Goal: Task Accomplishment & Management: Complete application form

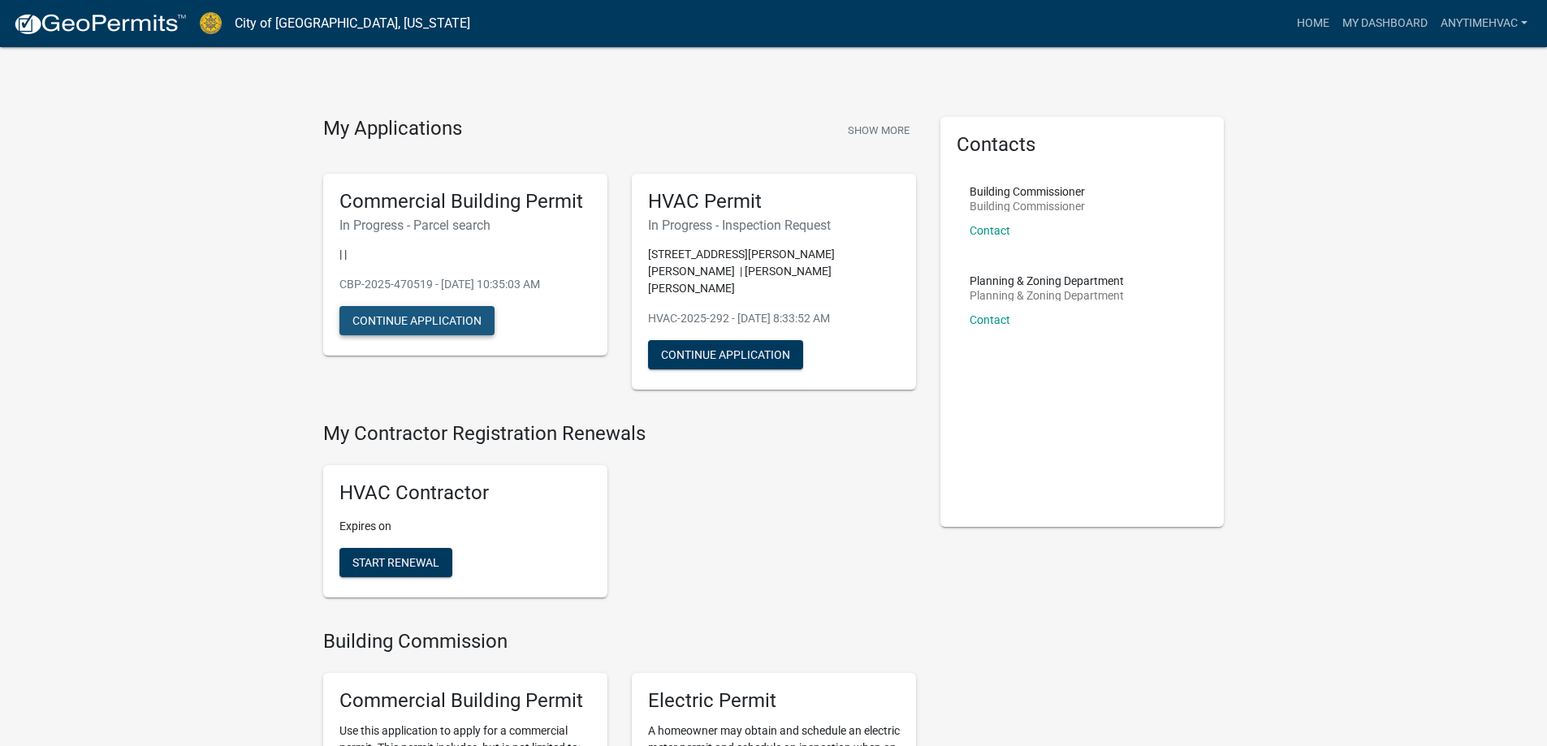
click at [386, 319] on button "Continue Application" at bounding box center [416, 320] width 155 height 29
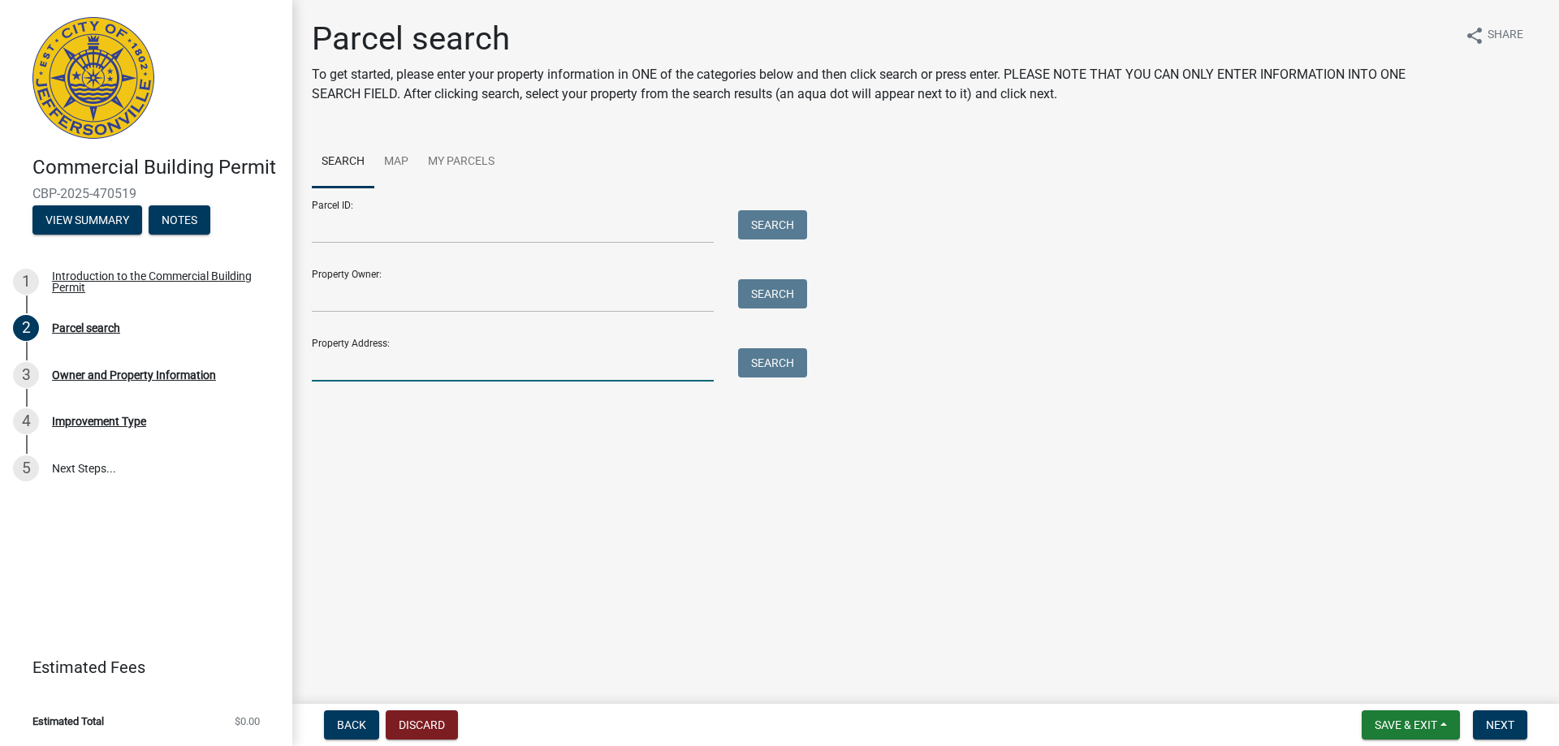
click at [365, 370] on input "Property Address:" at bounding box center [513, 364] width 402 height 33
click at [779, 358] on button "Search" at bounding box center [772, 362] width 69 height 29
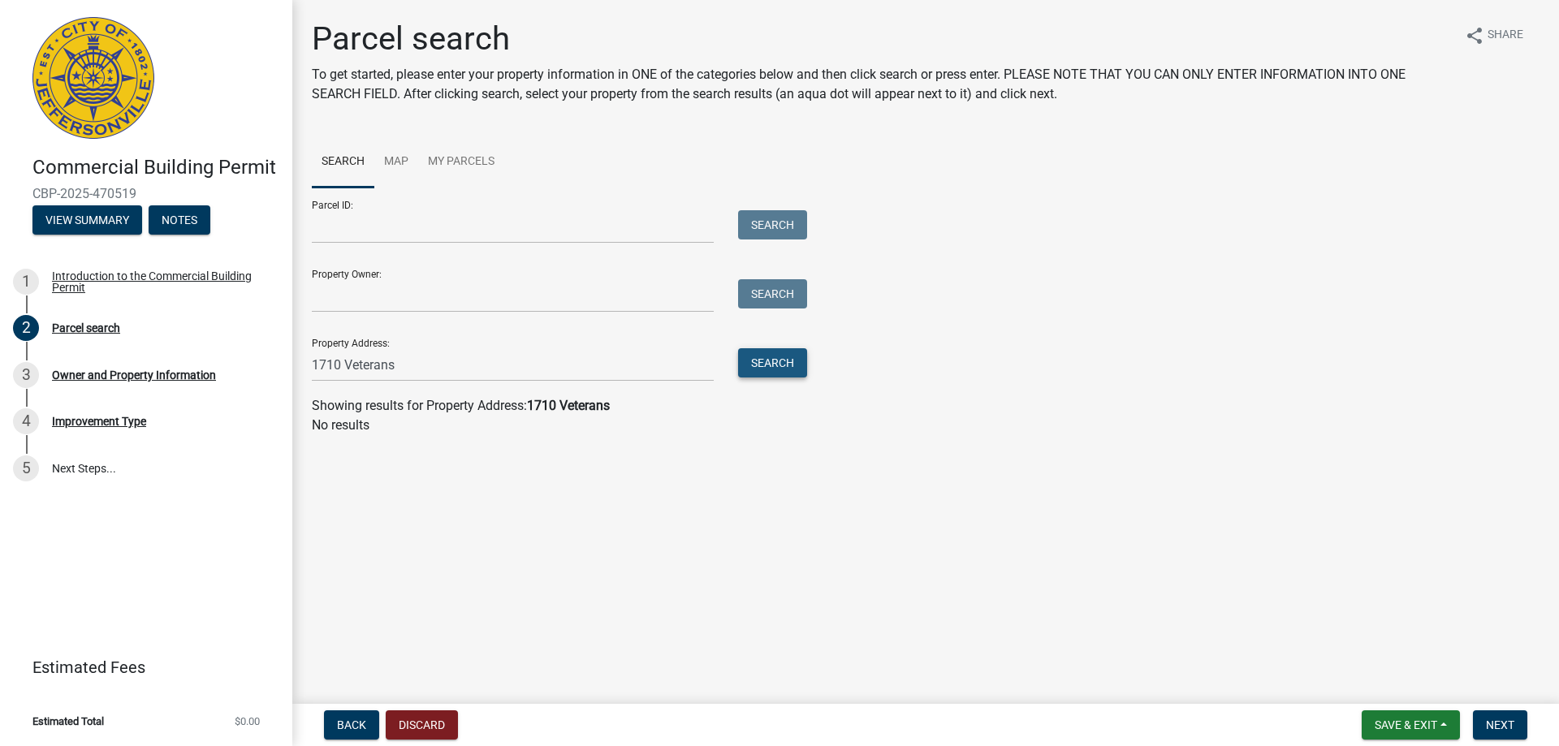
click at [778, 358] on button "Search" at bounding box center [772, 362] width 69 height 29
click at [505, 382] on wm-search-parcel-data-activity-input "Search Map My Parcels Parcel ID: Search Property Owner: Search Property Address…" at bounding box center [925, 285] width 1227 height 299
click at [400, 366] on input "1710 Veterans" at bounding box center [513, 364] width 402 height 33
type input "1710 Veterans Parkway 47130"
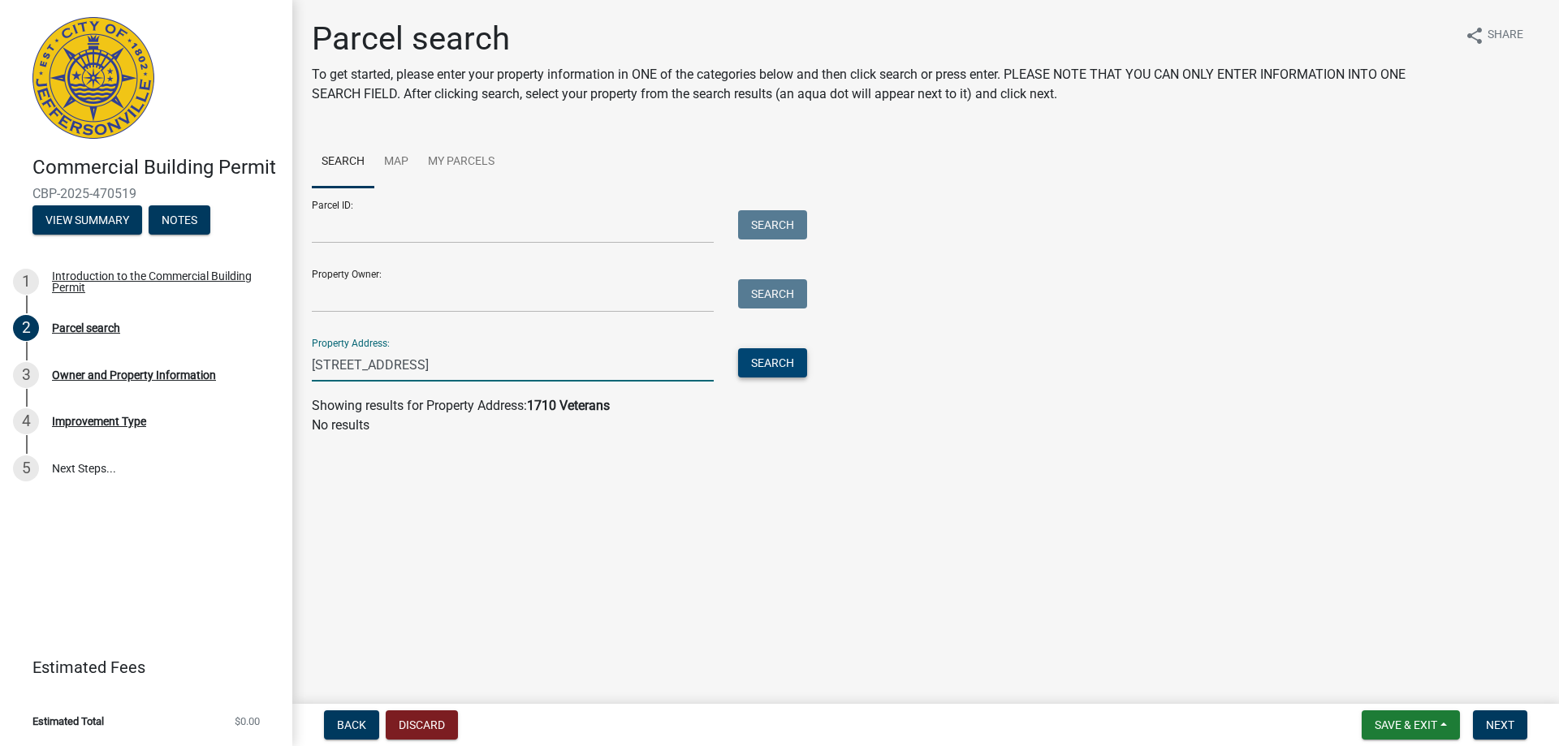
click at [780, 362] on button "Search" at bounding box center [772, 362] width 69 height 29
click at [386, 167] on link "Map" at bounding box center [396, 162] width 44 height 52
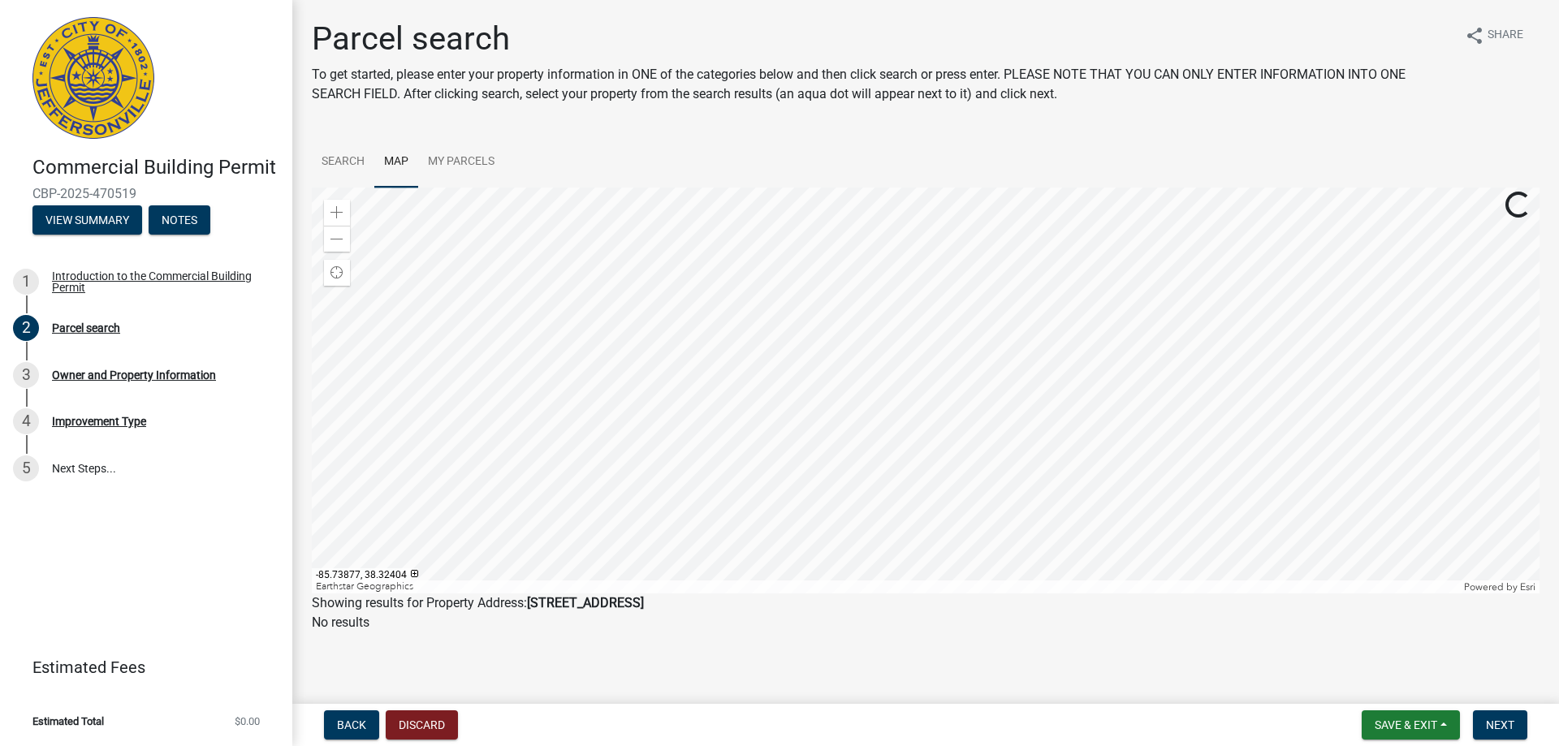
click at [812, 356] on div at bounding box center [925, 391] width 1227 height 406
click at [1036, 299] on div at bounding box center [925, 391] width 1227 height 406
click at [1050, 386] on div at bounding box center [925, 391] width 1227 height 406
click at [330, 241] on span at bounding box center [336, 239] width 13 height 13
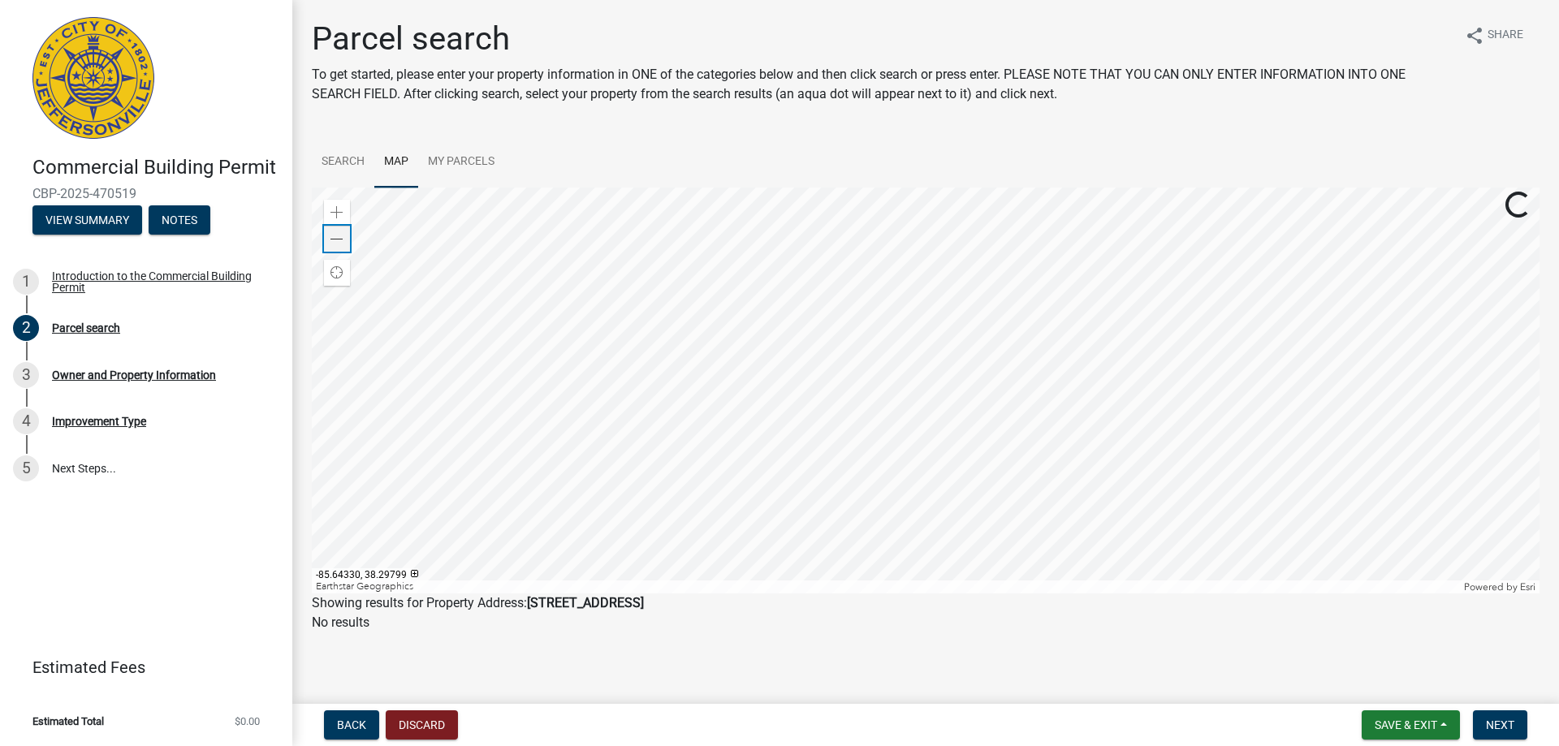
click at [330, 241] on span at bounding box center [336, 239] width 13 height 13
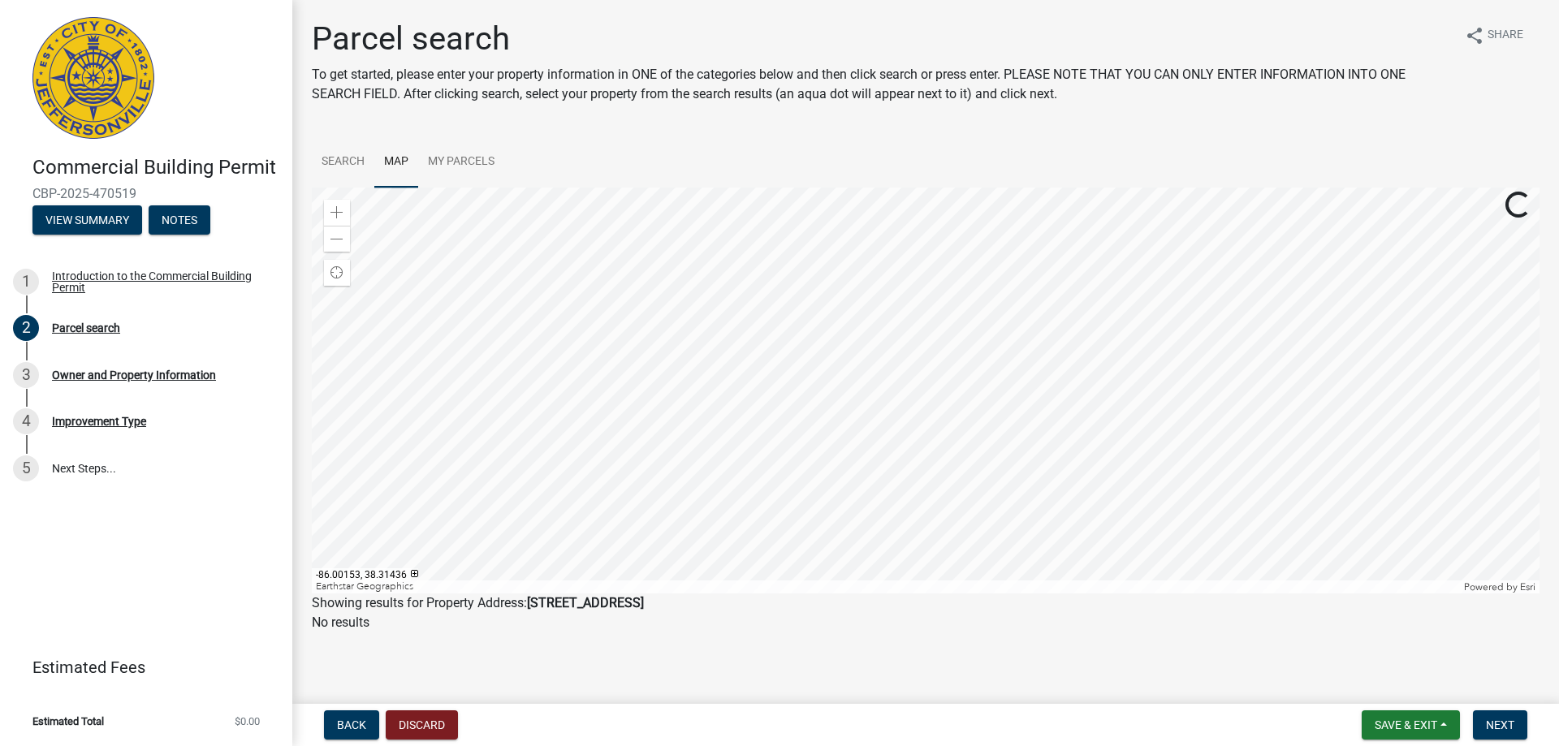
click at [751, 367] on div at bounding box center [925, 391] width 1227 height 406
click at [839, 634] on div "Parcel search To get started, please enter your property information in ONE of …" at bounding box center [926, 333] width 1252 height 628
click at [347, 163] on link "Search" at bounding box center [343, 162] width 63 height 52
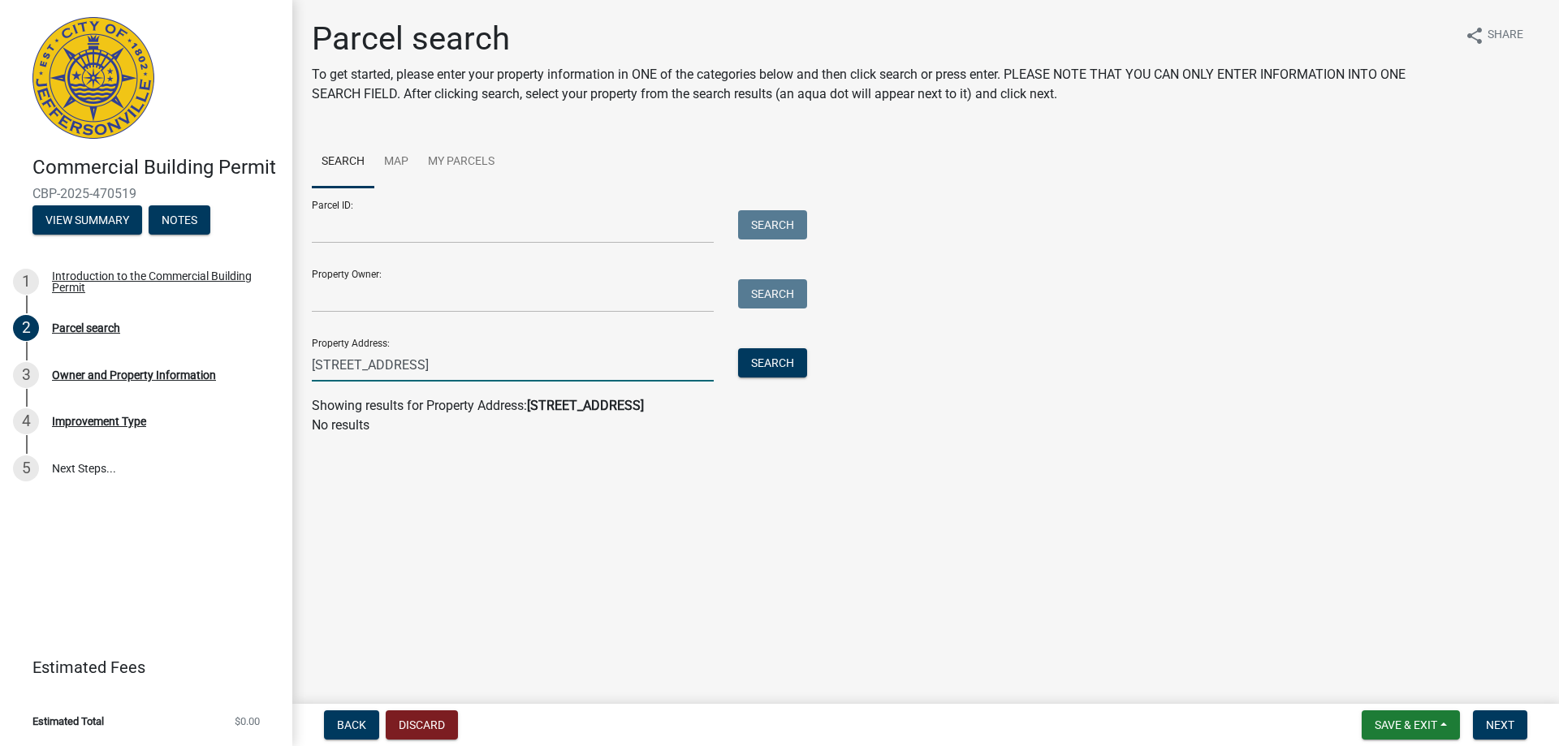
click at [537, 371] on input "1710 Veterans Parkway 47130" at bounding box center [513, 364] width 402 height 33
click at [766, 370] on button "Search" at bounding box center [772, 362] width 69 height 29
click at [395, 166] on link "Map" at bounding box center [396, 162] width 44 height 52
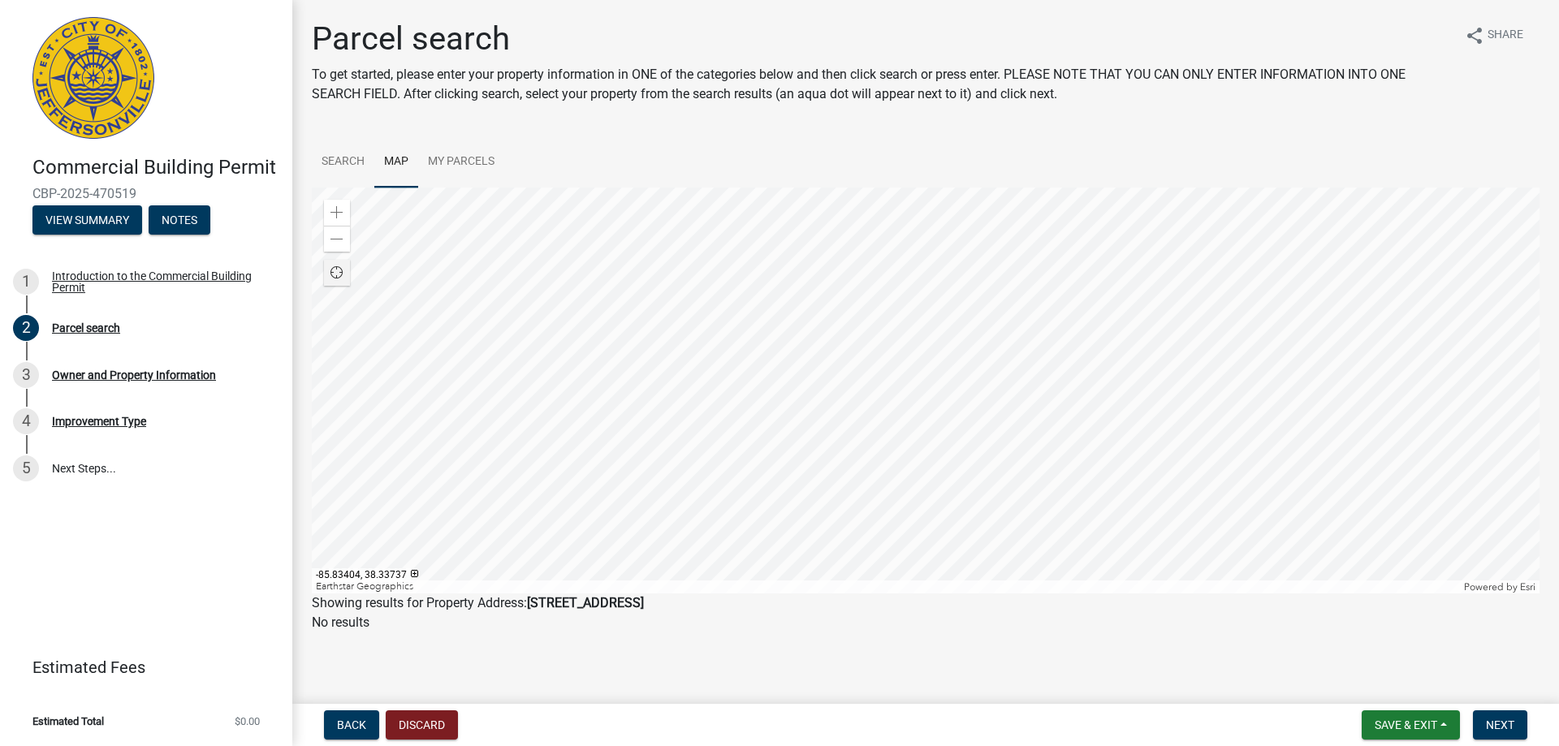
click at [328, 270] on div "Find my location" at bounding box center [337, 273] width 26 height 26
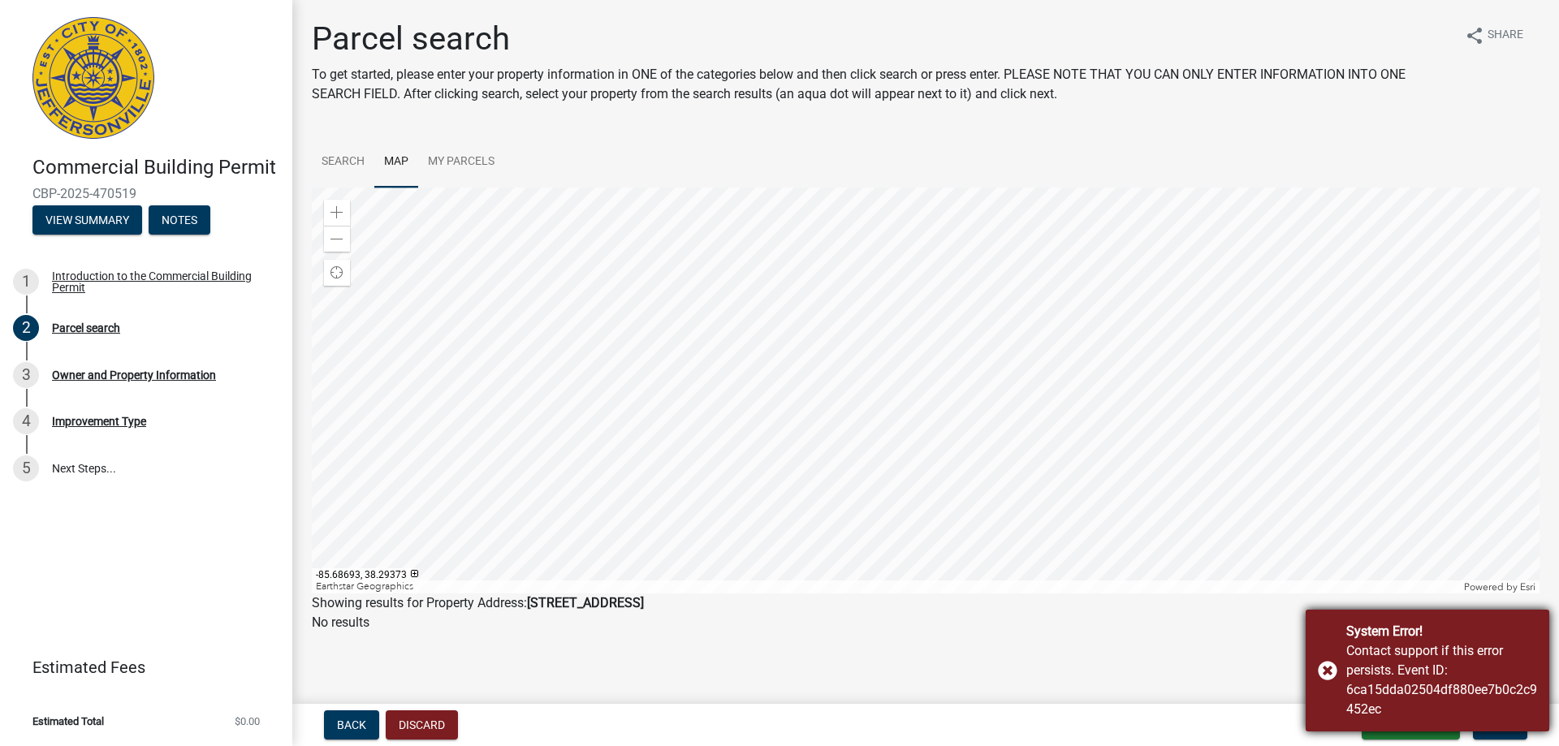
click at [1325, 666] on div "System Error! Contact support if this error persists. Event ID: 6ca15dda02504df…" at bounding box center [1427, 671] width 244 height 122
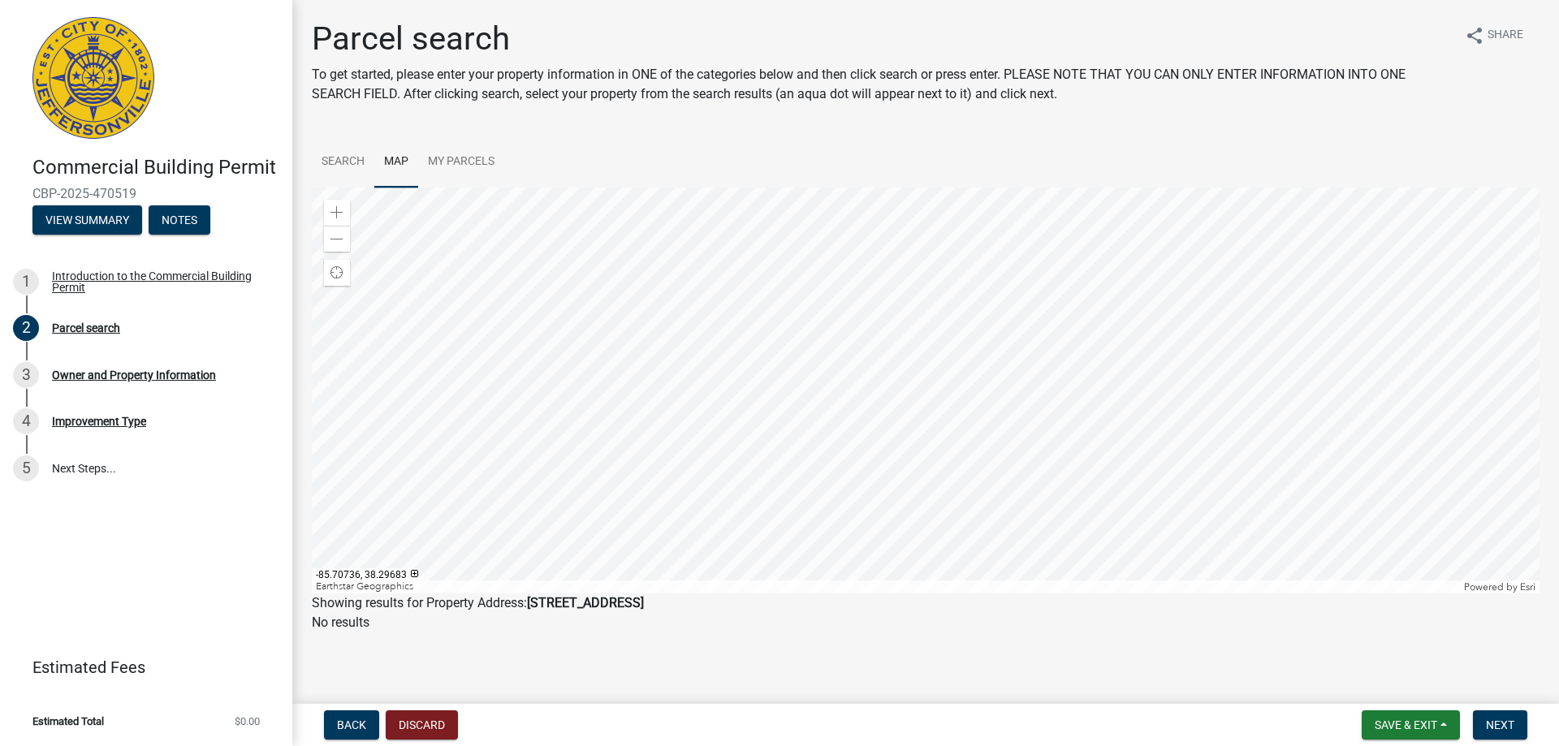
click at [960, 520] on div at bounding box center [925, 391] width 1227 height 406
click at [913, 482] on div at bounding box center [925, 391] width 1227 height 406
click at [804, 527] on div at bounding box center [925, 391] width 1227 height 406
click at [973, 329] on div at bounding box center [925, 391] width 1227 height 406
click at [350, 733] on button "Back" at bounding box center [351, 724] width 55 height 29
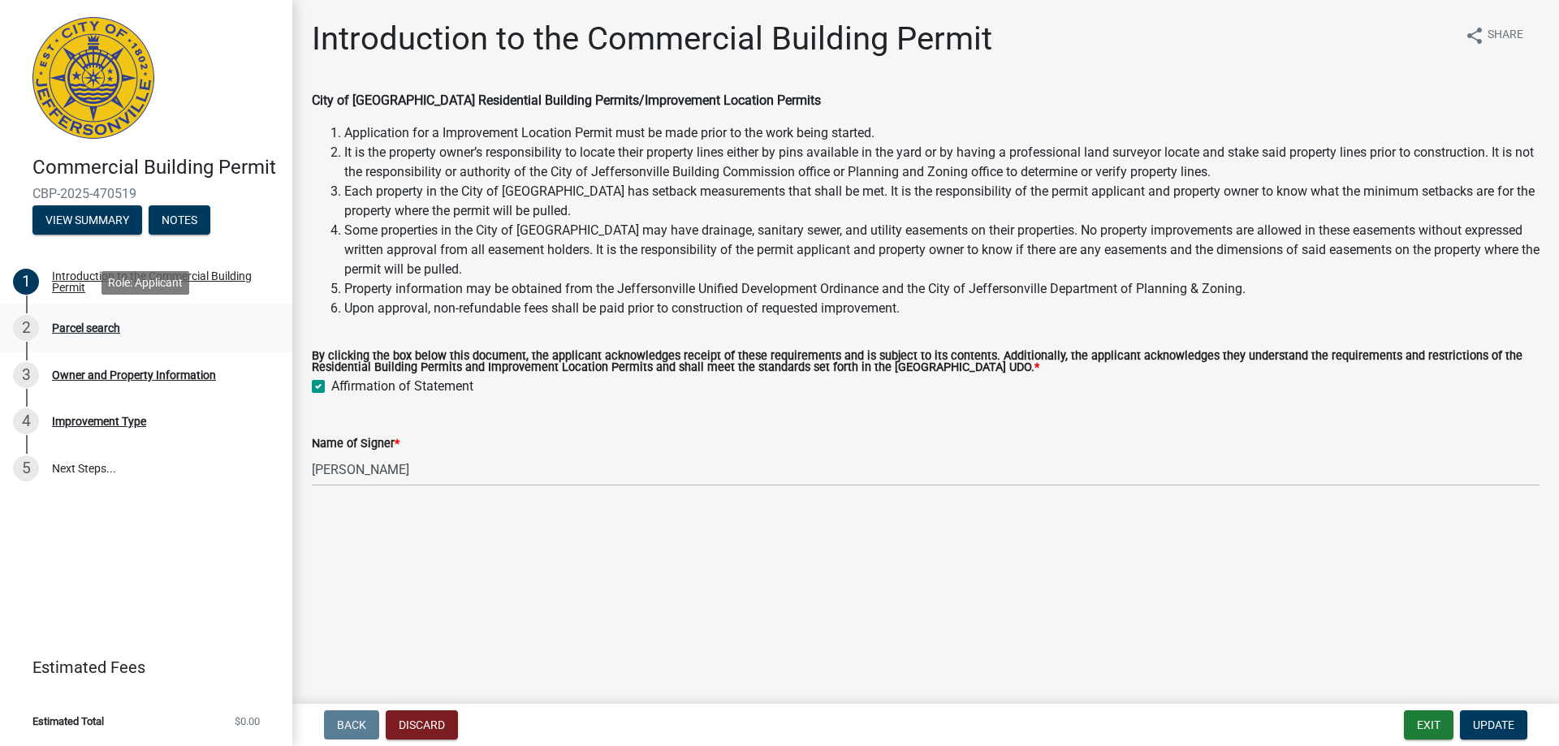
click at [103, 319] on div "2 Parcel search" at bounding box center [139, 328] width 253 height 26
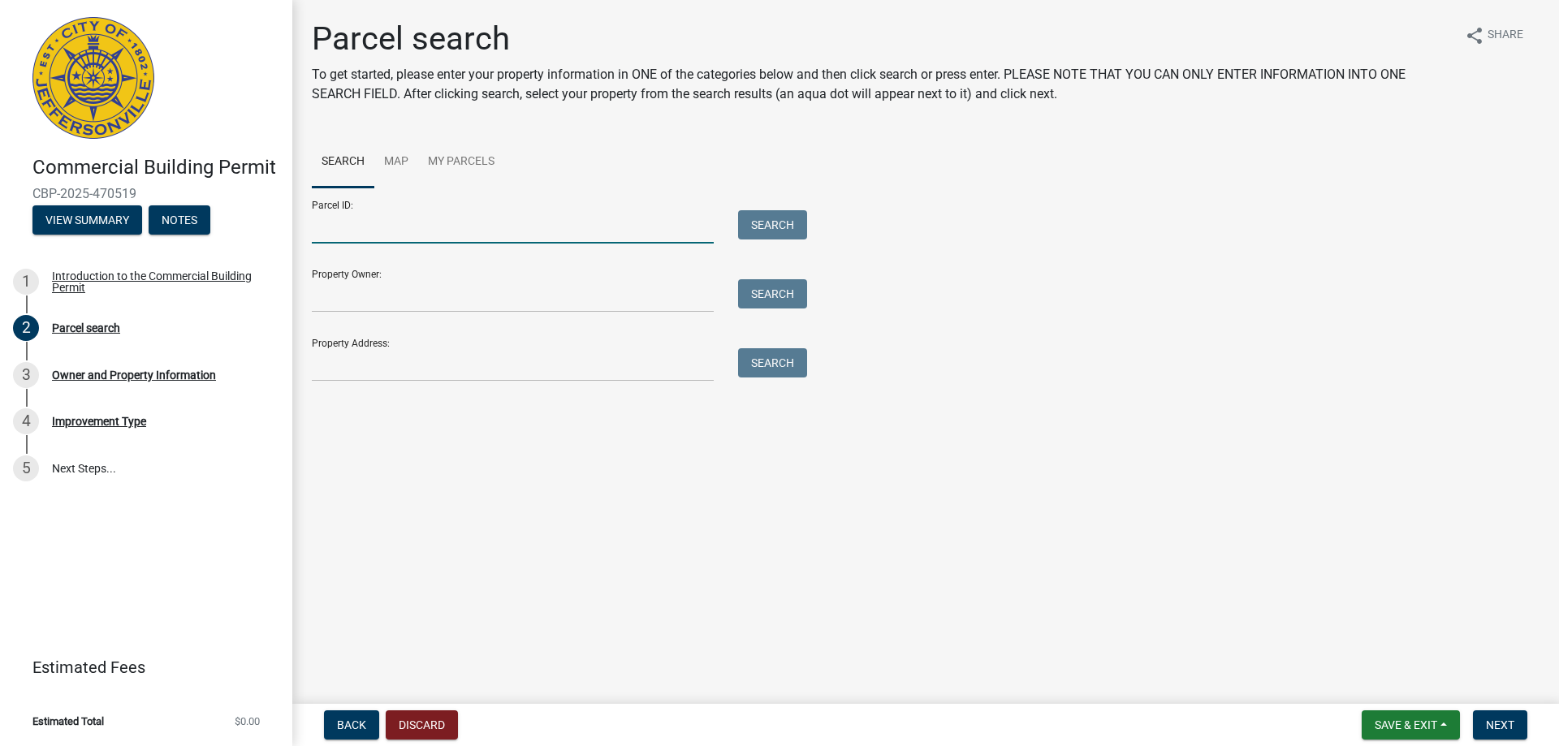
click at [401, 231] on input "Parcel ID:" at bounding box center [513, 226] width 402 height 33
click at [406, 237] on input "Parcel ID:" at bounding box center [513, 226] width 402 height 33
drag, startPoint x: 476, startPoint y: 222, endPoint x: 283, endPoint y: 223, distance: 193.2
click at [283, 223] on div "Commercial Building Permit CBP-2025-470519 View Summary Notes 1 Introduction to…" at bounding box center [779, 373] width 1559 height 746
type input "10-19-03-300-133.000-009"
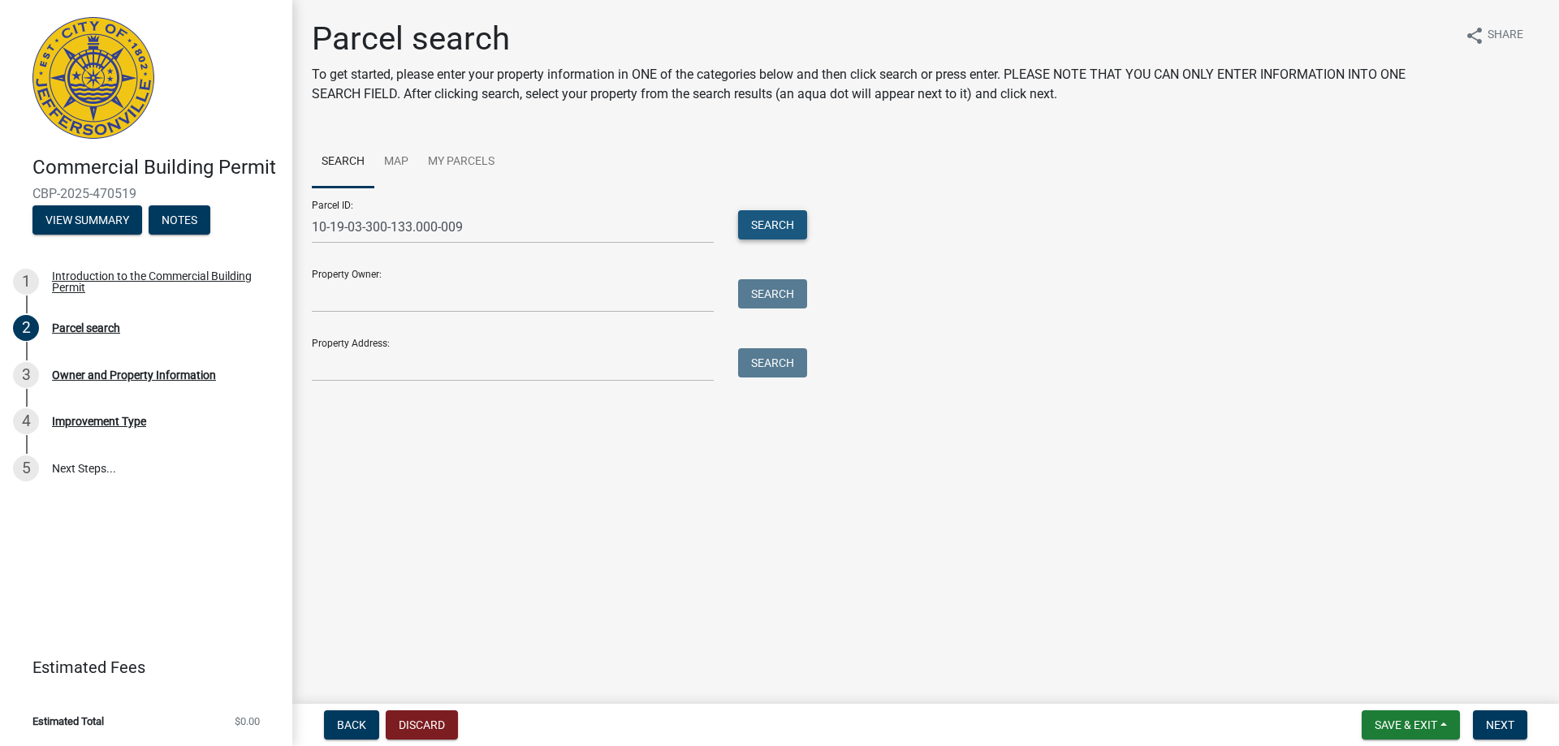
click at [770, 223] on button "Search" at bounding box center [772, 224] width 69 height 29
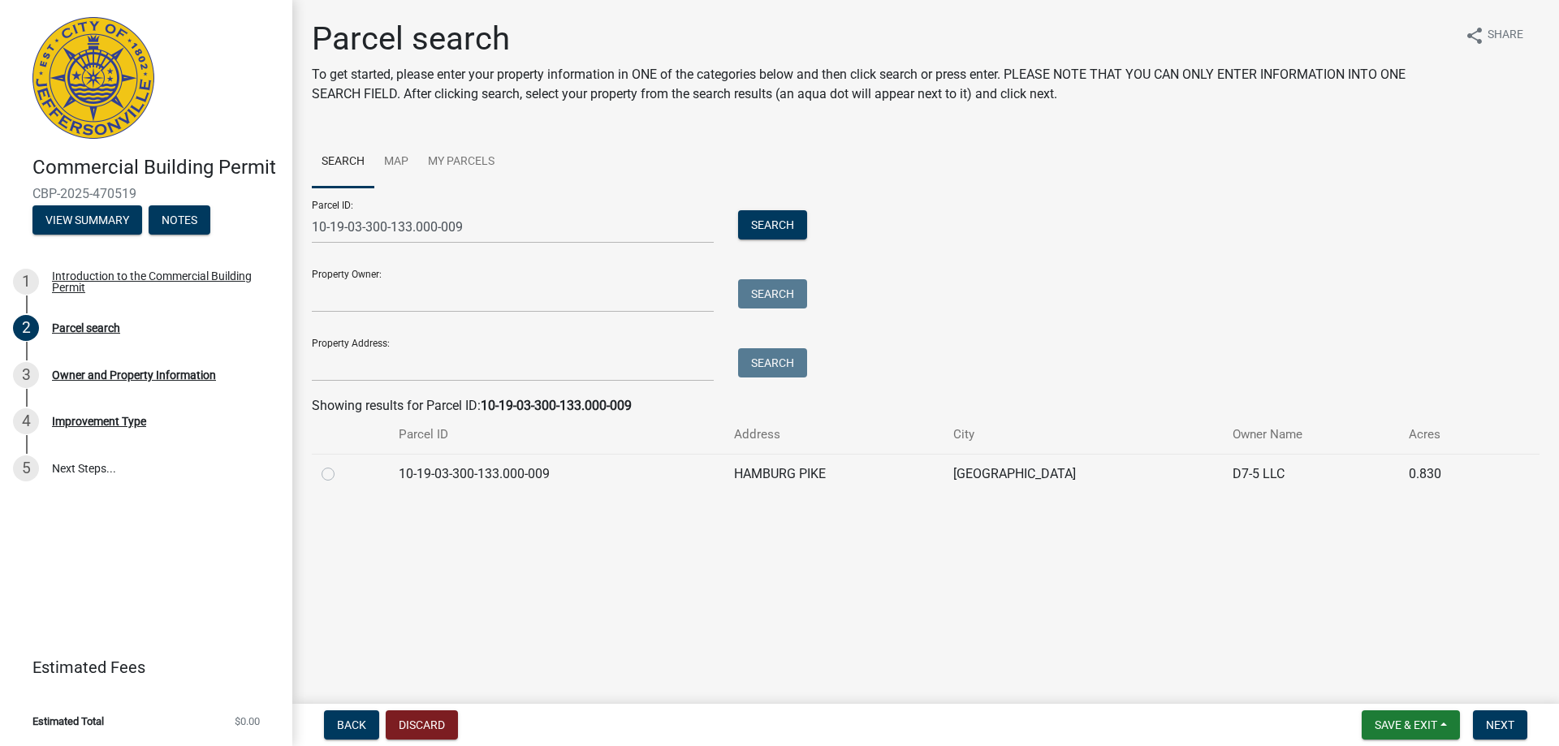
click at [341, 464] on label at bounding box center [341, 464] width 0 height 0
click at [341, 472] on input "radio" at bounding box center [346, 469] width 11 height 11
radio input "true"
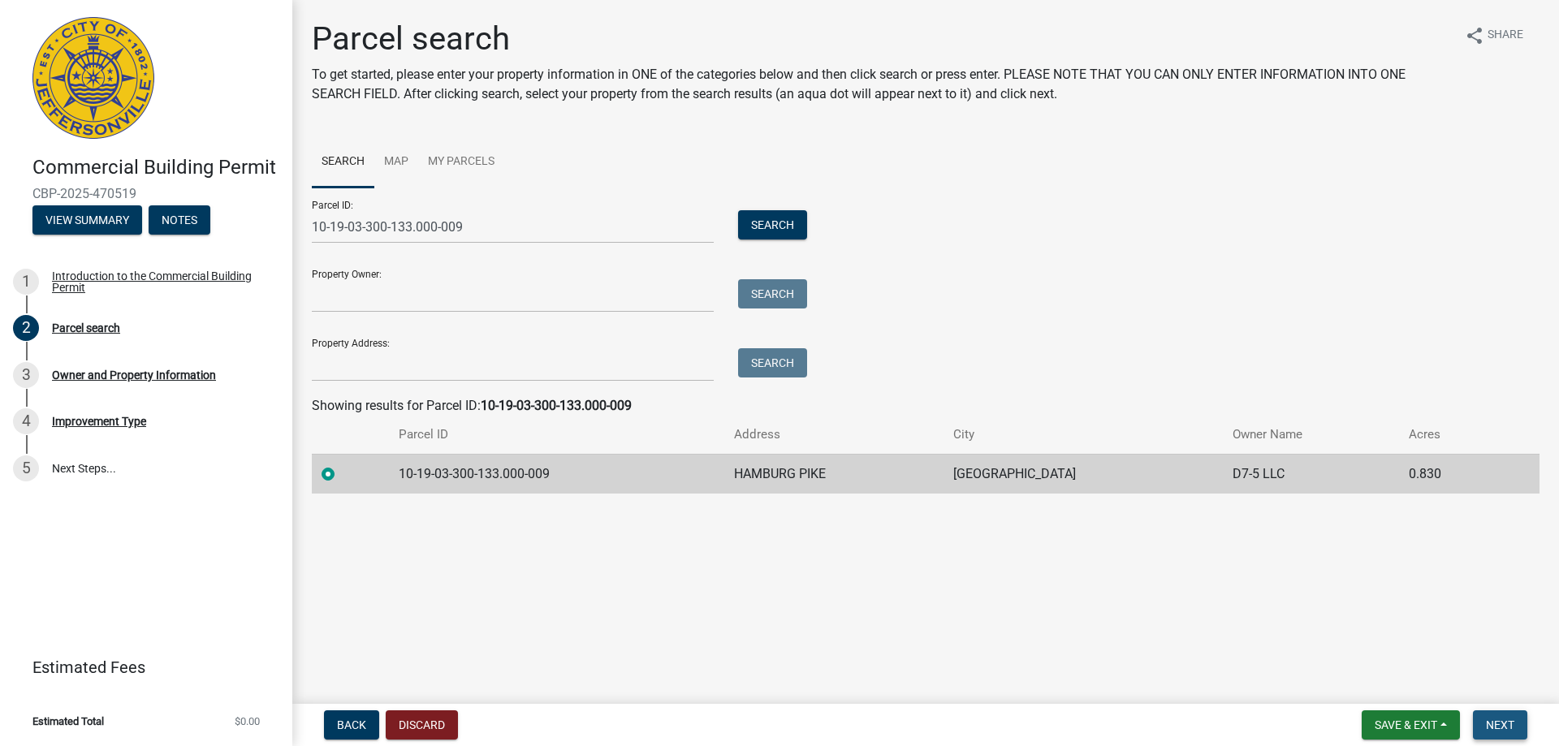
click at [1514, 718] on span "Next" at bounding box center [1500, 724] width 28 height 13
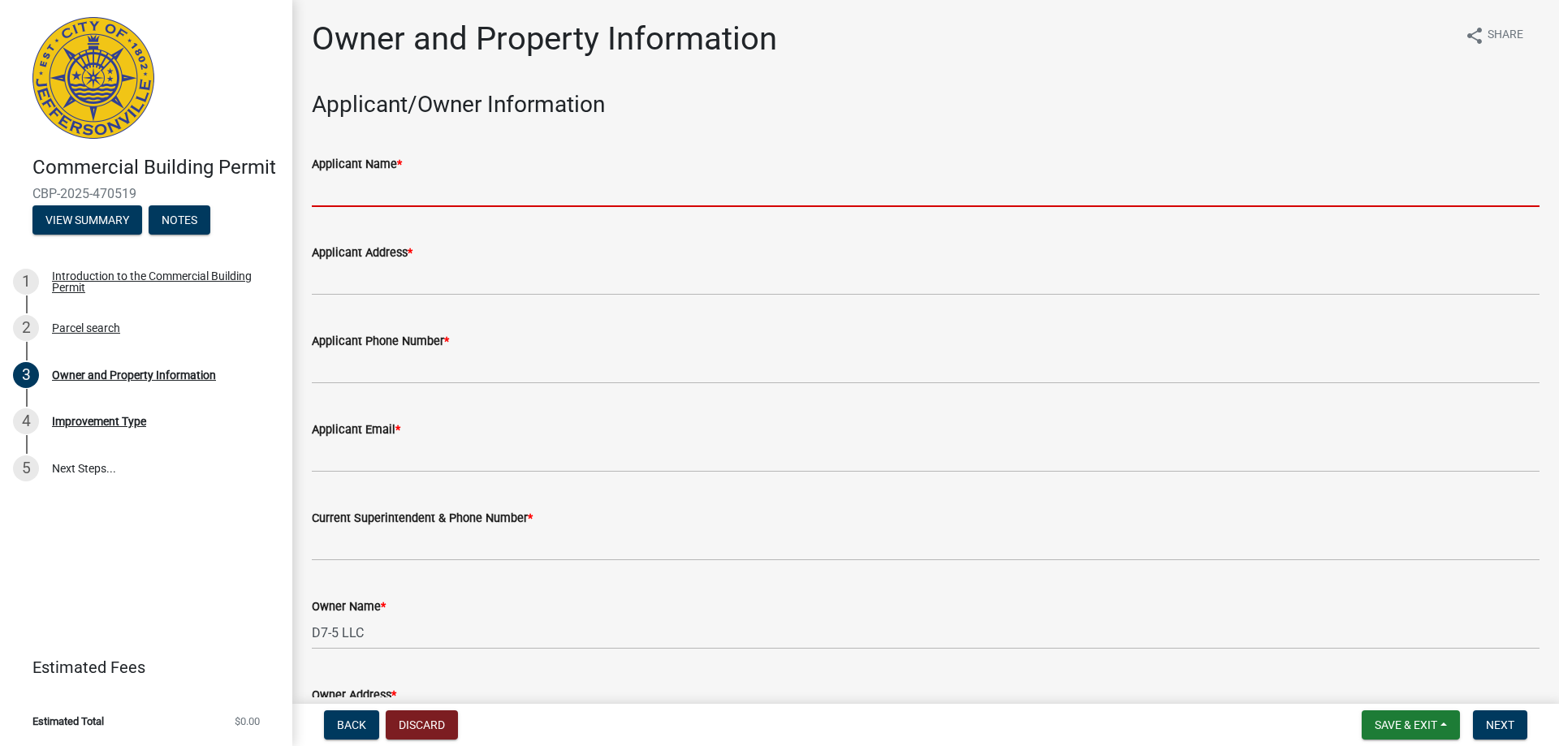
click at [369, 199] on input "Applicant Name *" at bounding box center [925, 190] width 1227 height 33
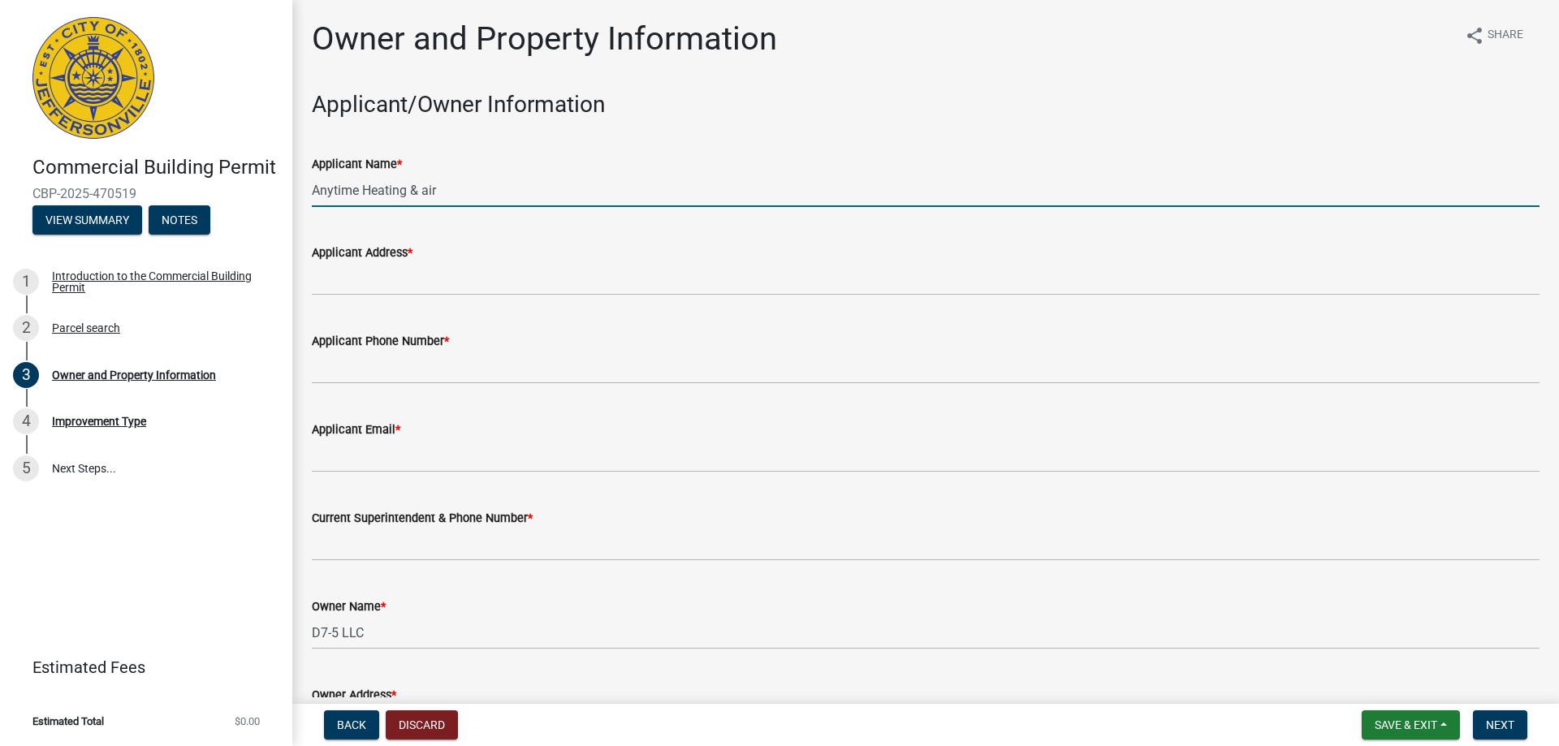
type input "Anytime Heating & air"
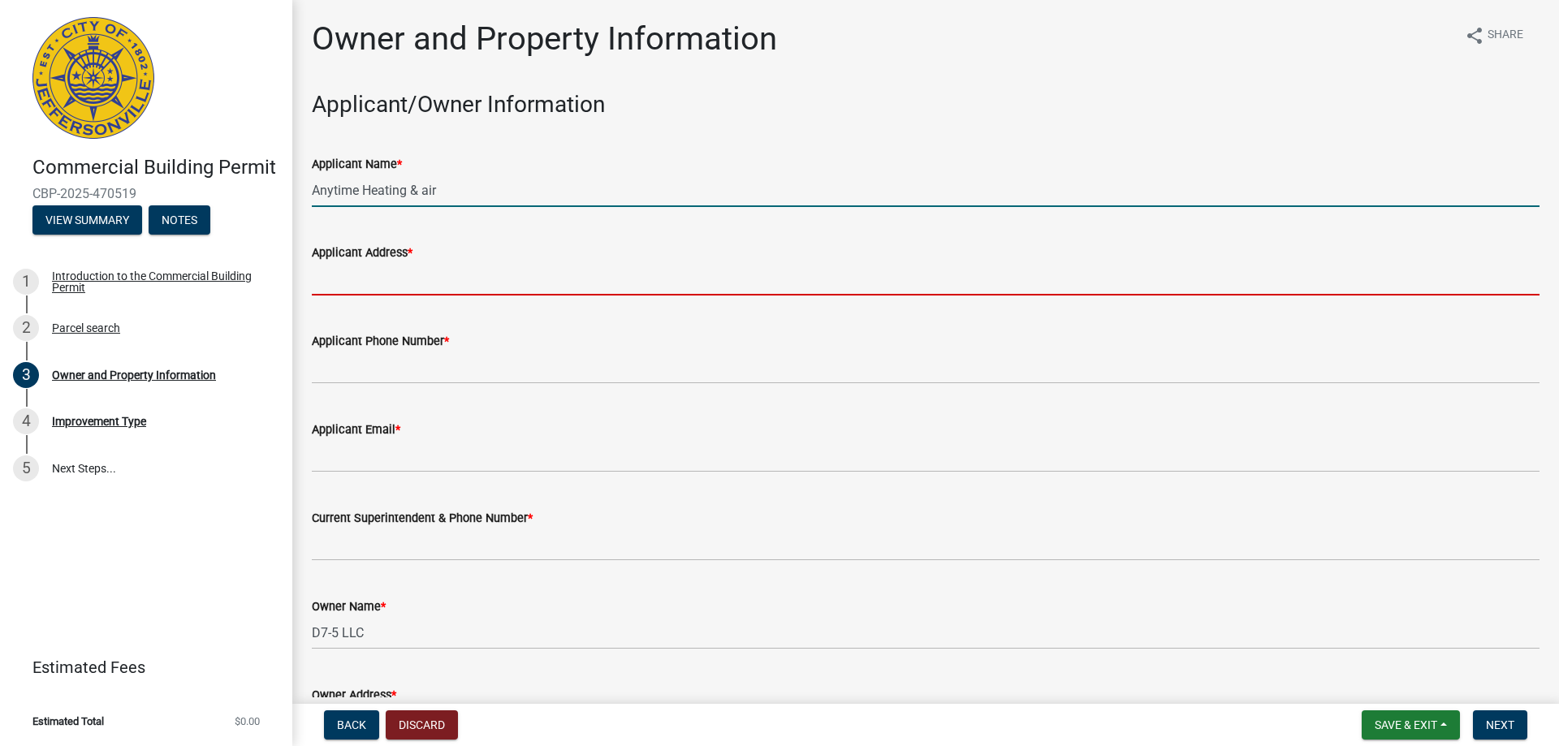
click at [366, 285] on input "Applicant Address *" at bounding box center [925, 278] width 1227 height 33
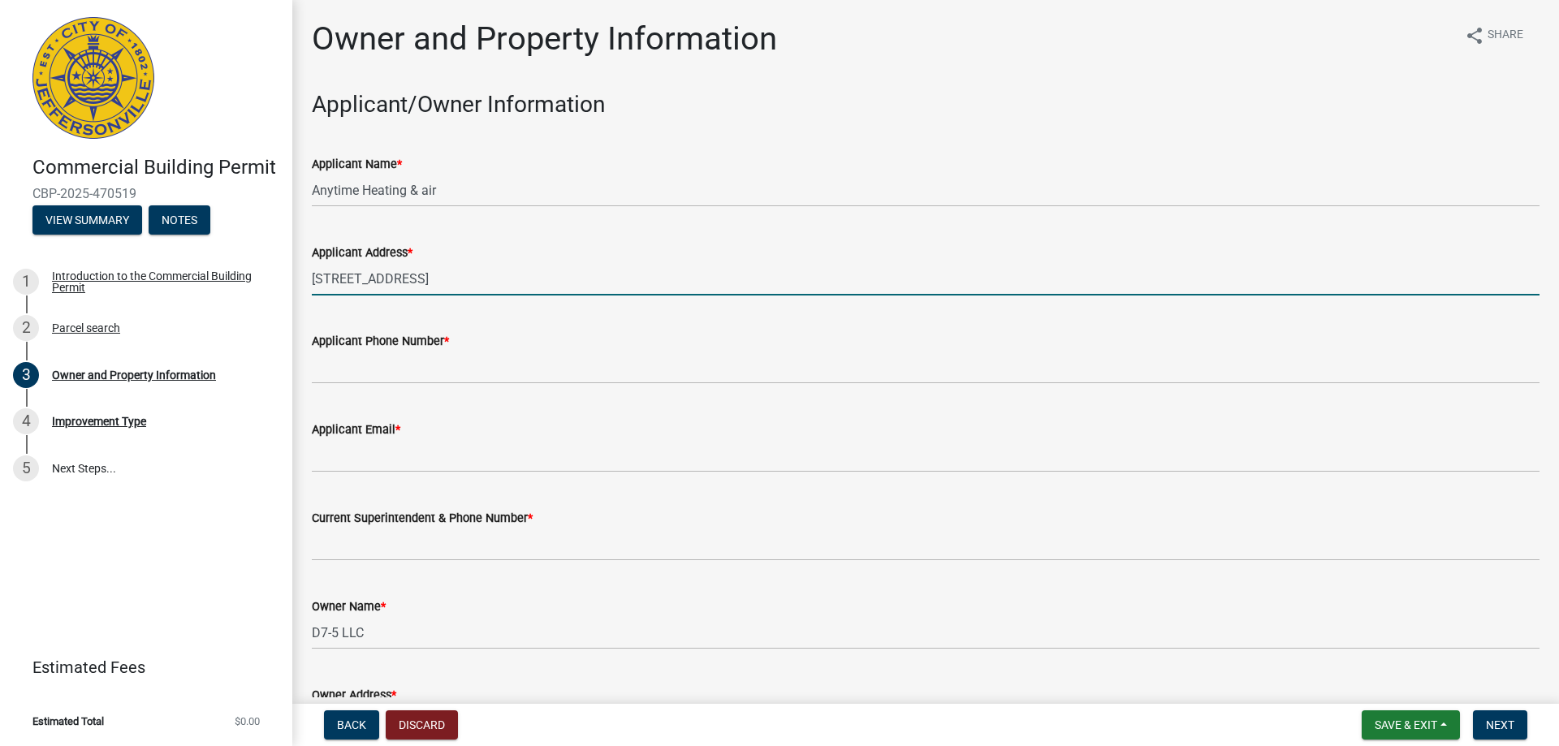
type input "405 w 6th St."
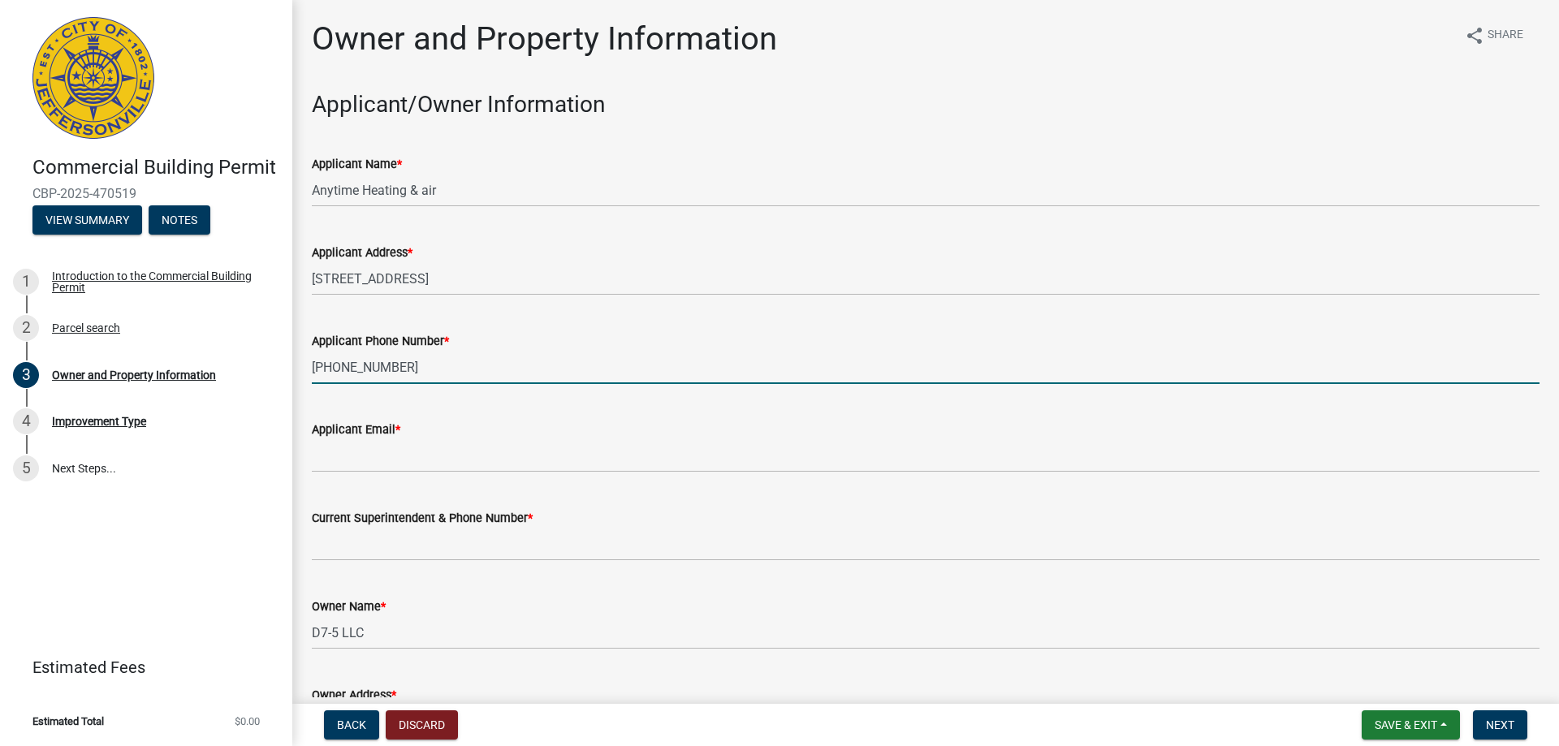
type input "812-542-2665"
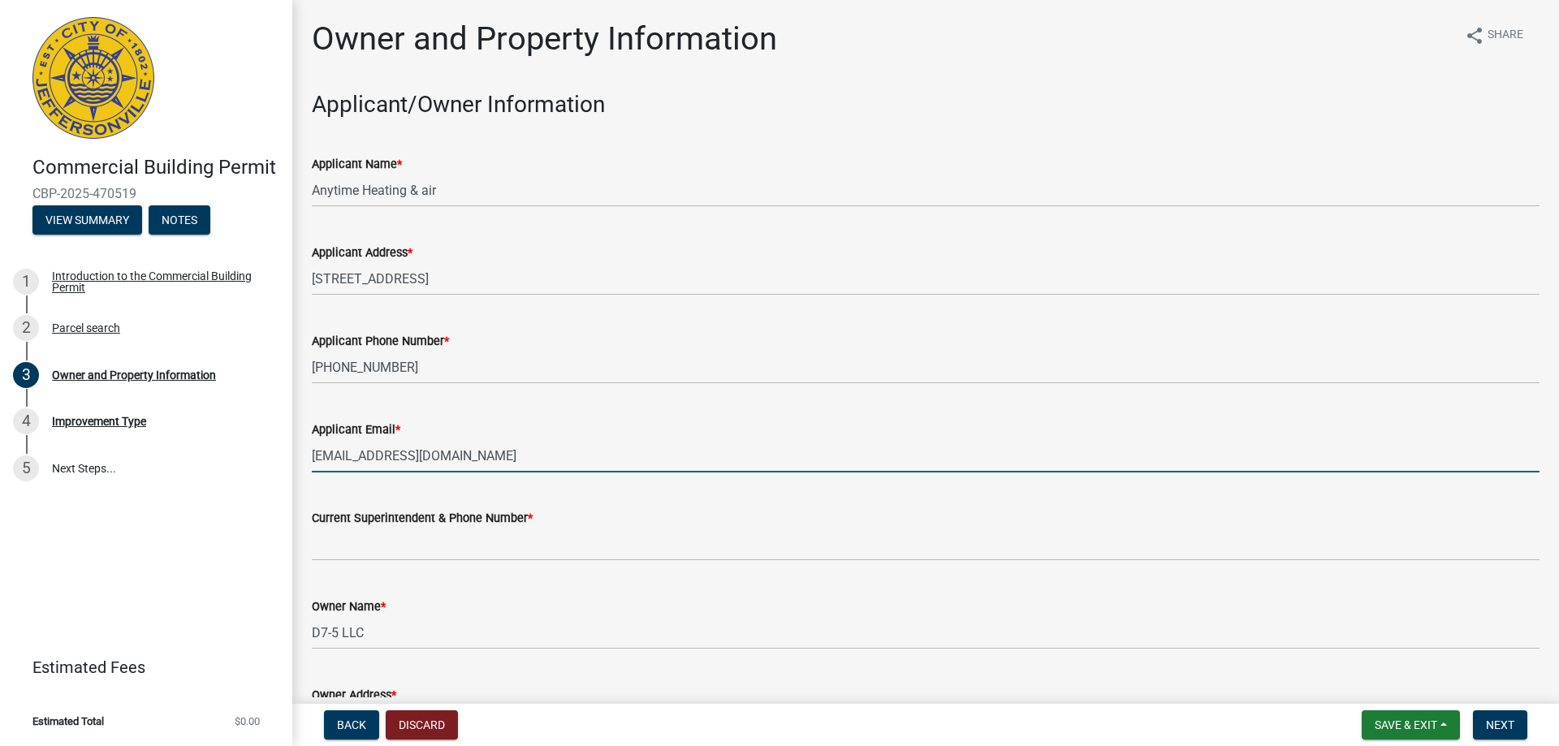
type input "anytimeheatingandair@gmail.com"
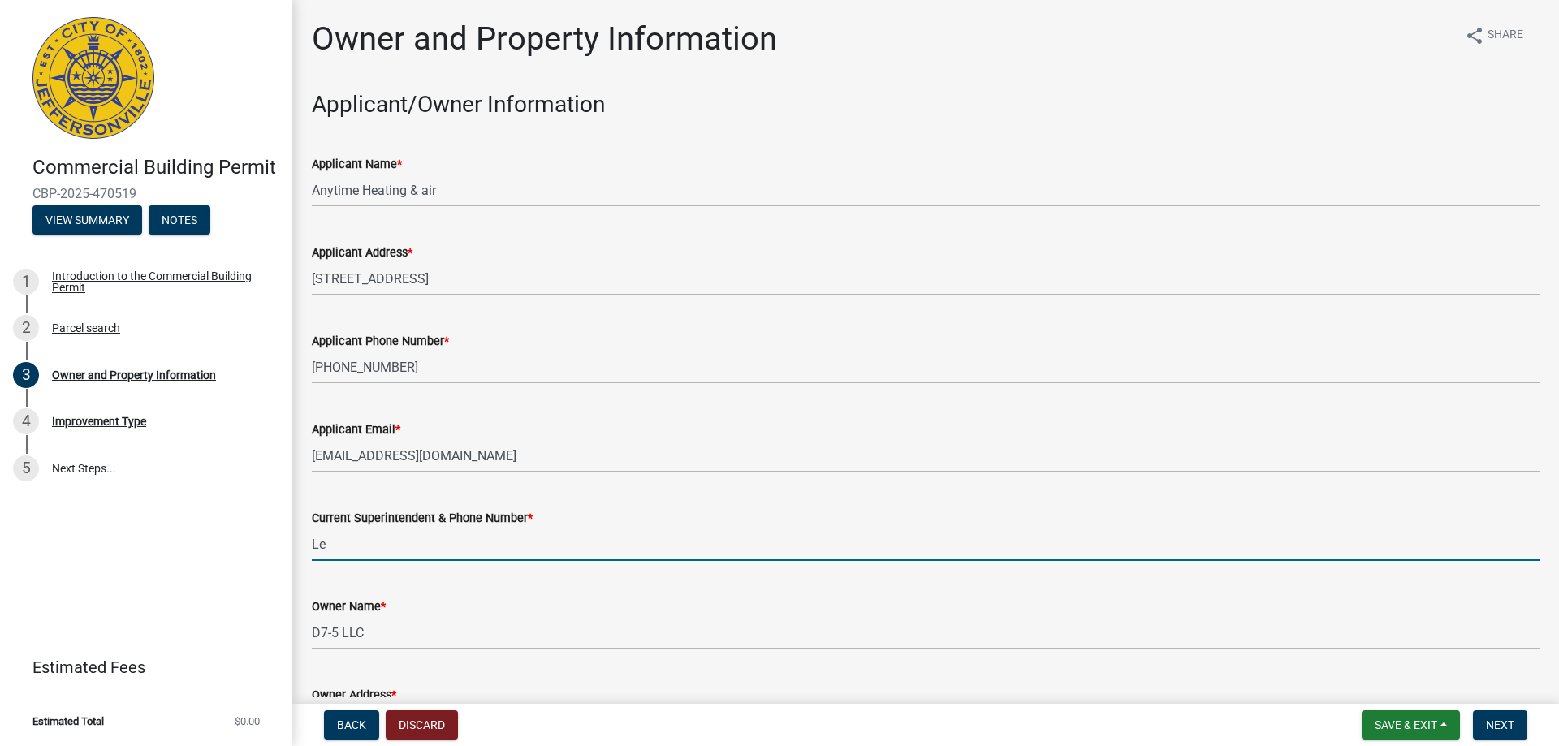
type input "L"
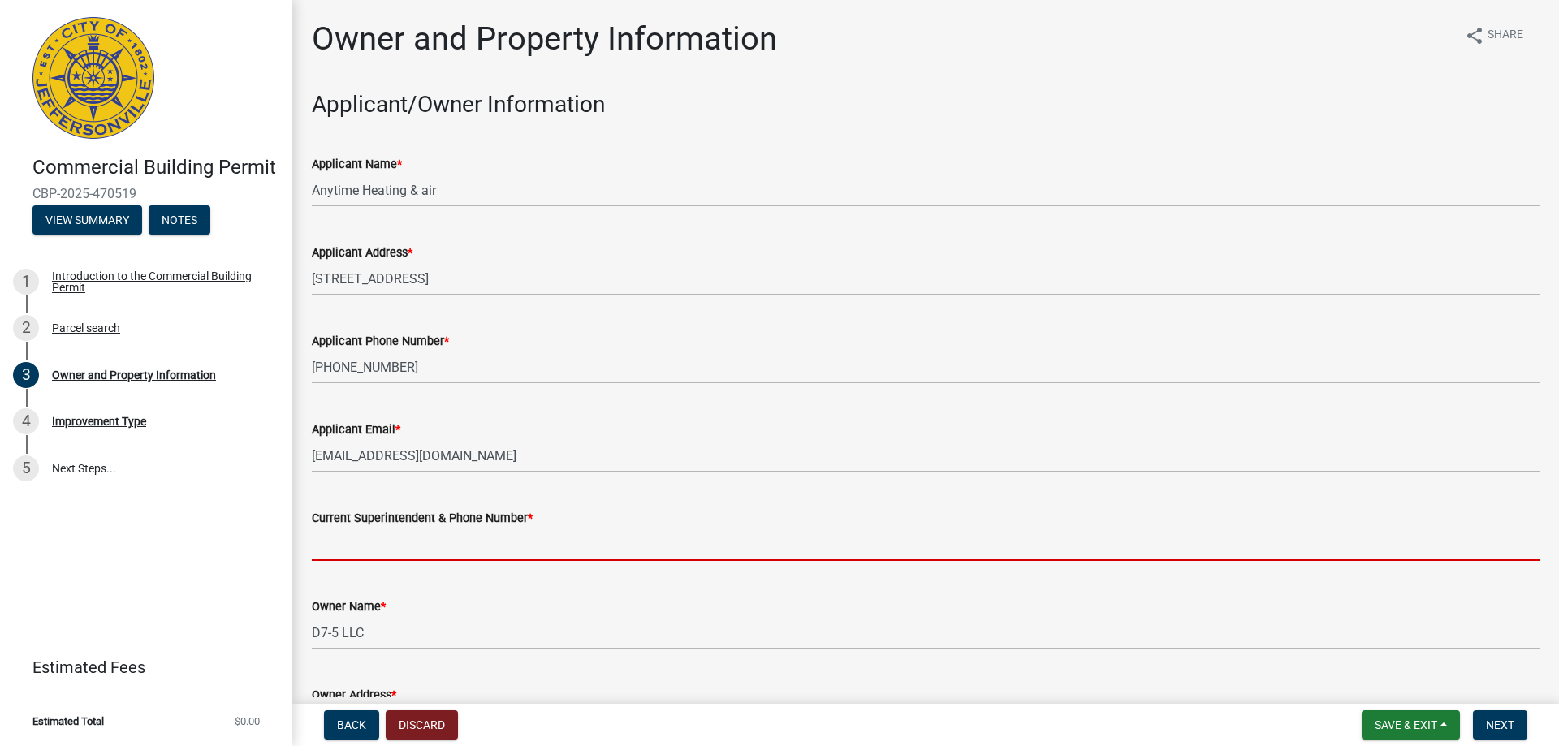
click at [394, 554] on input "Current Superintendent & Phone Number *" at bounding box center [925, 544] width 1227 height 33
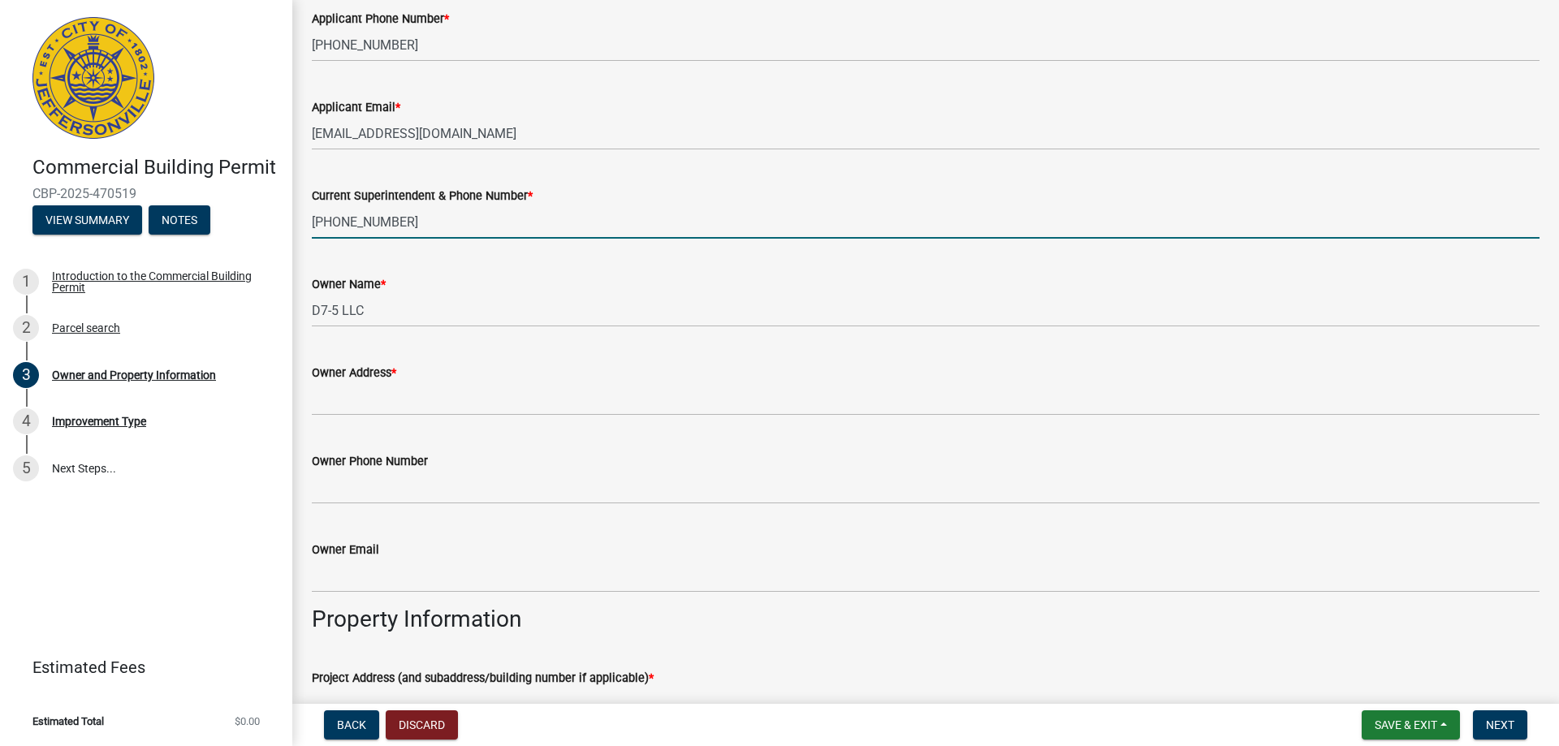
scroll to position [325, 0]
type input "502-807-6649"
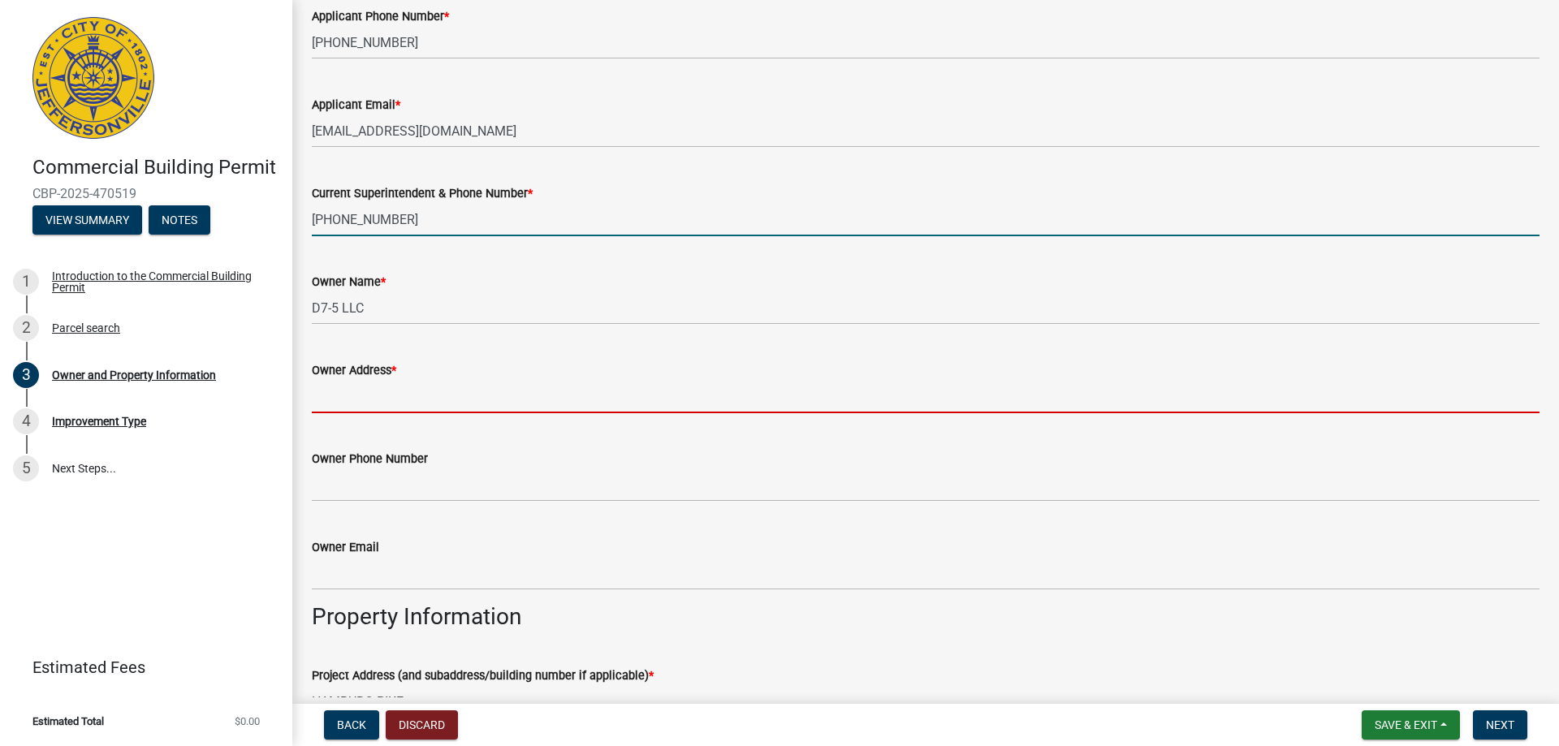
click at [326, 405] on input "Owner Address *" at bounding box center [925, 396] width 1227 height 33
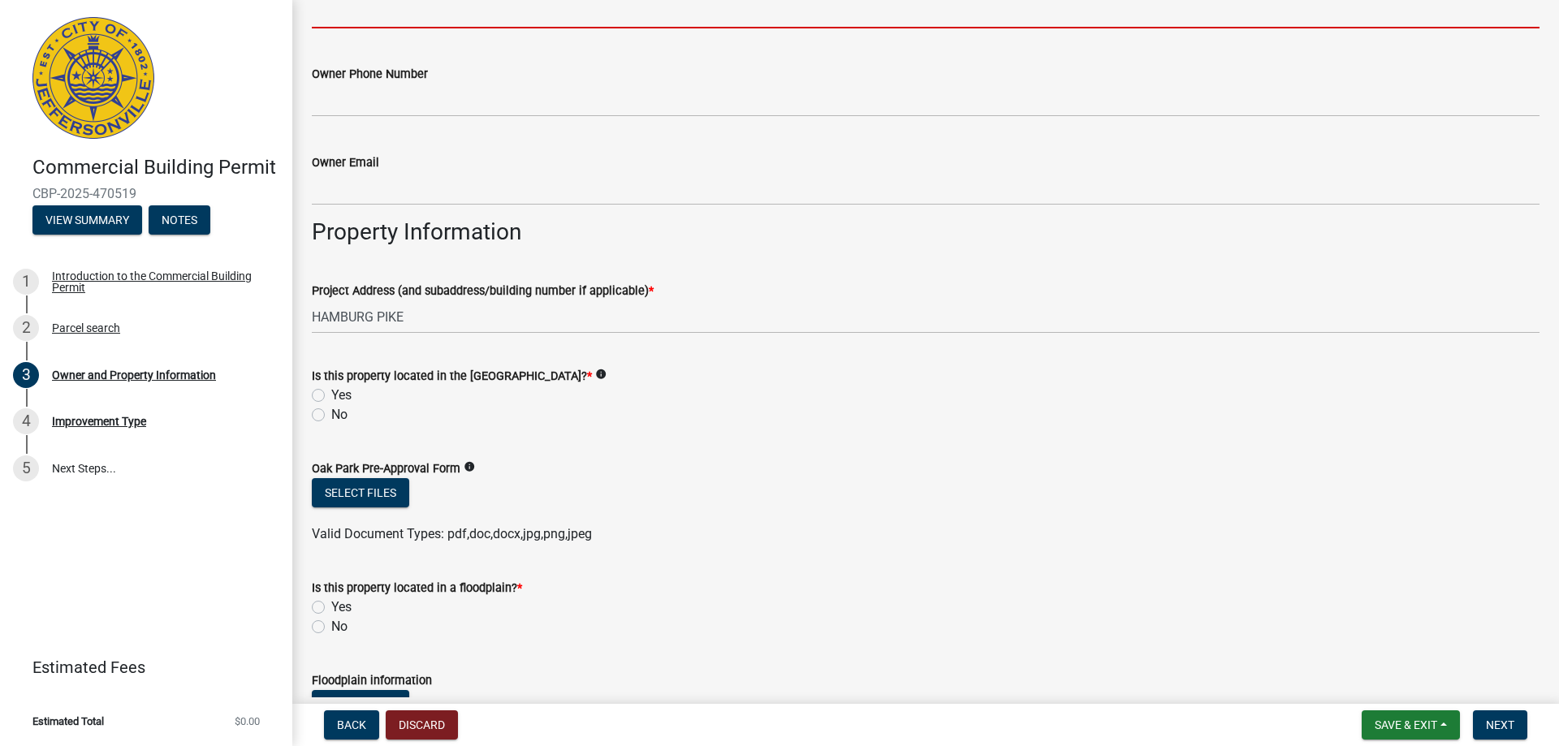
scroll to position [731, 0]
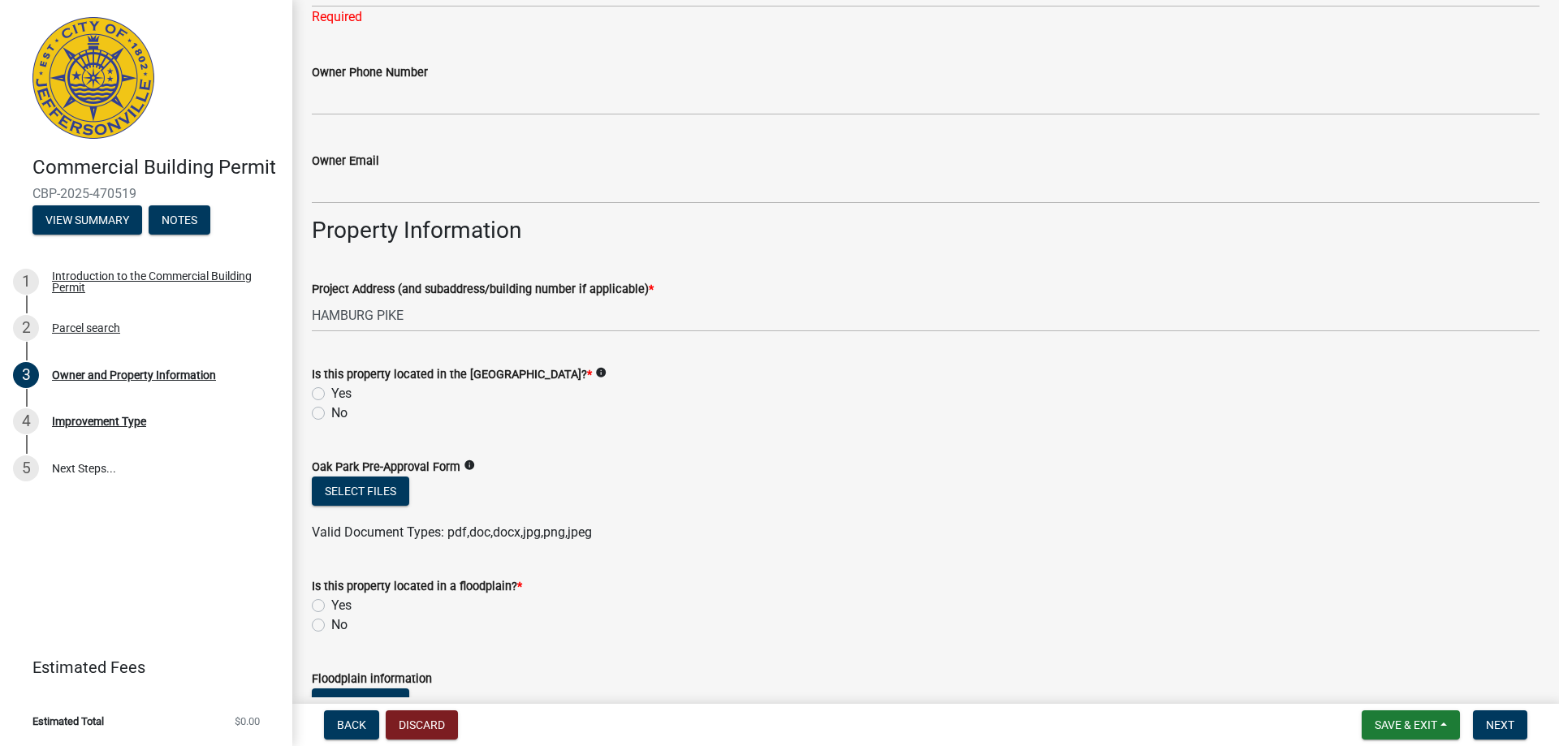
click at [315, 396] on div "Is this property located in the Oak Park Conservancy District? * info Yes No" at bounding box center [925, 394] width 1227 height 58
click at [331, 413] on label "No" at bounding box center [339, 412] width 16 height 19
click at [331, 413] on input "No" at bounding box center [336, 408] width 11 height 11
radio input "true"
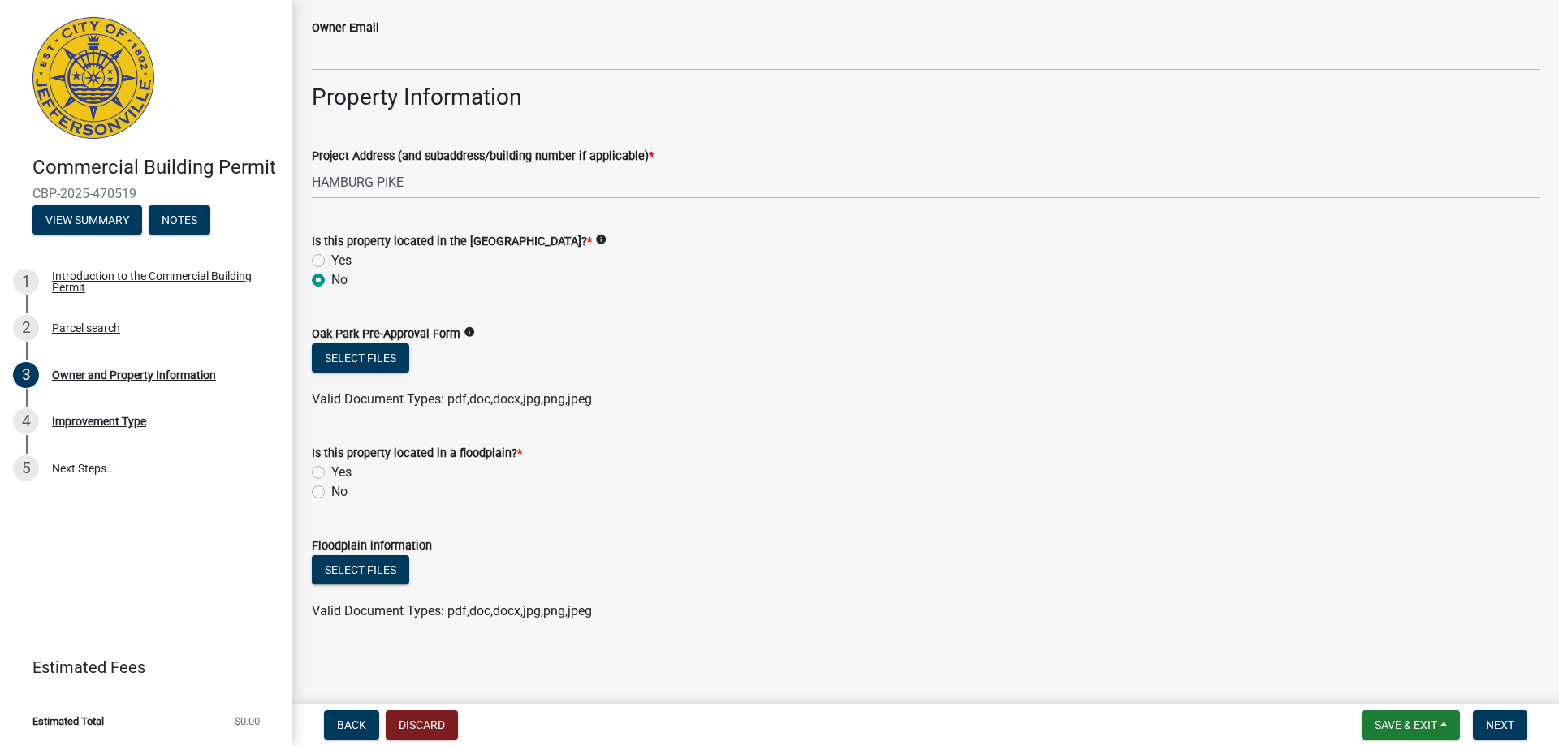
scroll to position [865, 0]
click at [331, 495] on label "No" at bounding box center [339, 490] width 16 height 19
click at [331, 491] on input "No" at bounding box center [336, 486] width 11 height 11
radio input "true"
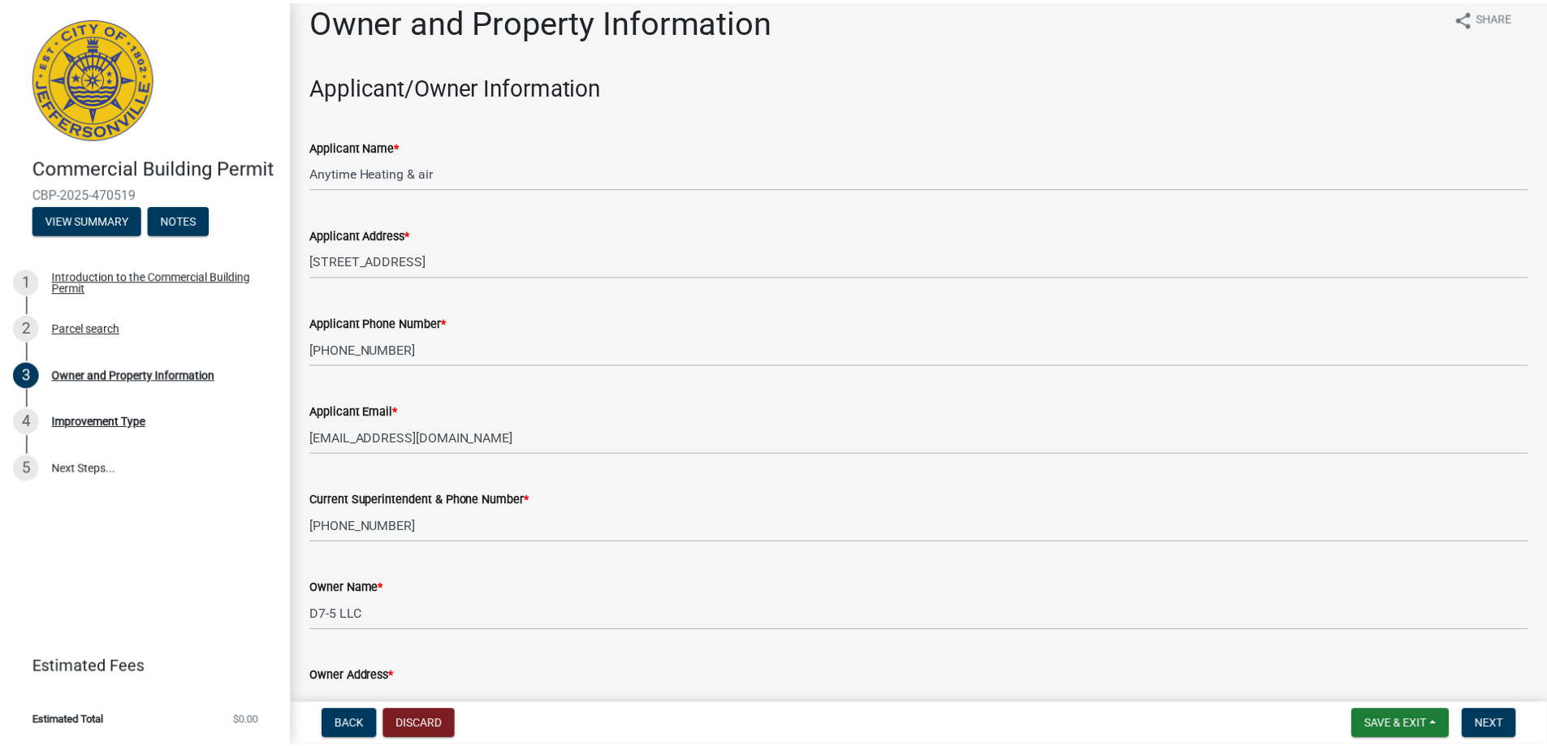
scroll to position [0, 0]
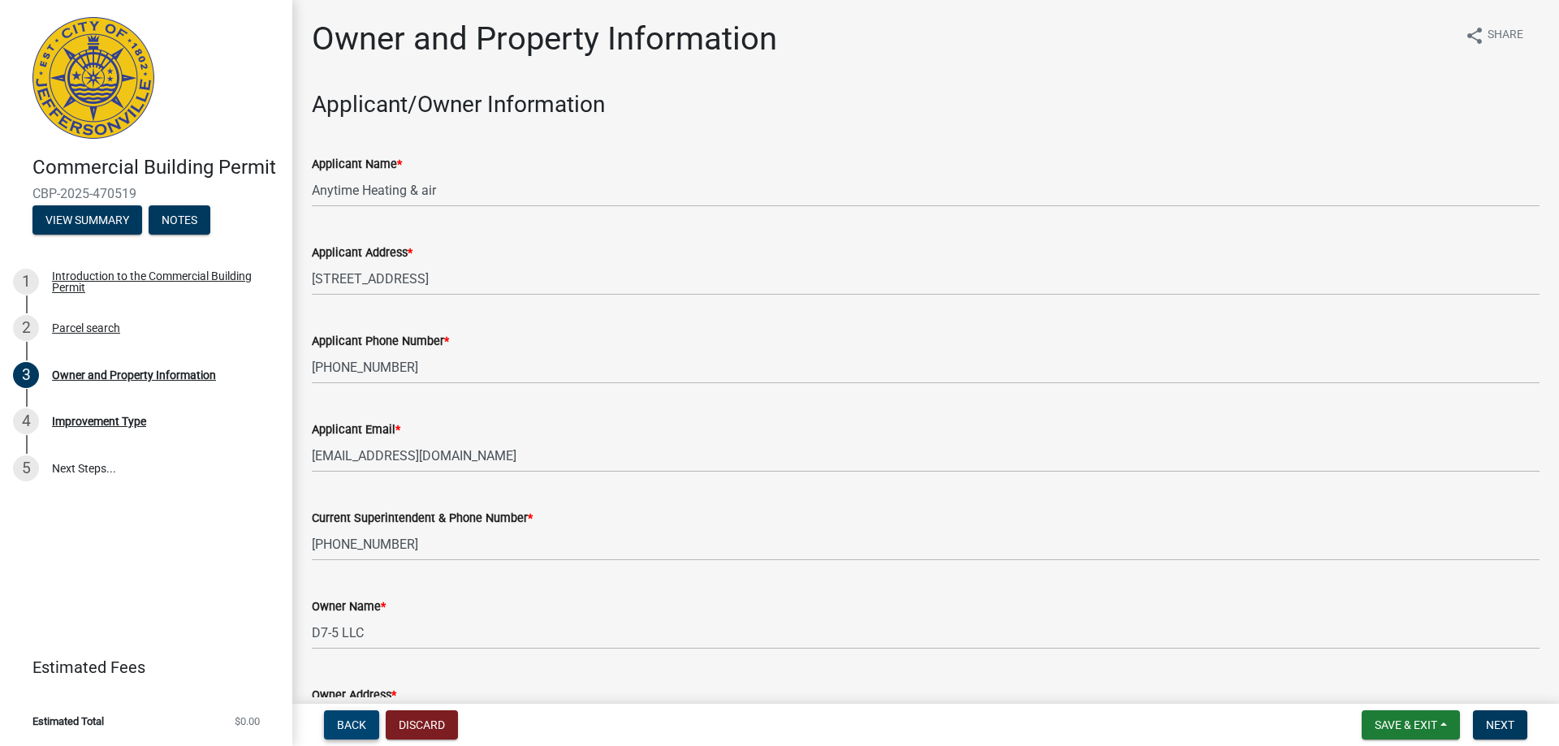
click at [352, 717] on button "Back" at bounding box center [351, 724] width 55 height 29
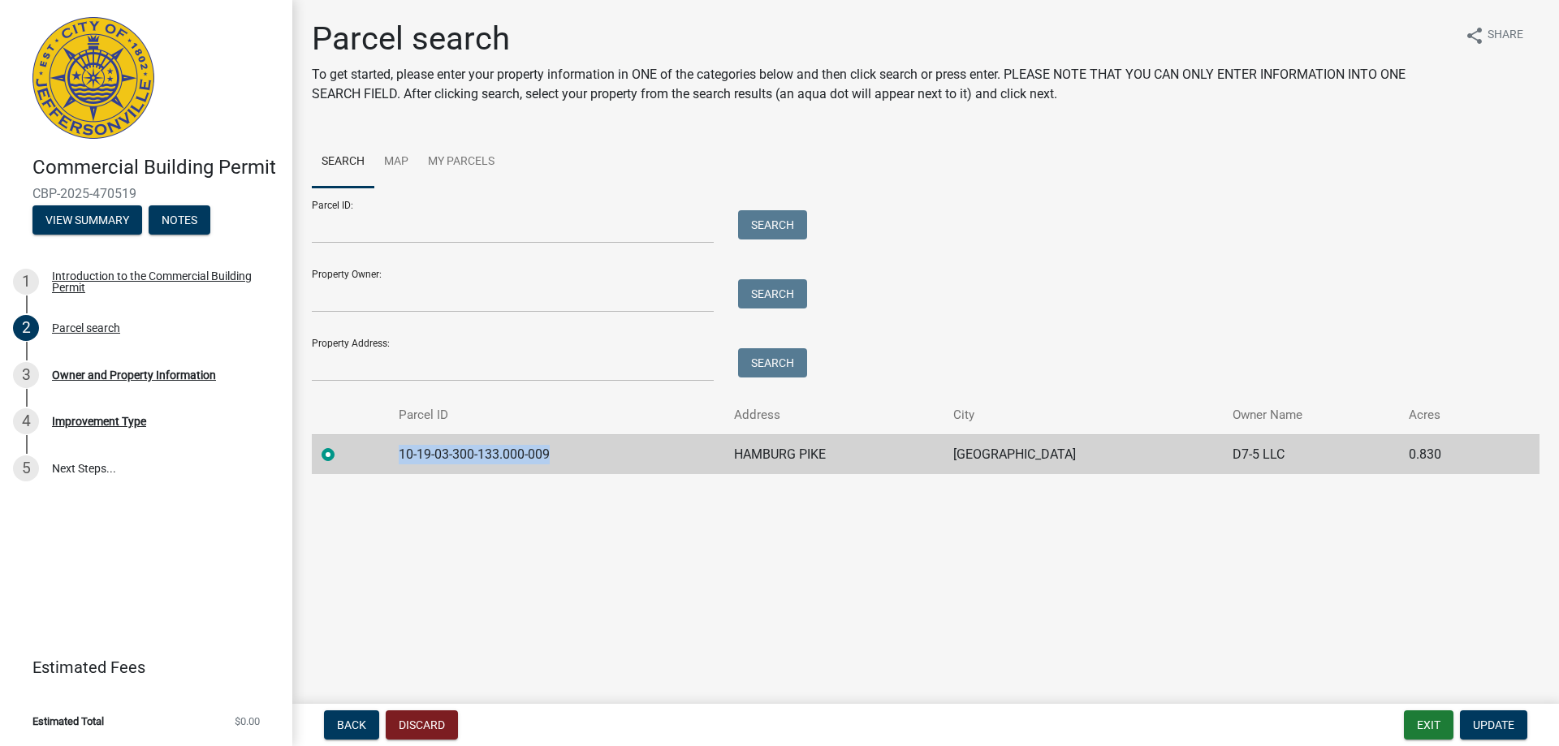
drag, startPoint x: 581, startPoint y: 454, endPoint x: 400, endPoint y: 456, distance: 181.1
click at [400, 456] on td "10-19-03-300-133.000-009" at bounding box center [556, 454] width 335 height 40
copy td "10-19-03-300-133.000-009"
click at [355, 723] on span "Back" at bounding box center [351, 724] width 29 height 13
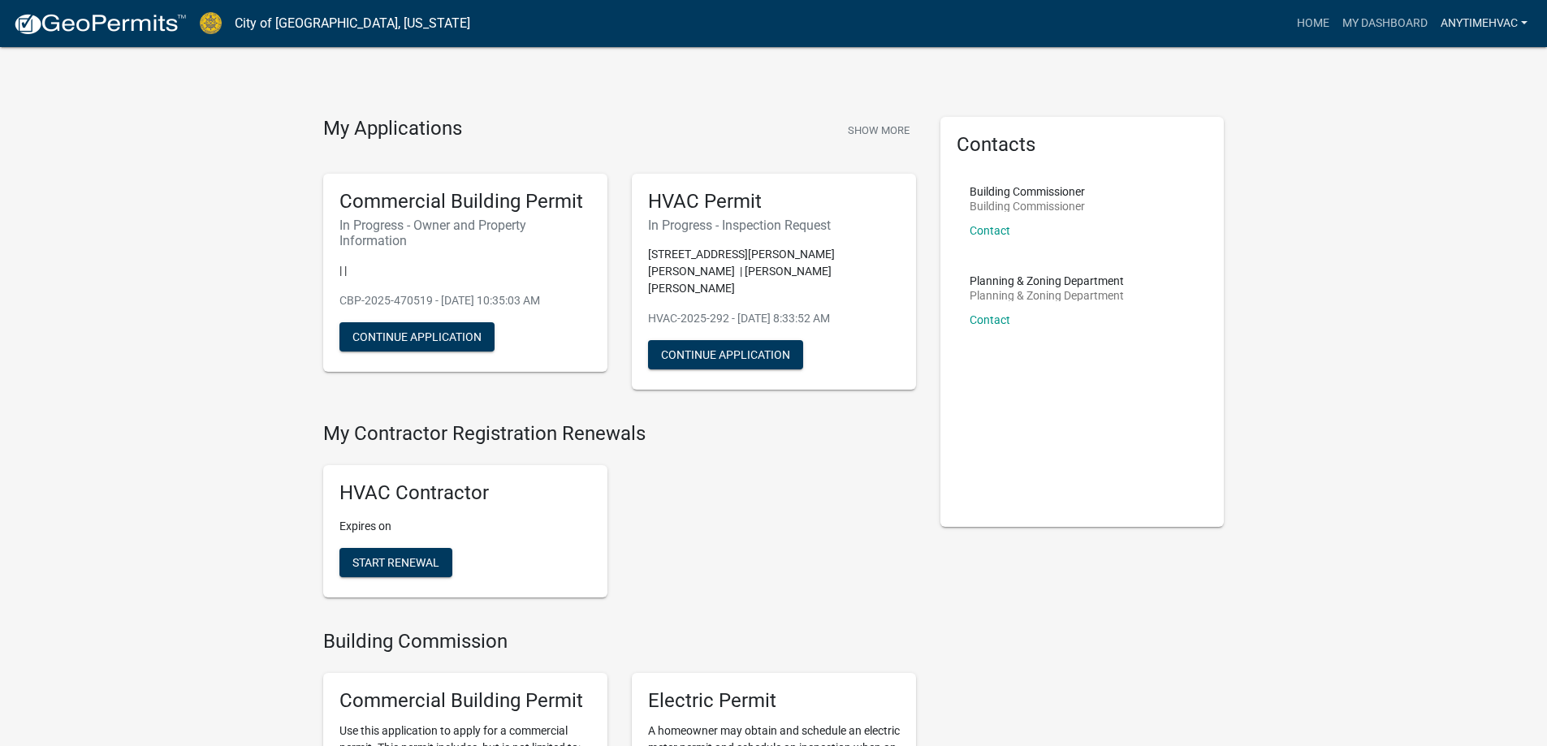
click at [1482, 20] on link "Anytimehvac" at bounding box center [1484, 23] width 100 height 31
click at [1450, 70] on link "Account" at bounding box center [1464, 66] width 139 height 39
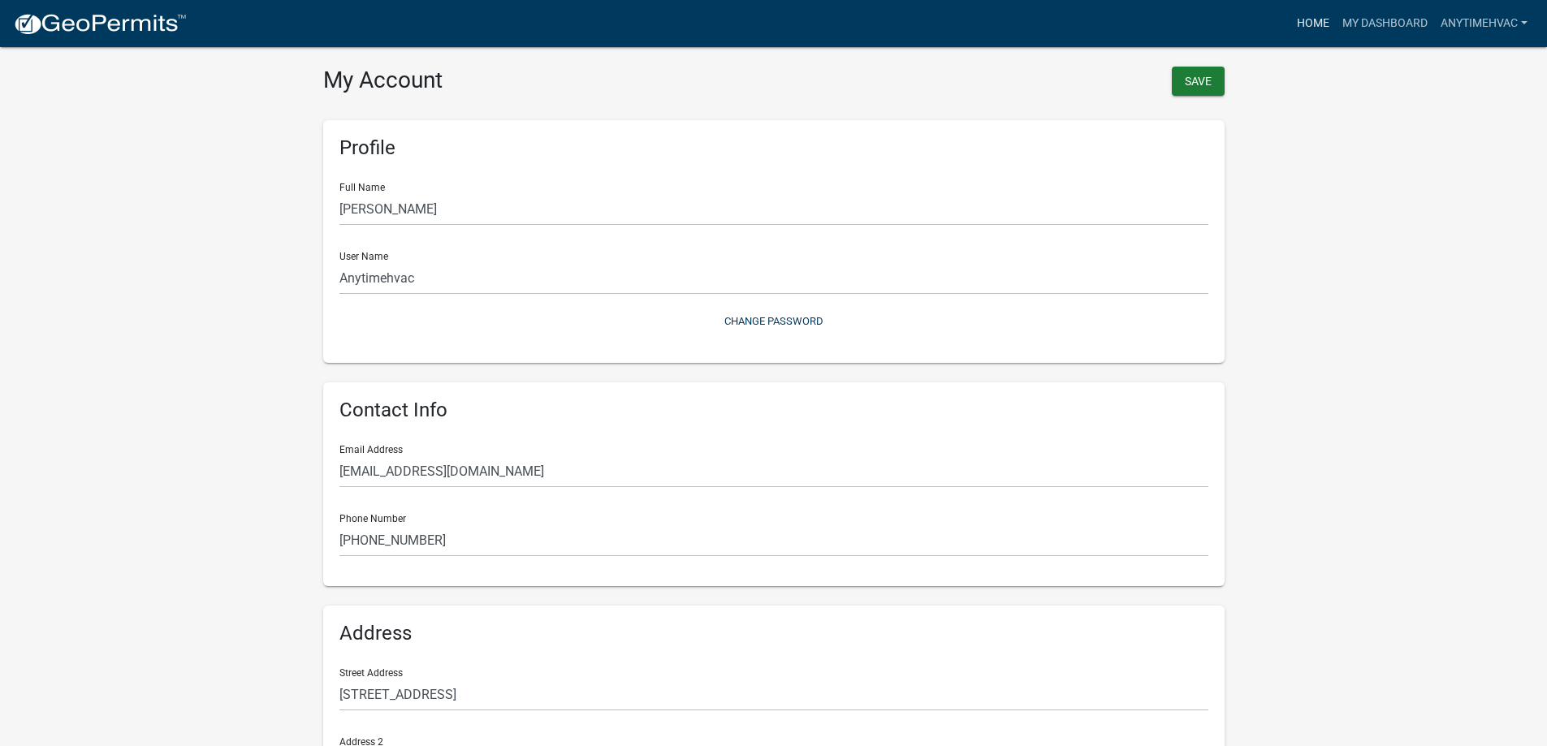
click at [1290, 24] on link "Home" at bounding box center [1312, 23] width 45 height 31
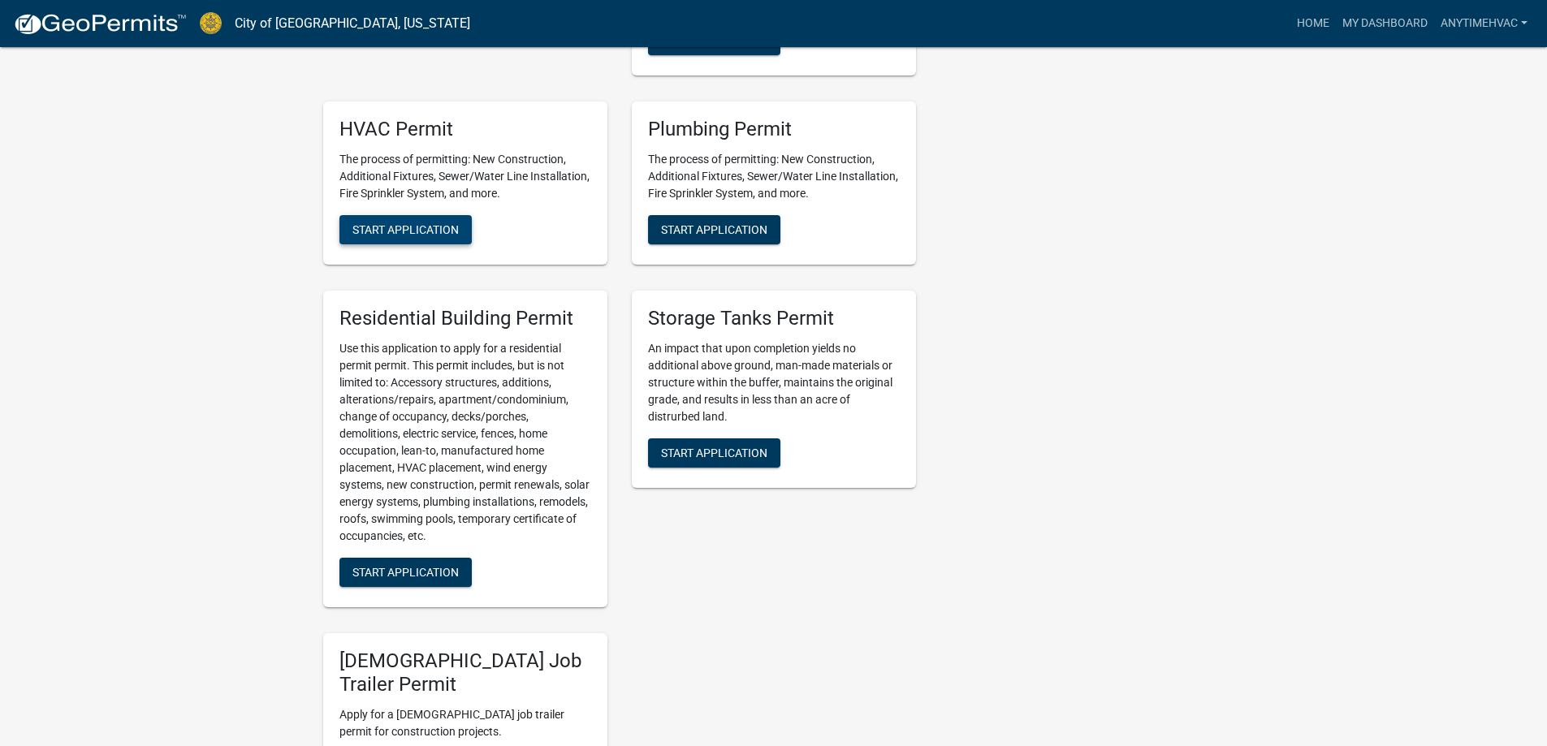
scroll to position [974, 0]
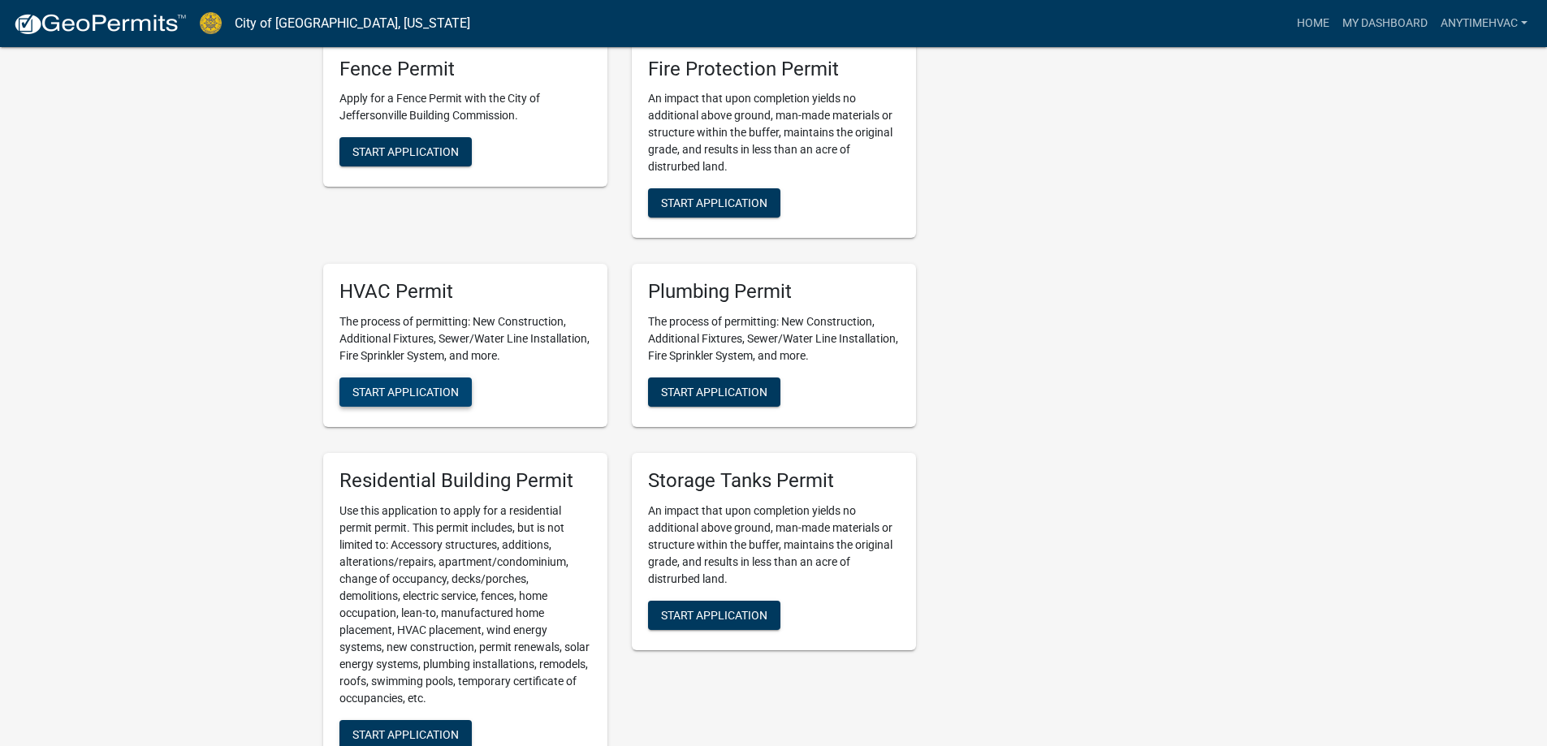
click at [403, 386] on span "Start Application" at bounding box center [405, 392] width 106 height 13
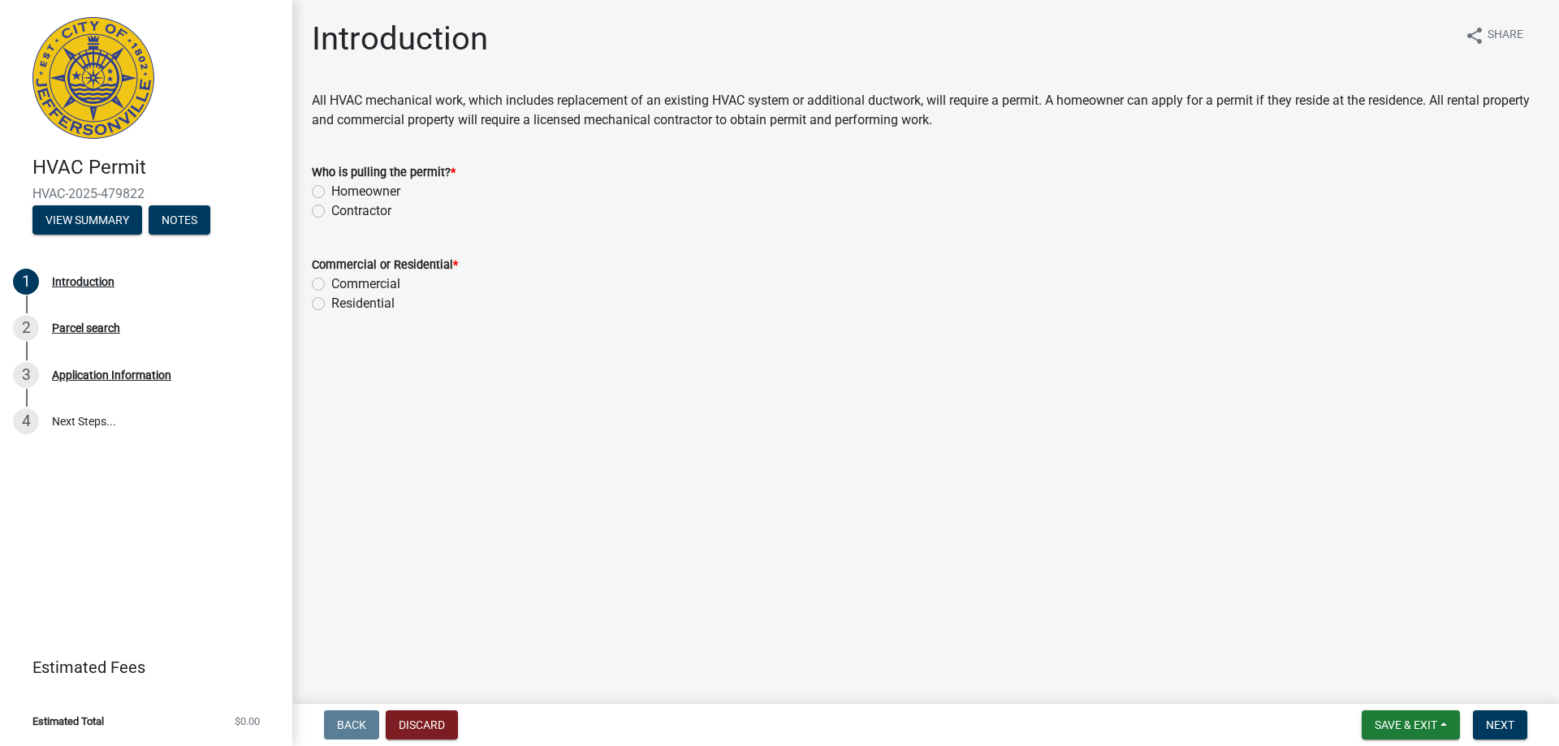
click at [331, 211] on label "Contractor" at bounding box center [361, 210] width 60 height 19
click at [331, 211] on input "Contractor" at bounding box center [336, 206] width 11 height 11
radio input "true"
click at [331, 283] on label "Commercial" at bounding box center [365, 283] width 69 height 19
click at [331, 283] on input "Commercial" at bounding box center [336, 279] width 11 height 11
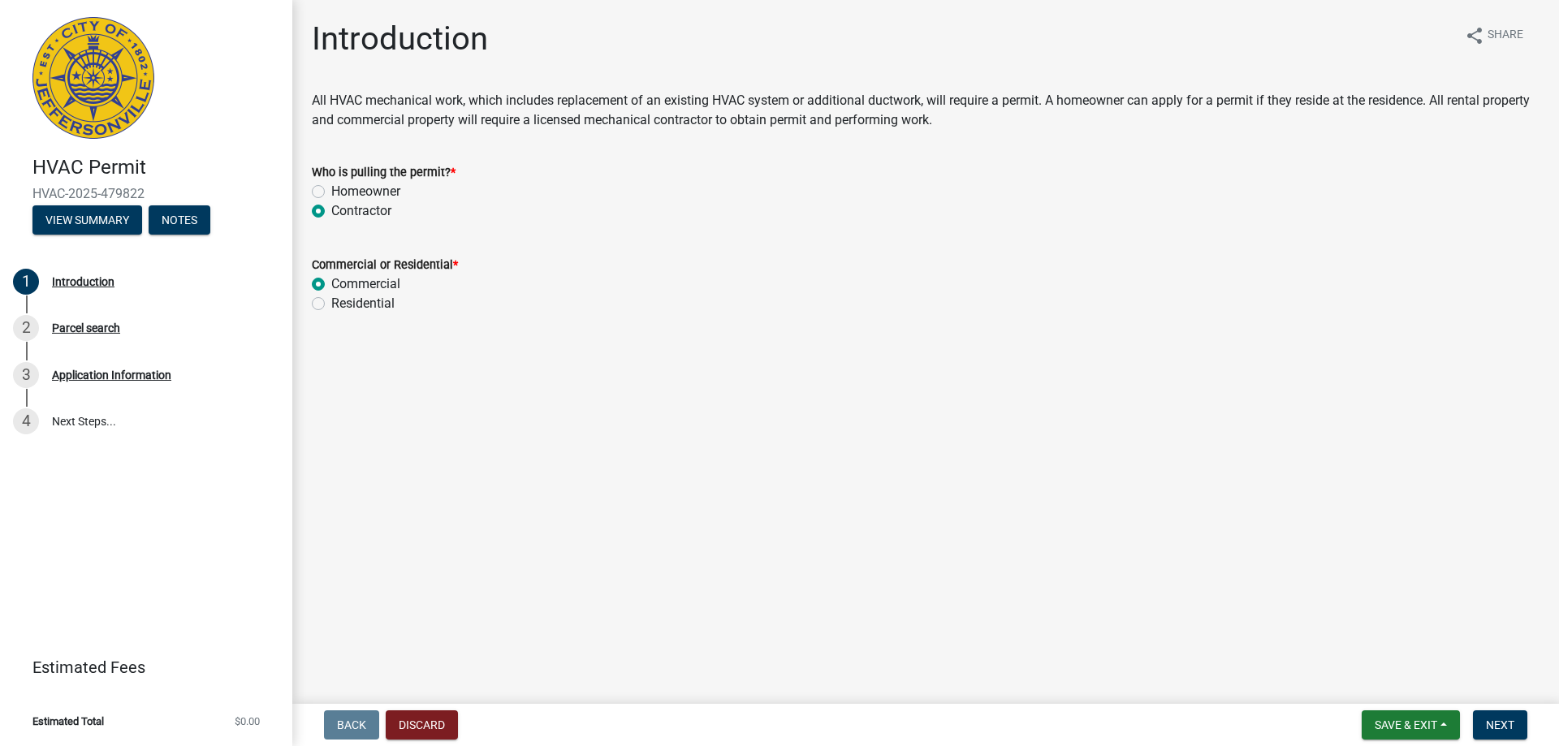
radio input "true"
click at [1492, 725] on span "Next" at bounding box center [1500, 724] width 28 height 13
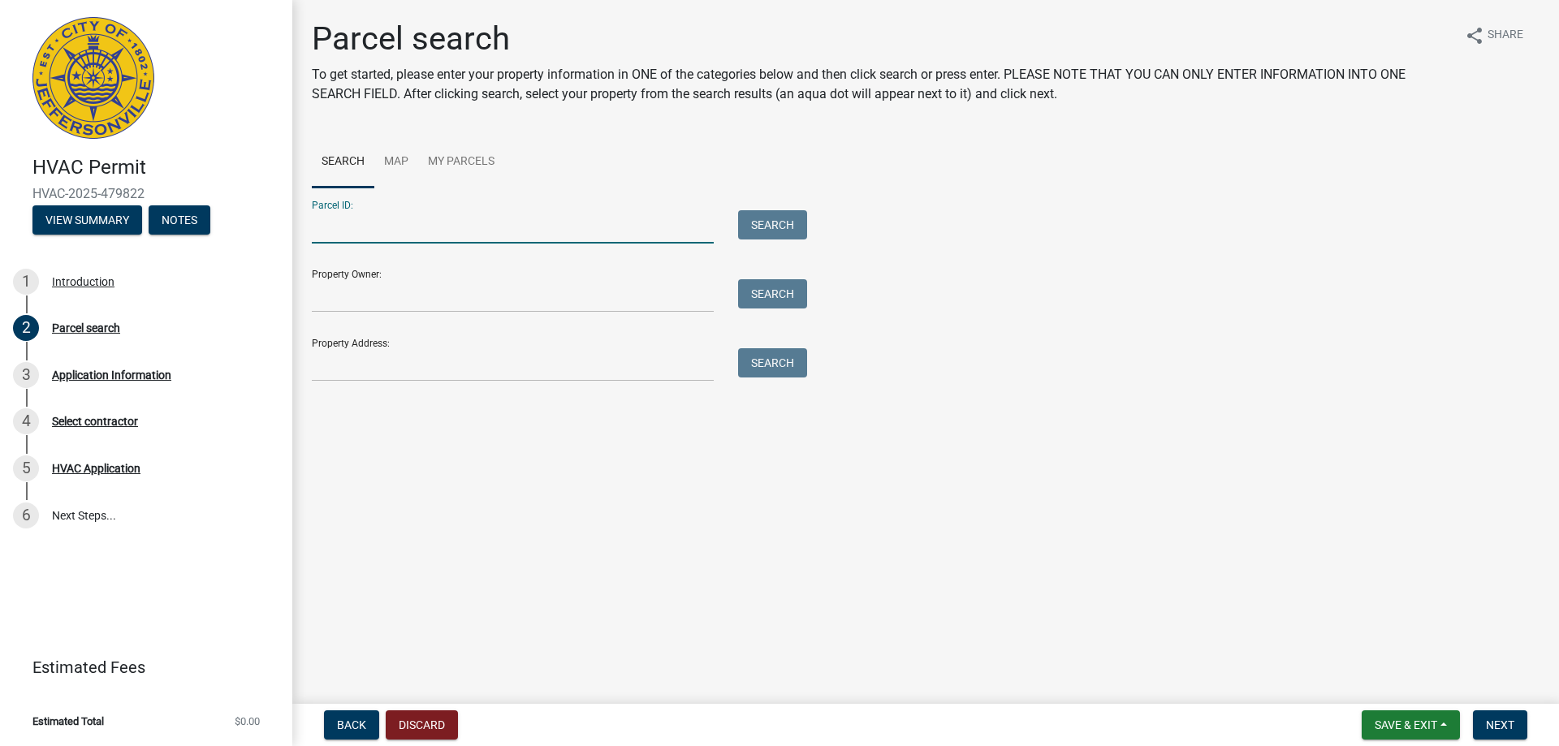
click at [325, 234] on input "Parcel ID:" at bounding box center [513, 226] width 402 height 33
paste input "10-19-03-300-133.000-009"
type input "10-19-03-300-133.000-009"
click at [757, 226] on button "Search" at bounding box center [772, 224] width 69 height 29
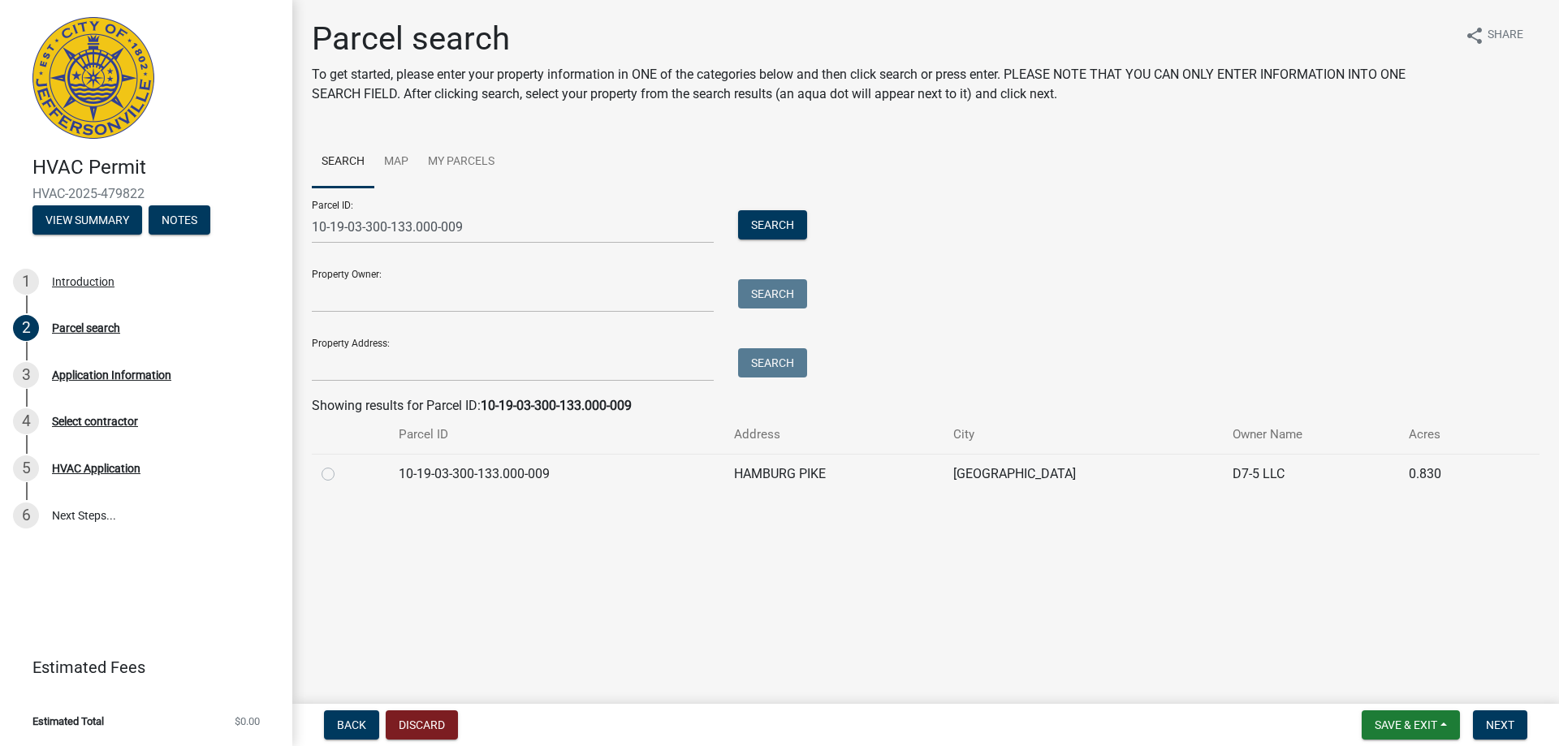
click at [341, 464] on label at bounding box center [341, 464] width 0 height 0
click at [341, 472] on input "radio" at bounding box center [346, 469] width 11 height 11
radio input "true"
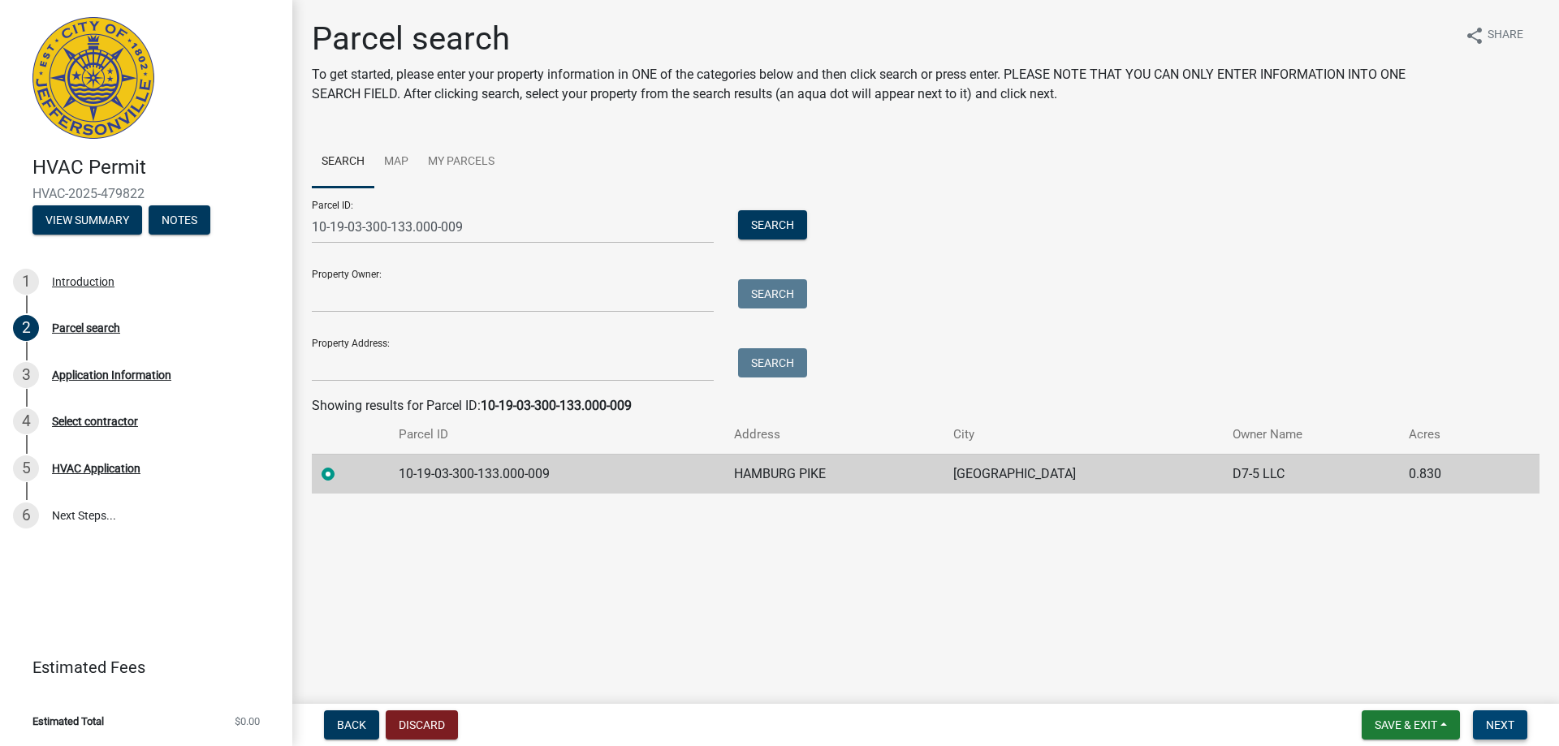
click at [1505, 730] on span "Next" at bounding box center [1500, 724] width 28 height 13
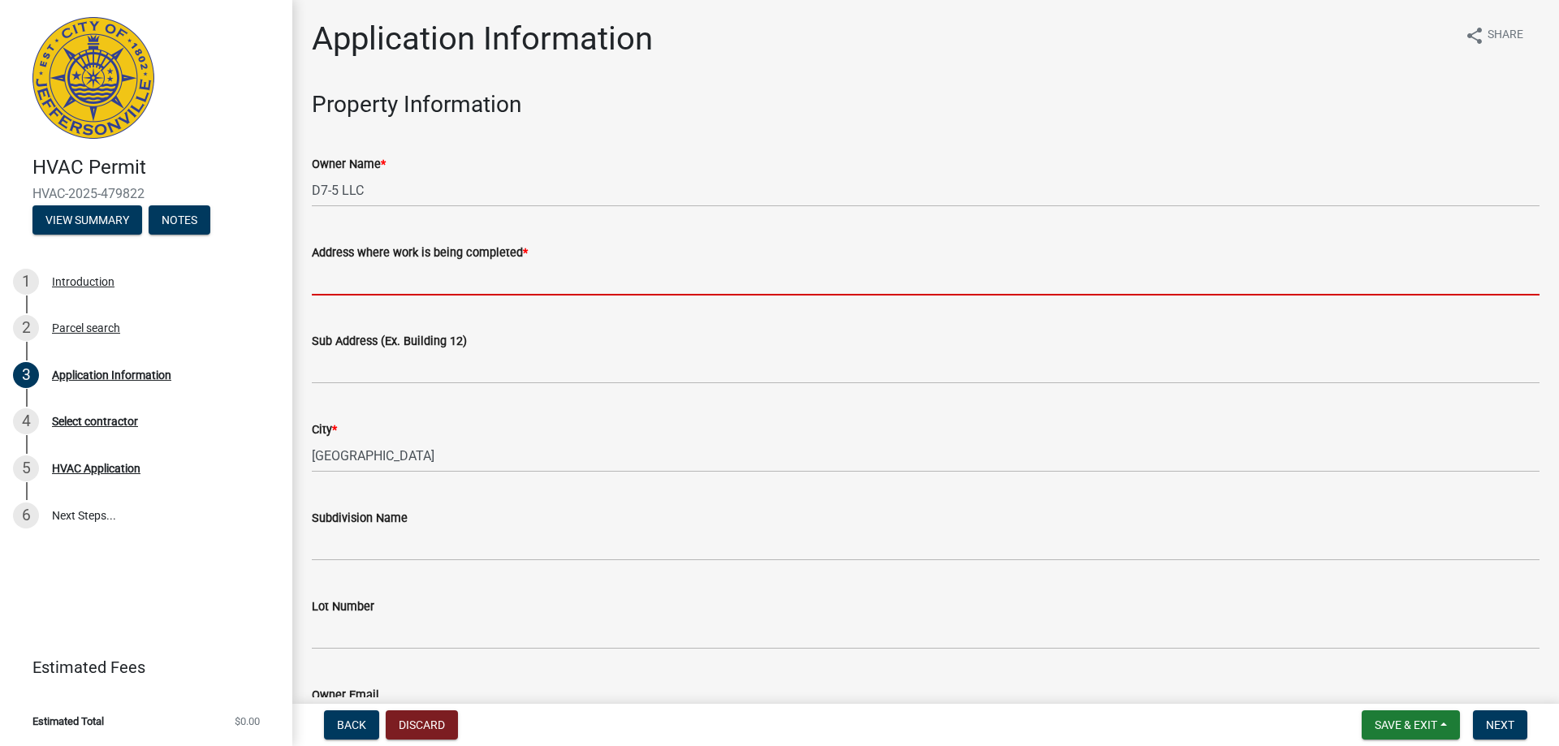
click at [315, 285] on input "Address where work is being completed *" at bounding box center [925, 278] width 1227 height 33
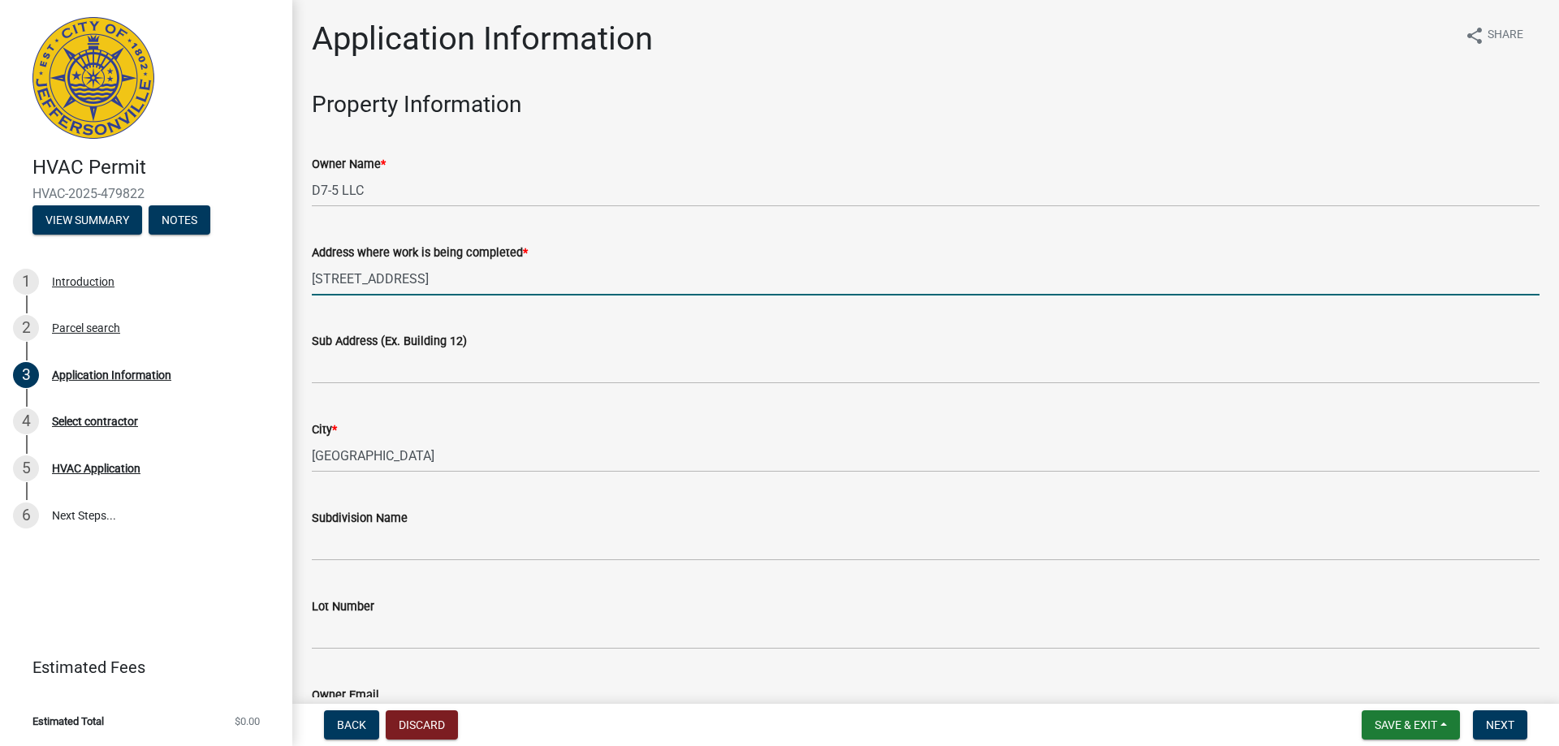
type input "1710 Veterans Parkway"
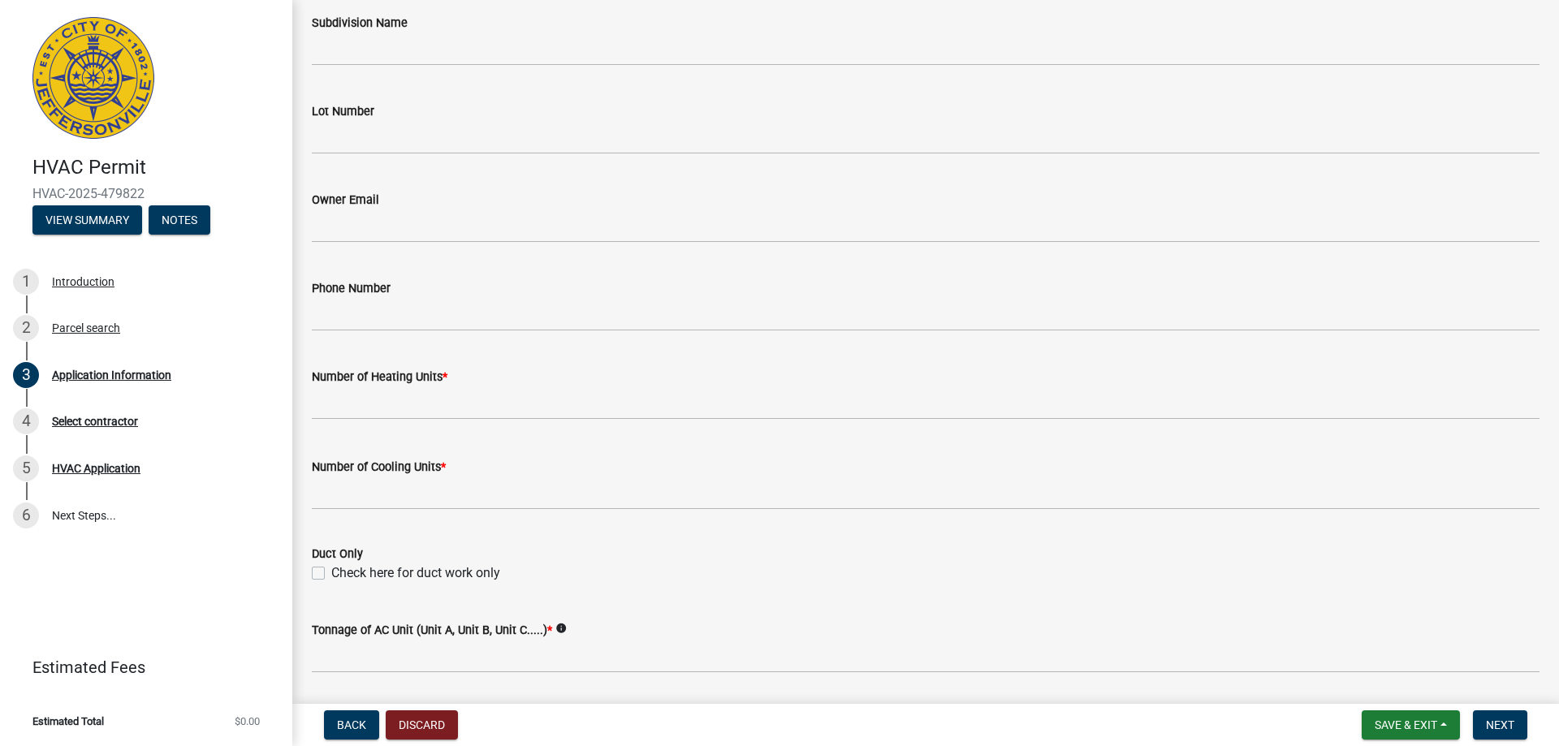
scroll to position [568, 0]
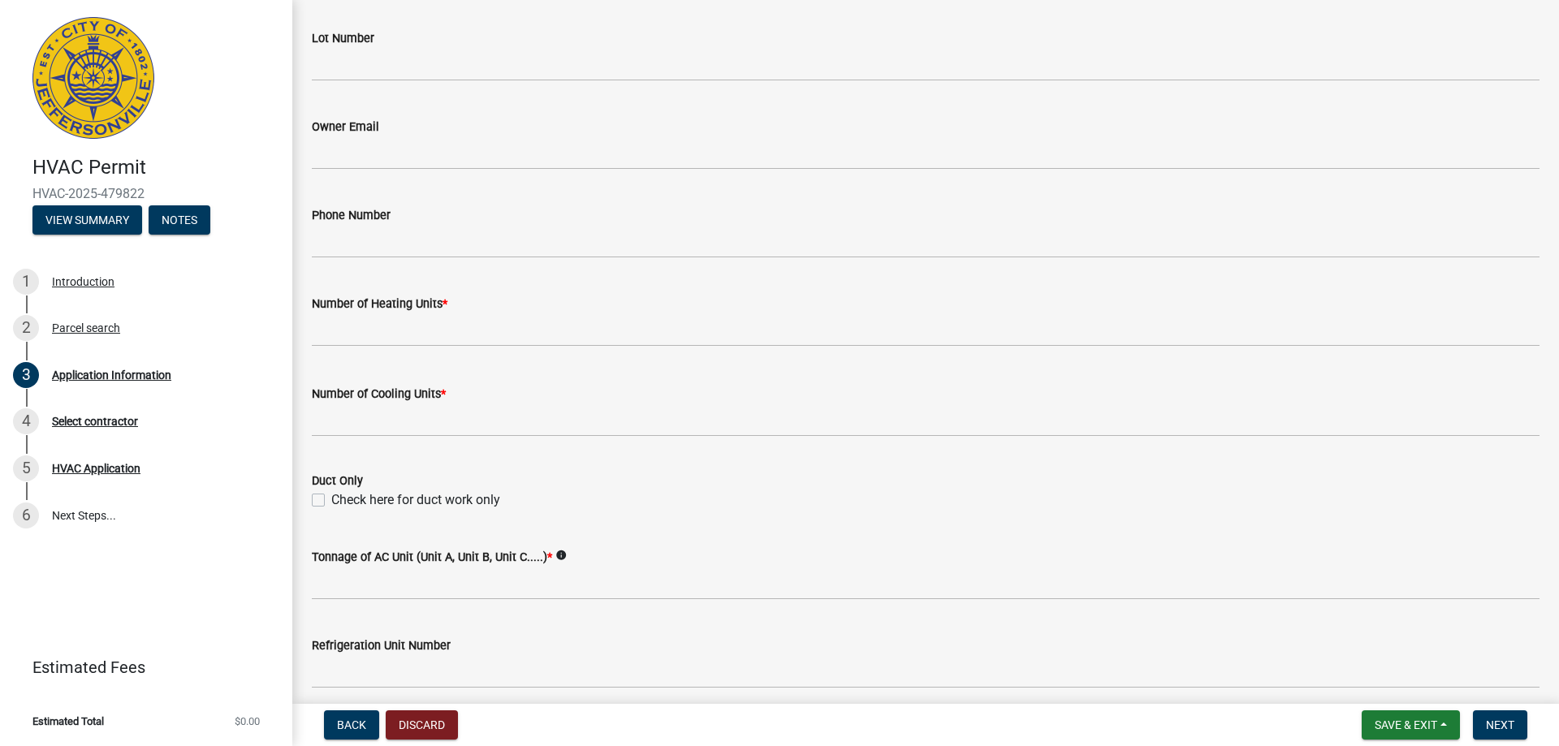
type input "1710 Veterans Parkway"
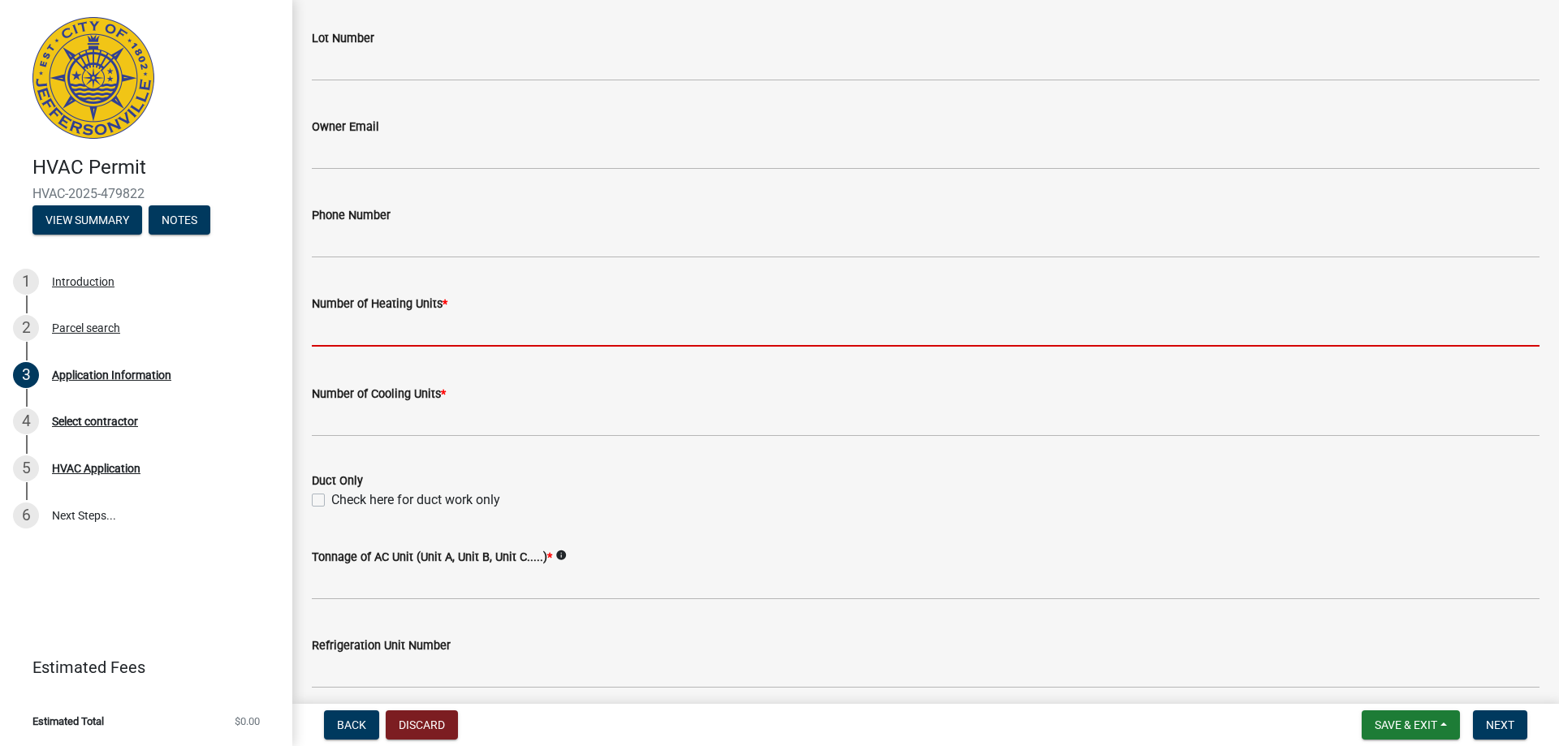
click at [331, 342] on input "text" at bounding box center [925, 329] width 1227 height 33
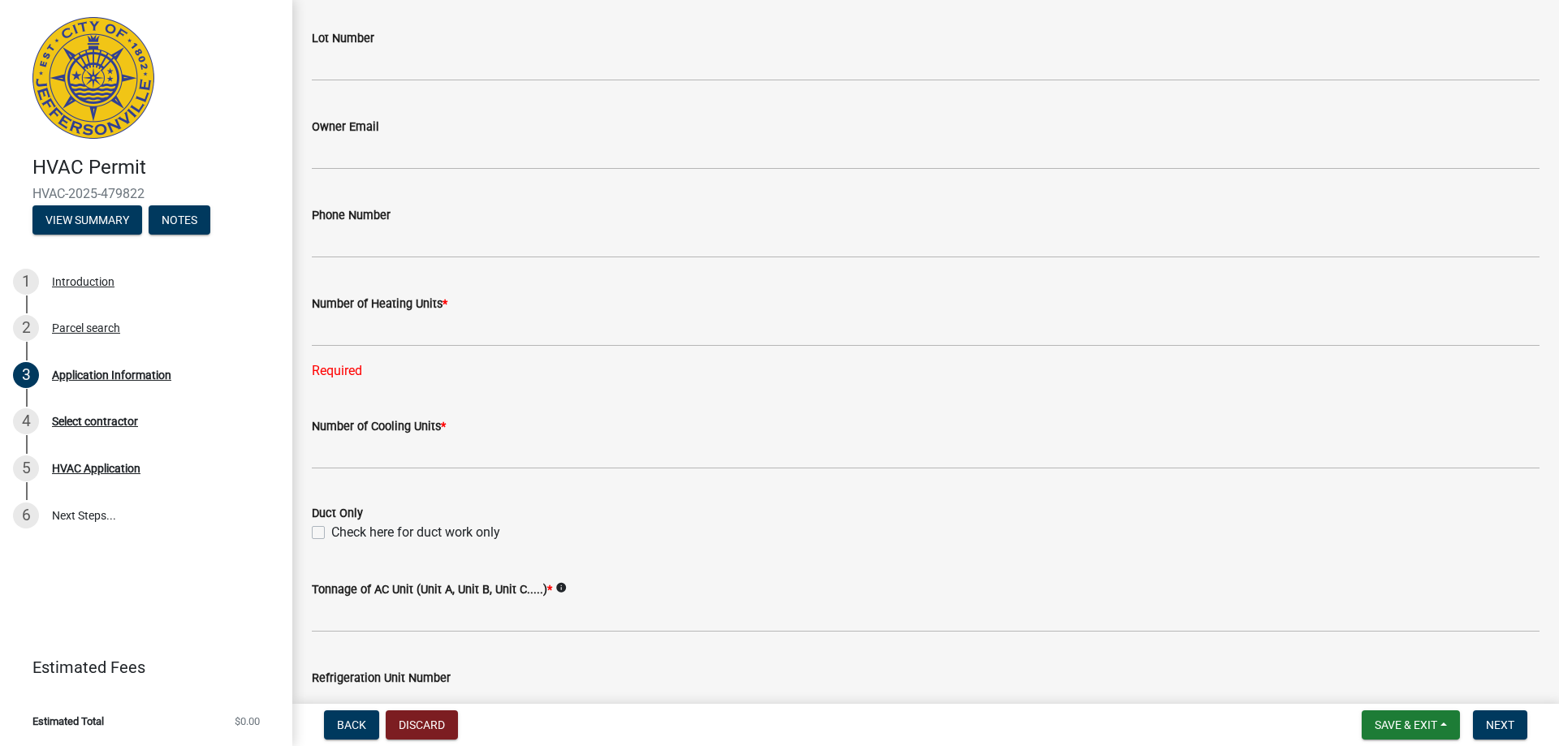
click at [353, 681] on form "Refrigeration Unit Number" at bounding box center [925, 694] width 1227 height 53
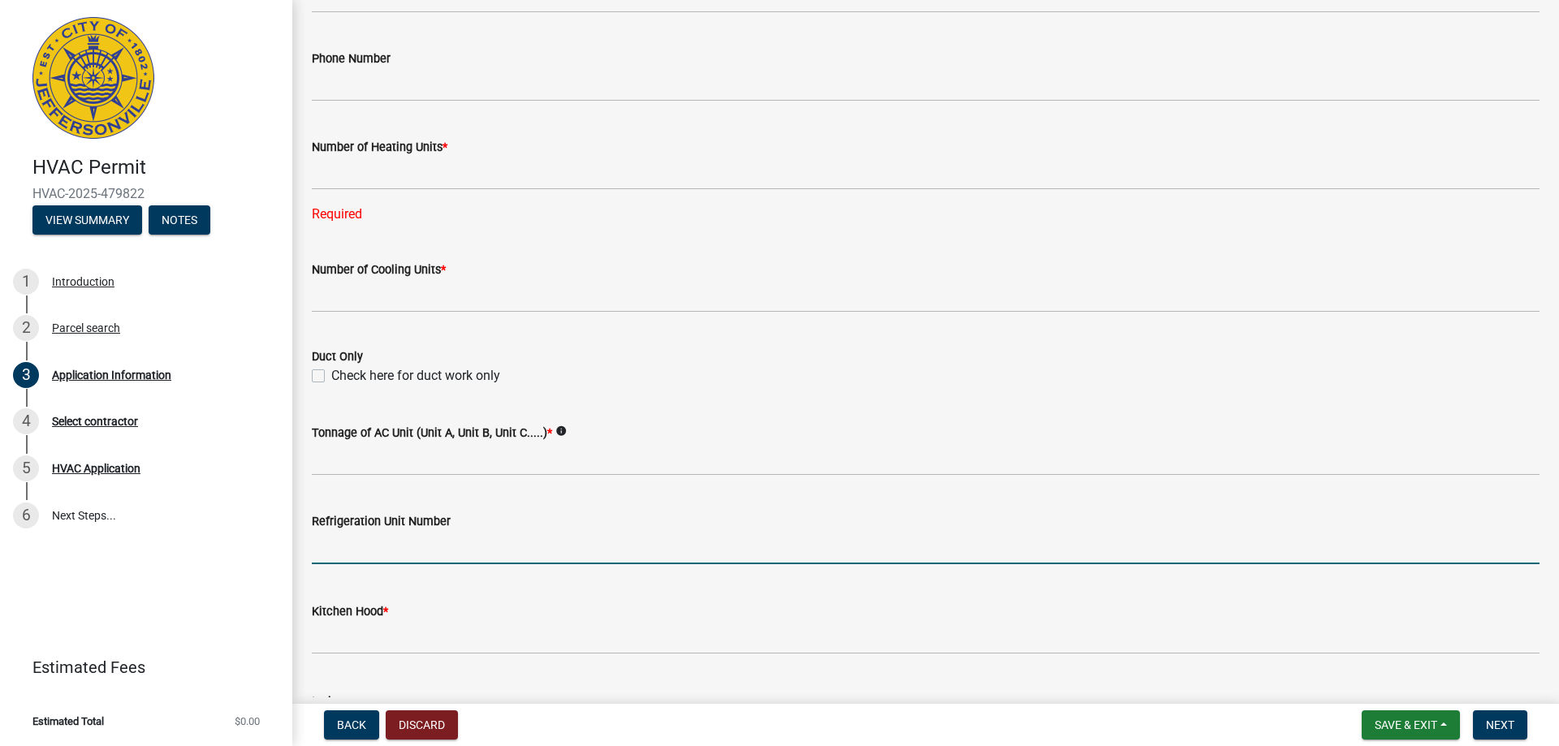
scroll to position [731, 0]
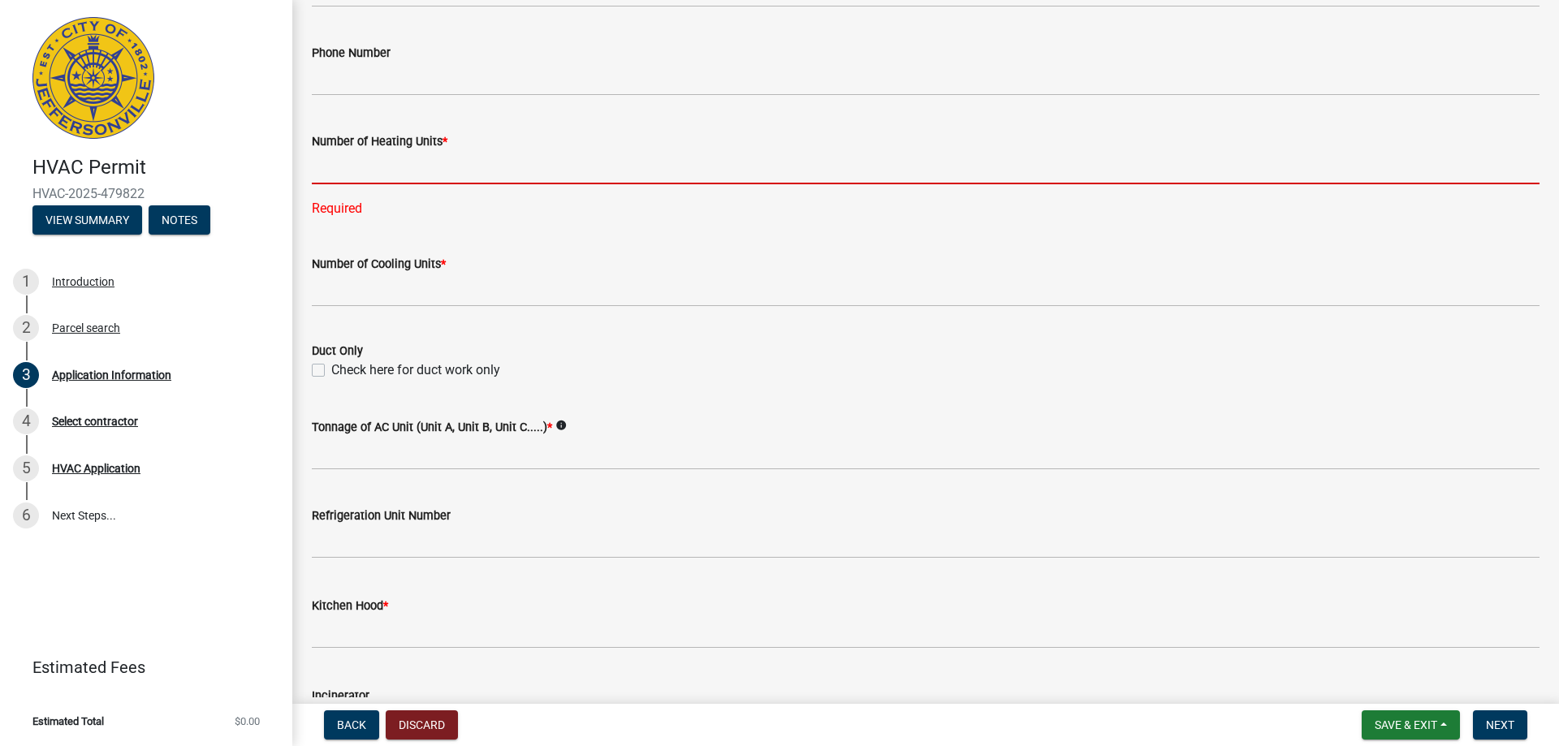
click at [385, 165] on input "text" at bounding box center [925, 167] width 1227 height 33
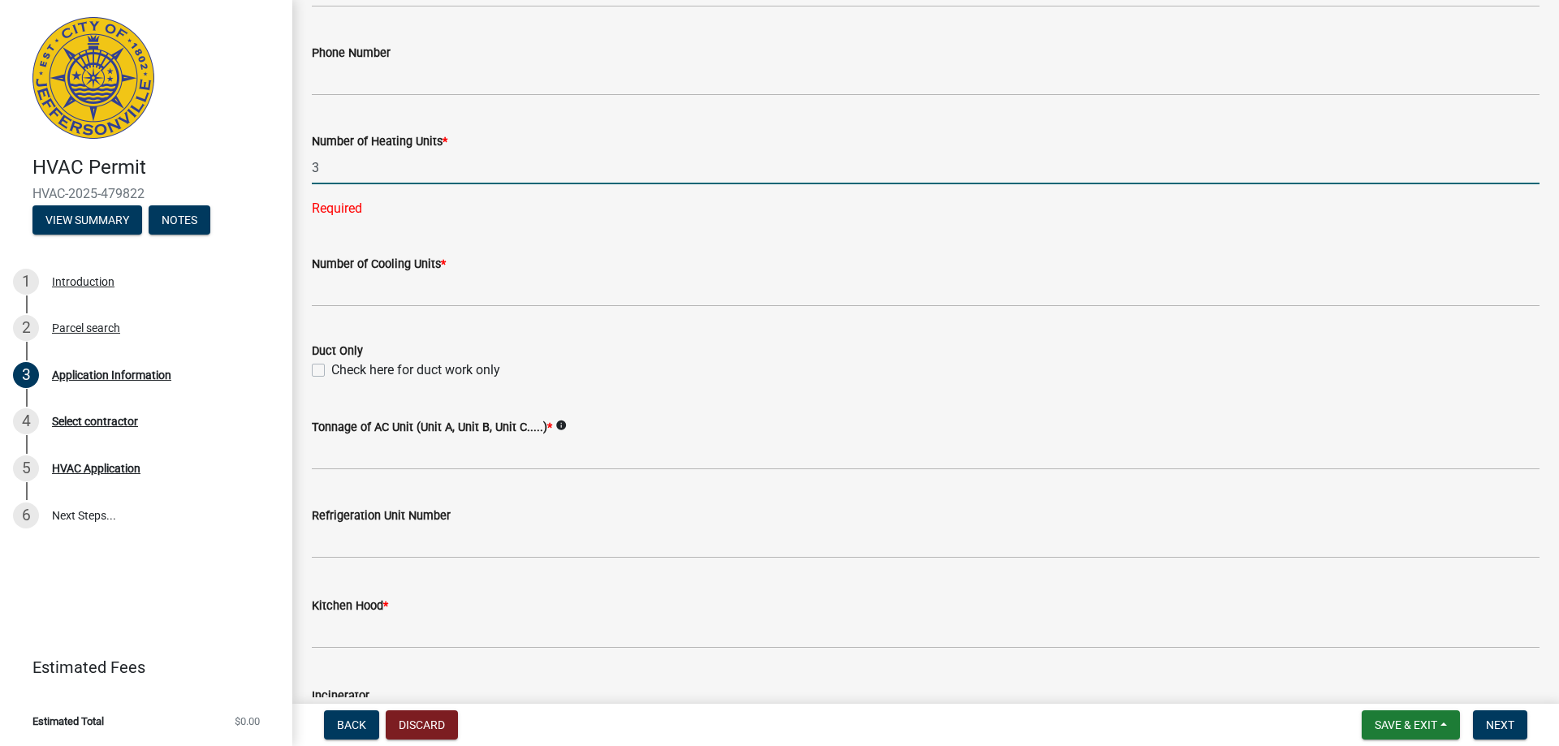
type input "3"
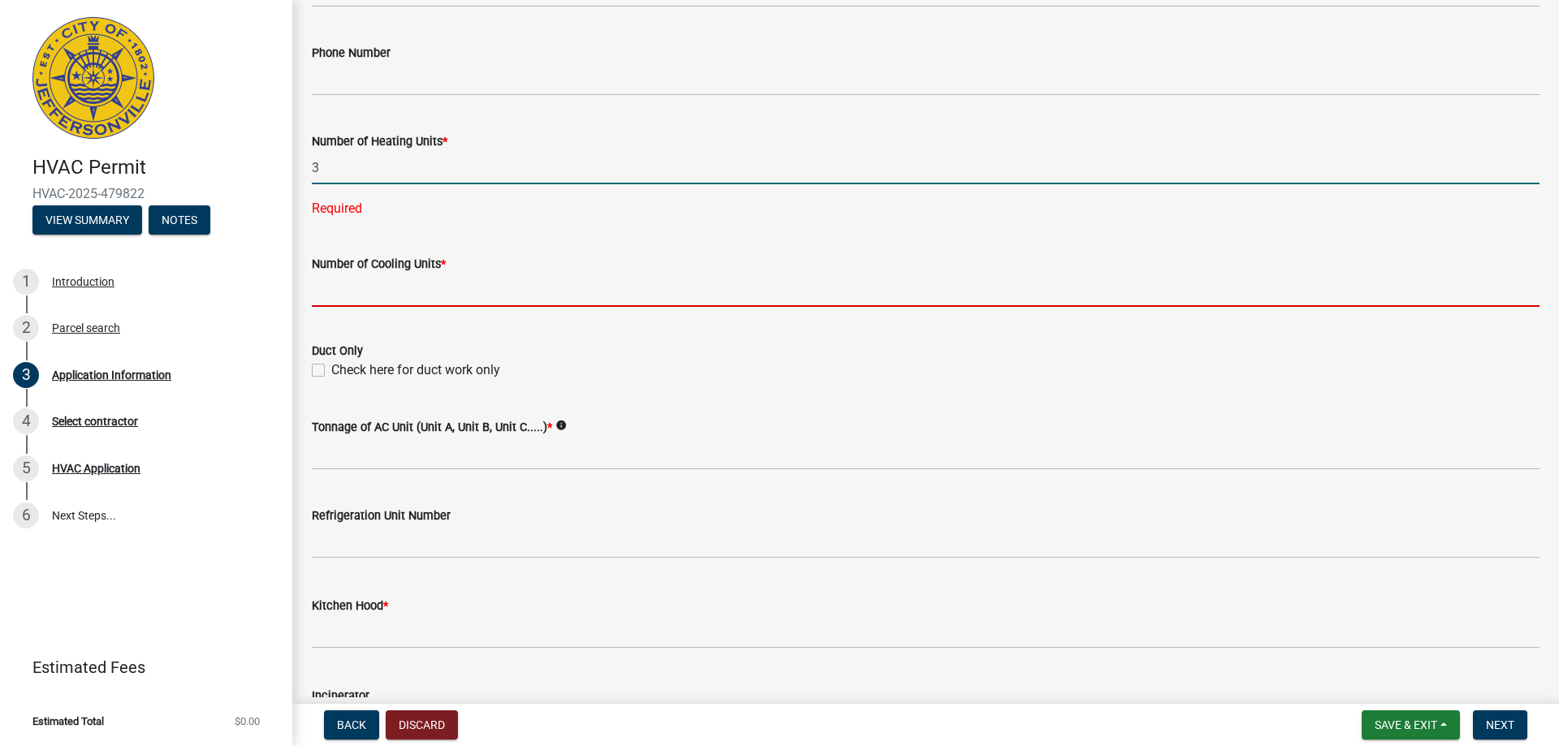
click at [344, 302] on wm-data-entity-input-list "Property Information Owner Name * D7-5 LLC Address where work is being complete…" at bounding box center [925, 191] width 1227 height 1662
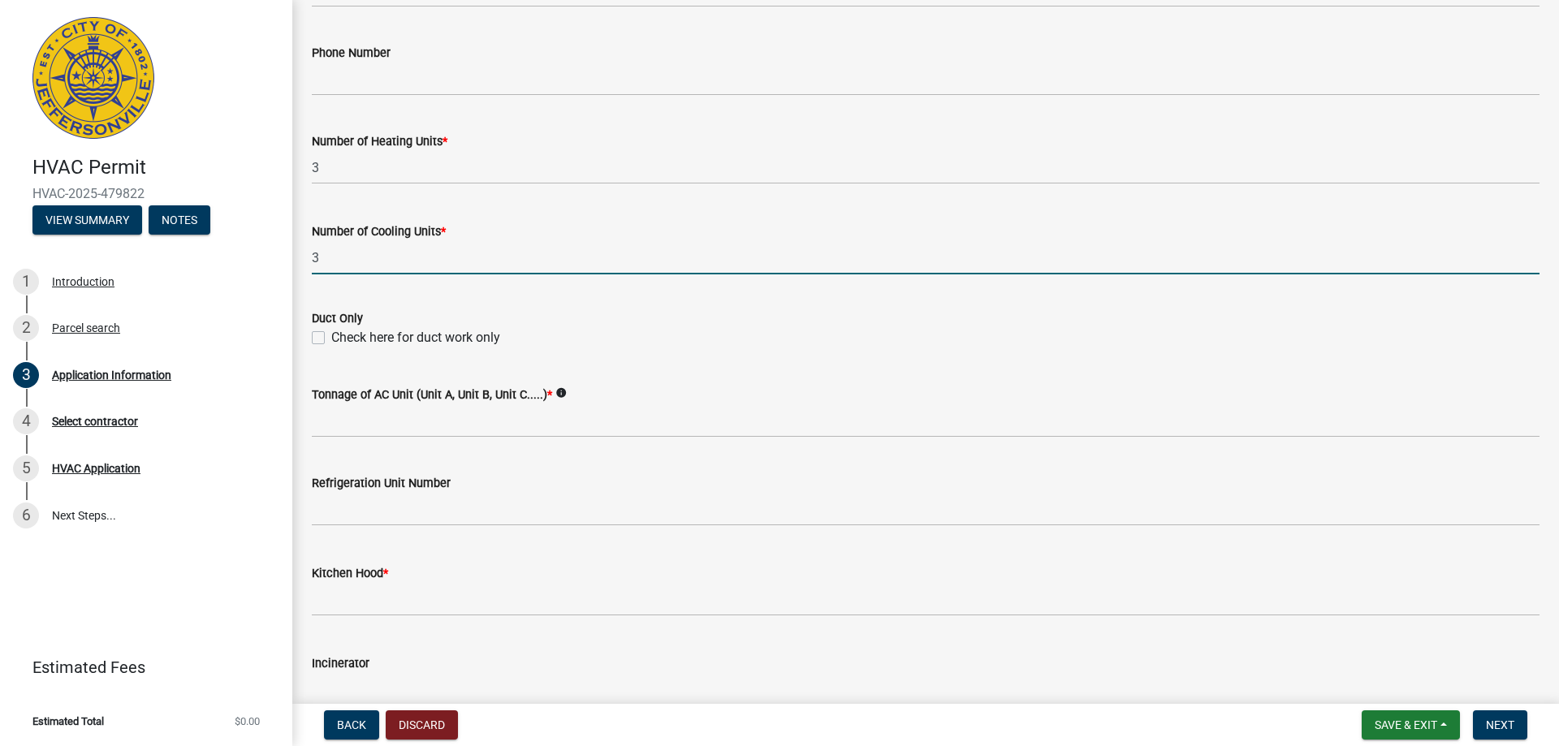
type input "3"
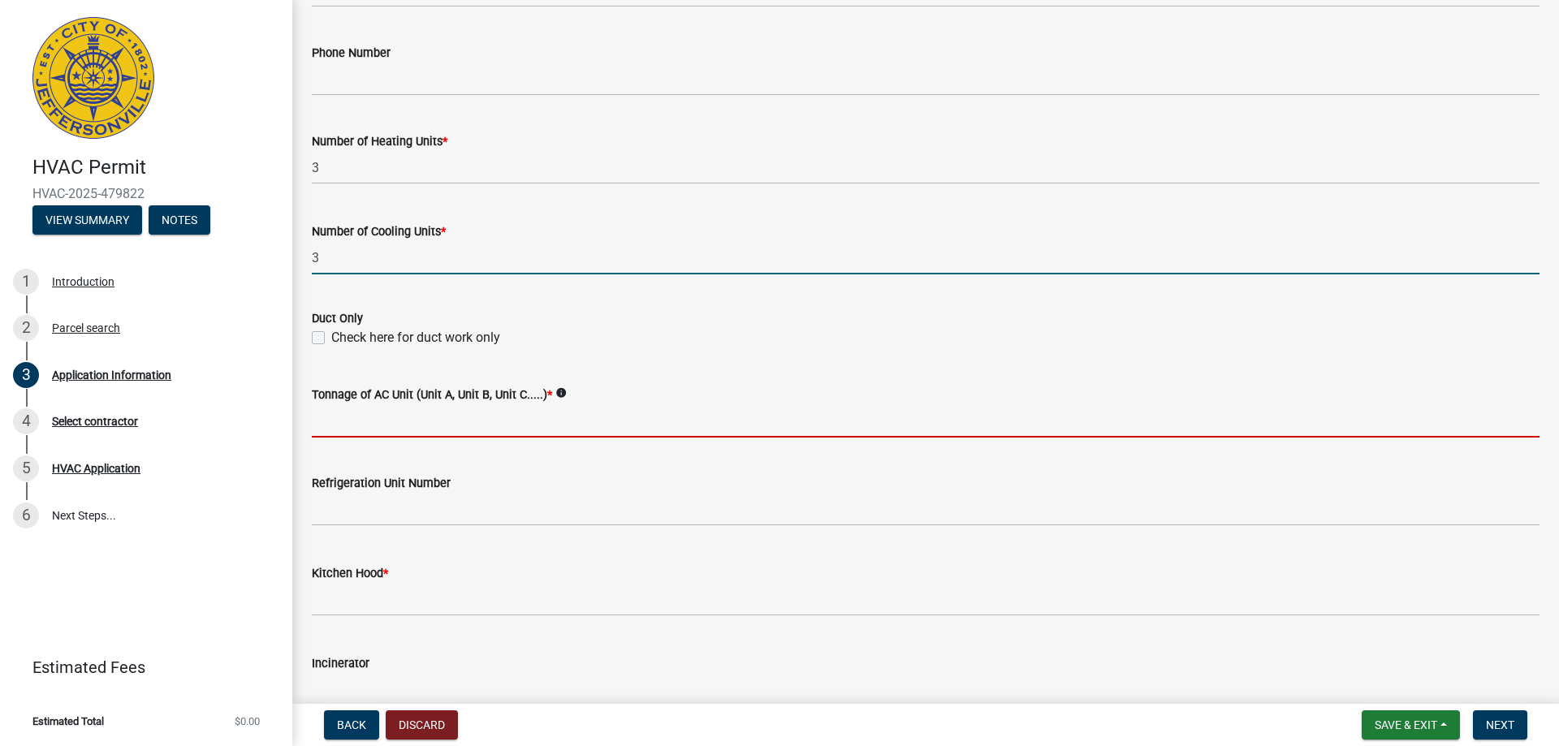
click at [331, 423] on input "Tonnage of AC Unit (Unit A, Unit B, Unit C.....) *" at bounding box center [925, 420] width 1227 height 33
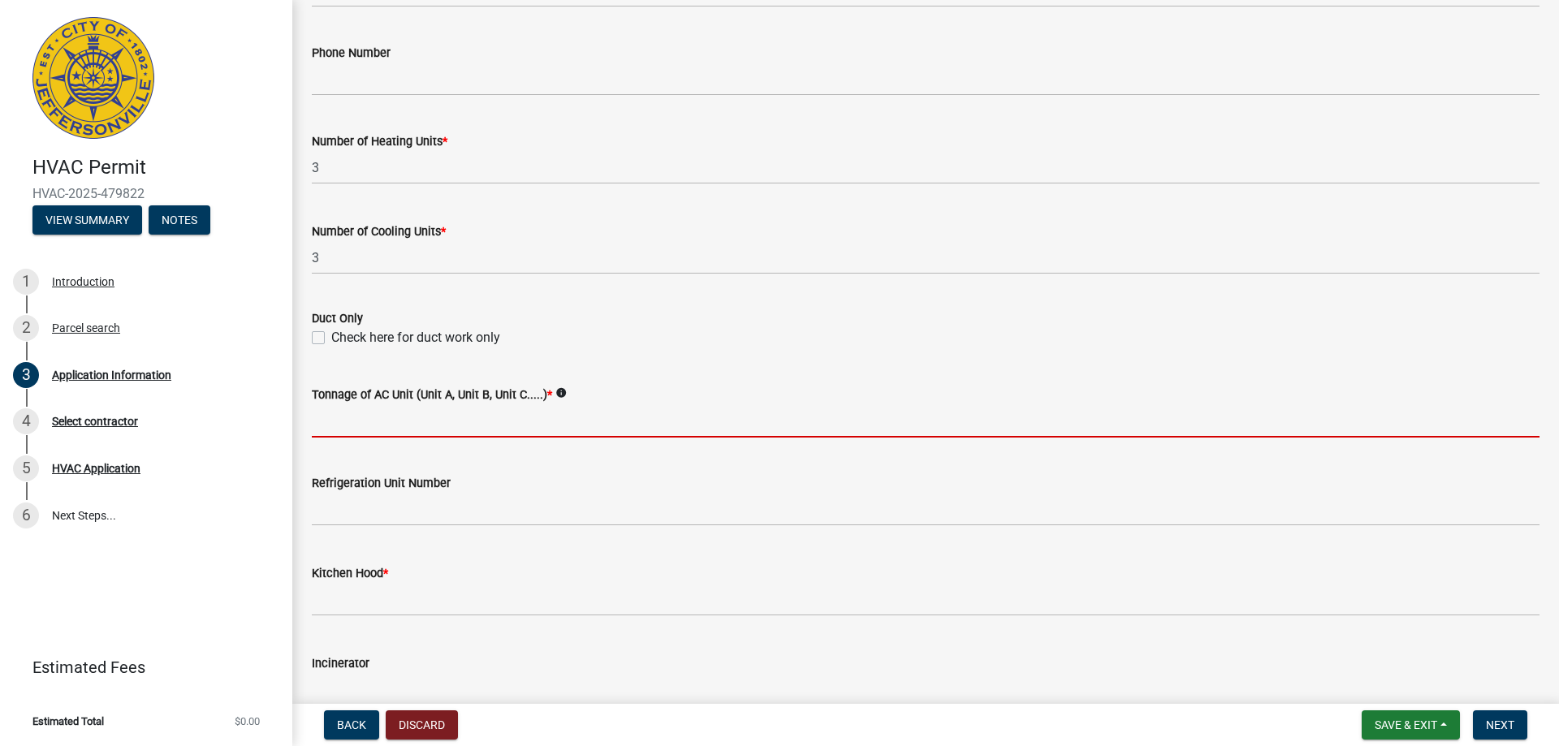
type input "a"
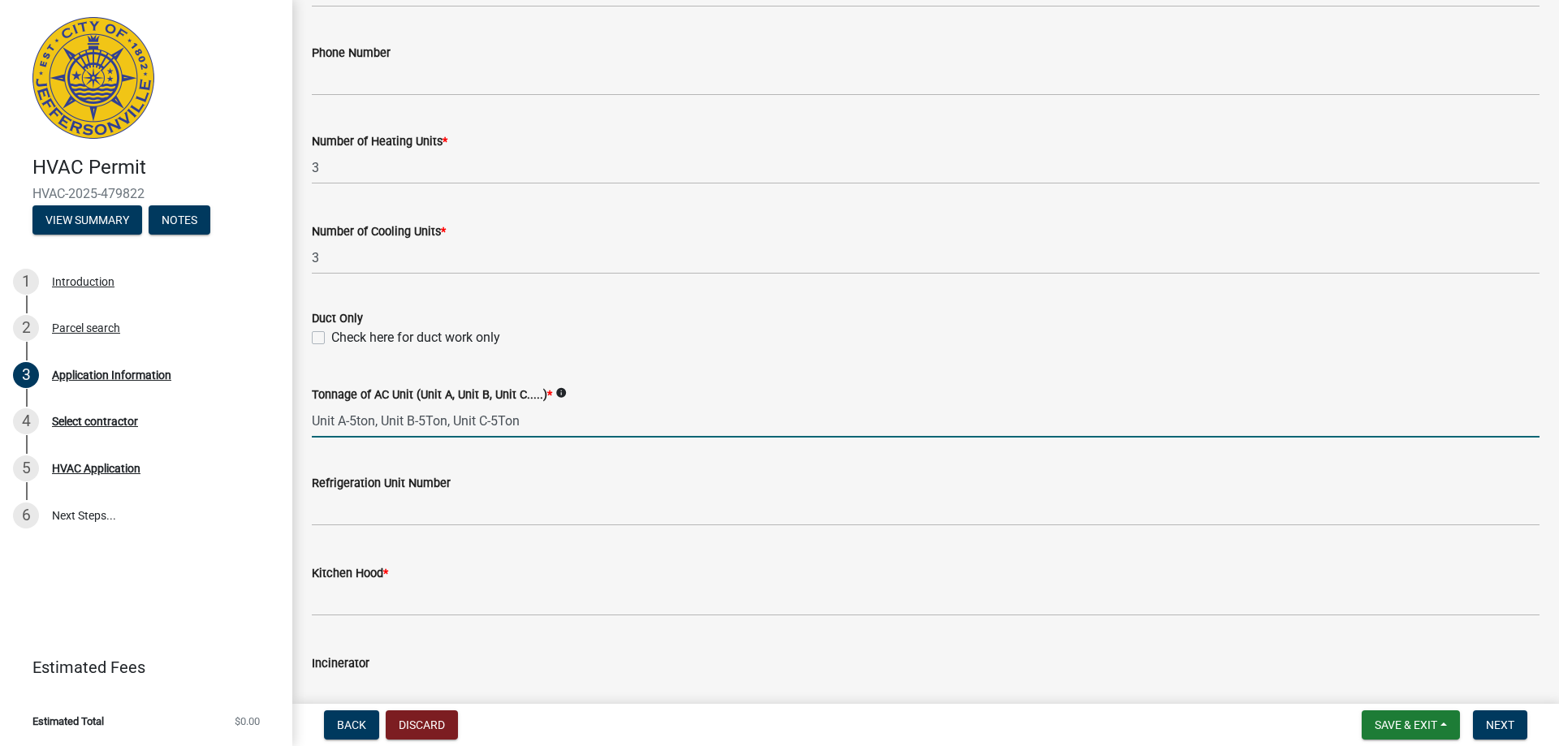
type input "Unit A-5ton, Unit B-5Ton, Unit C-5Ton"
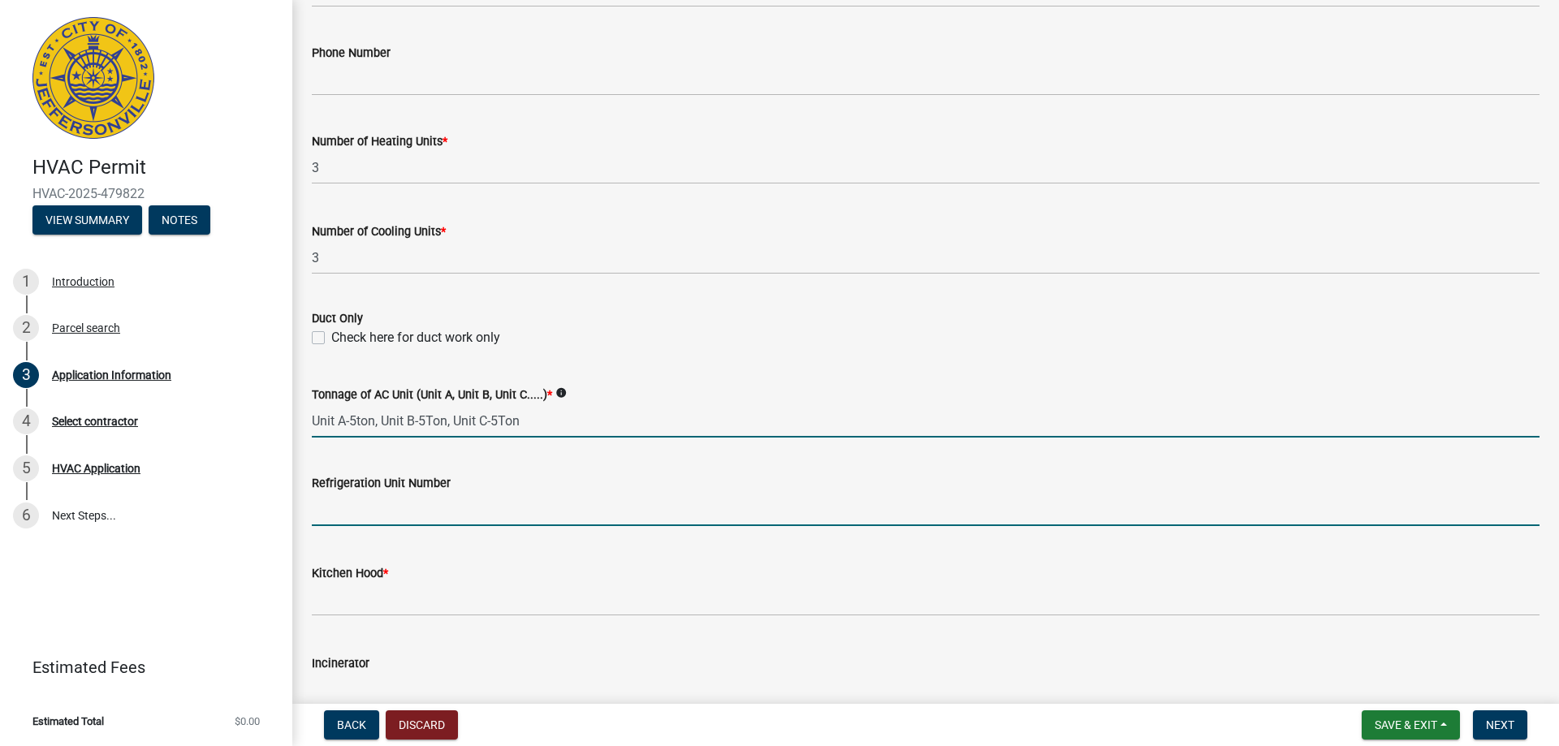
click at [359, 511] on input "text" at bounding box center [925, 509] width 1227 height 33
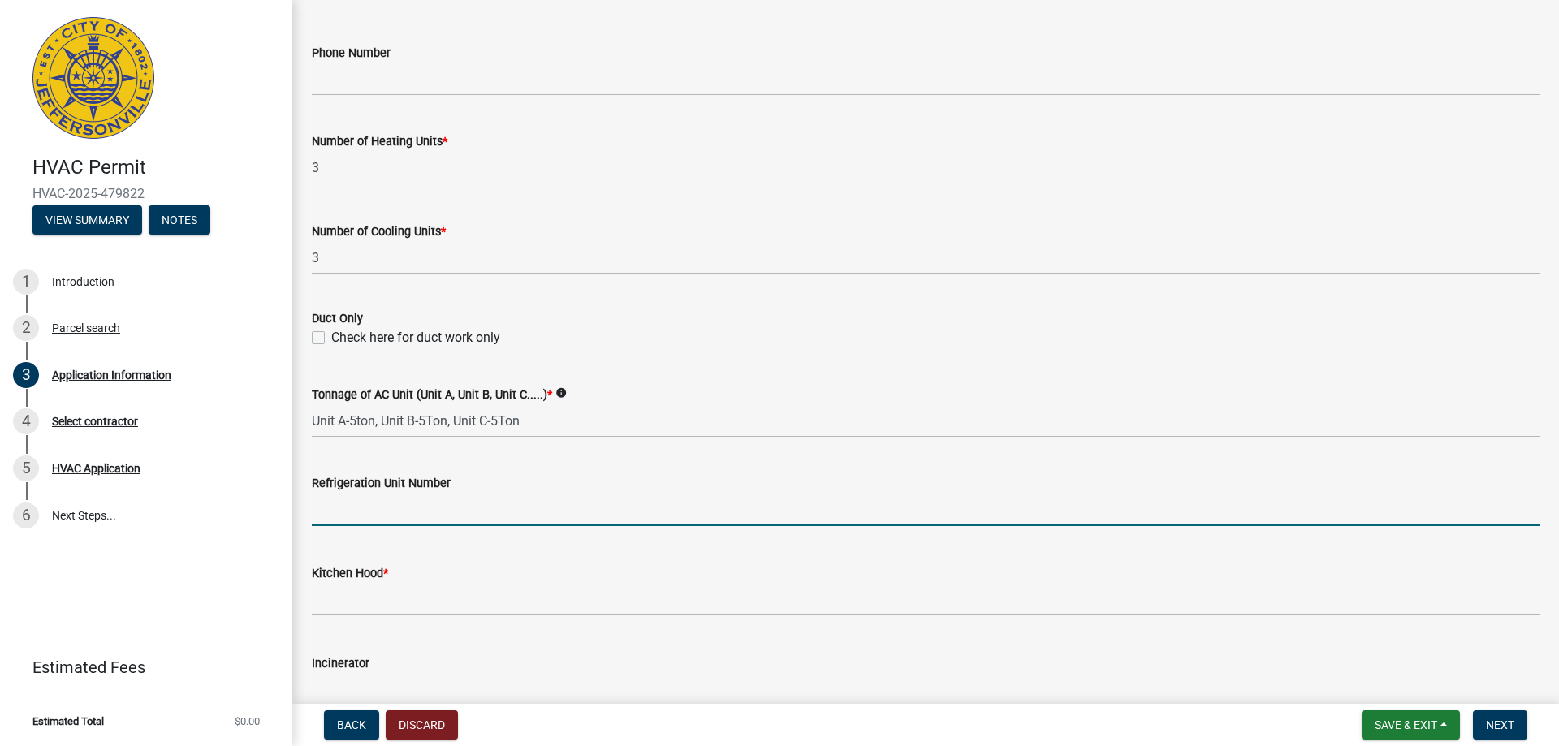
type input "n"
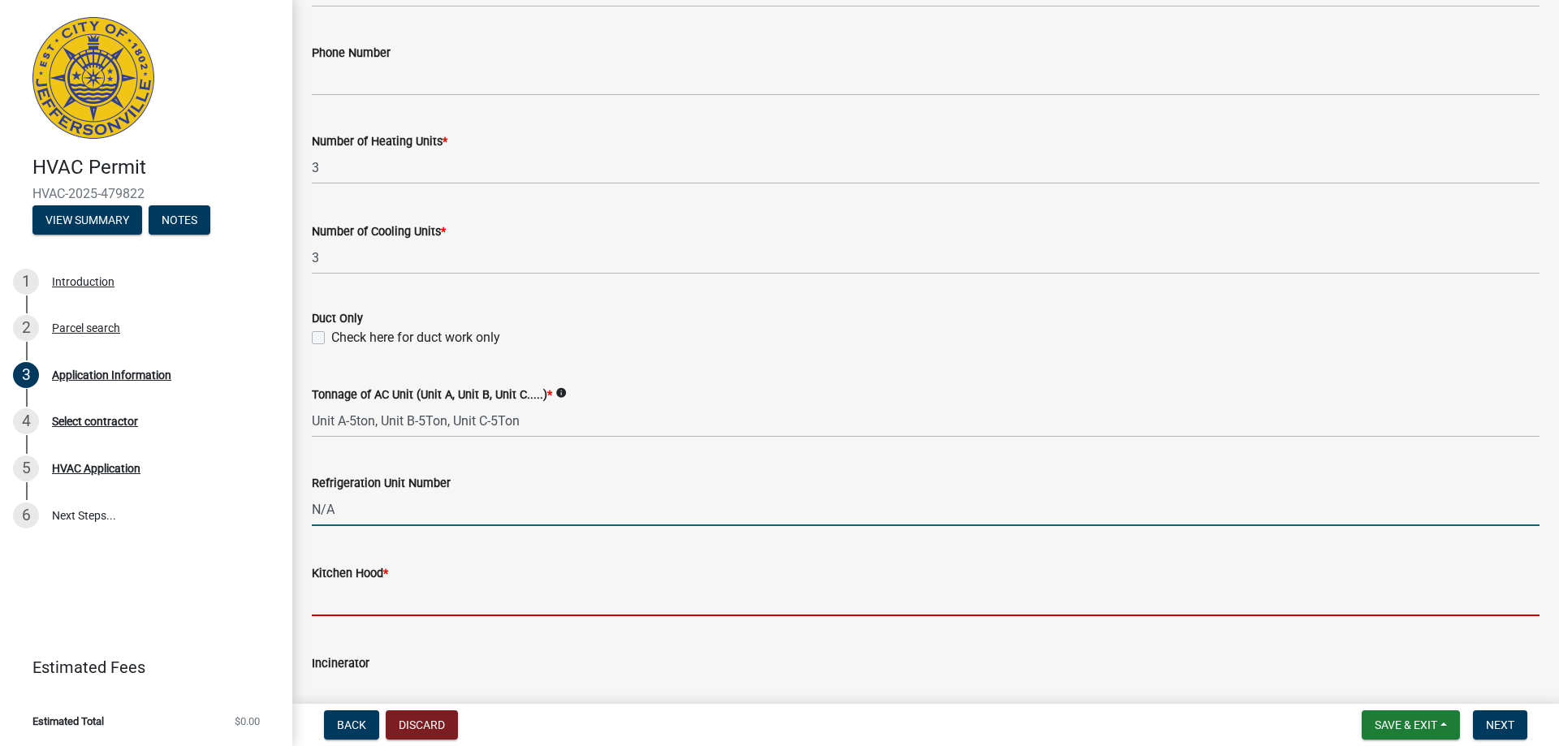
type input "0"
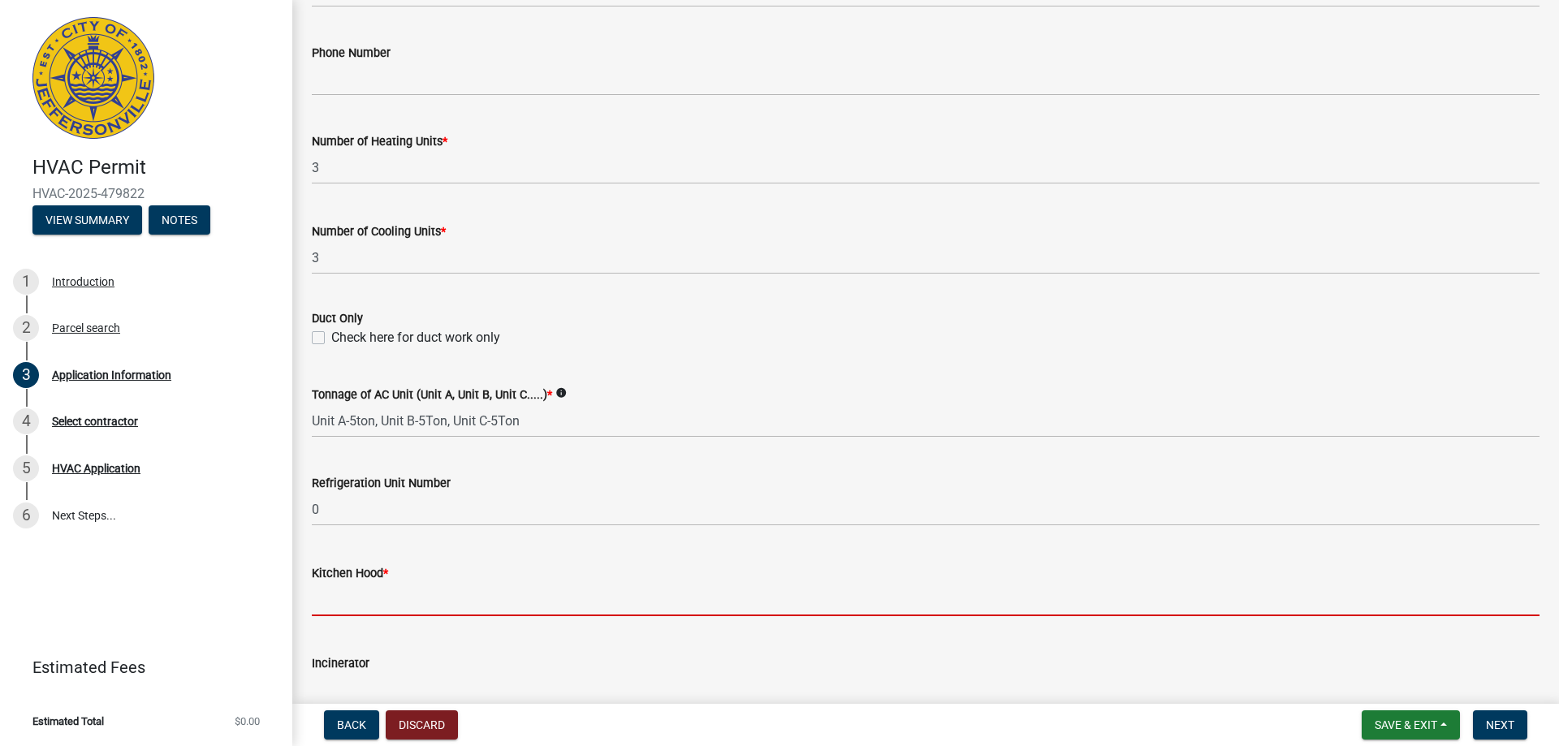
click at [356, 602] on input "text" at bounding box center [925, 599] width 1227 height 33
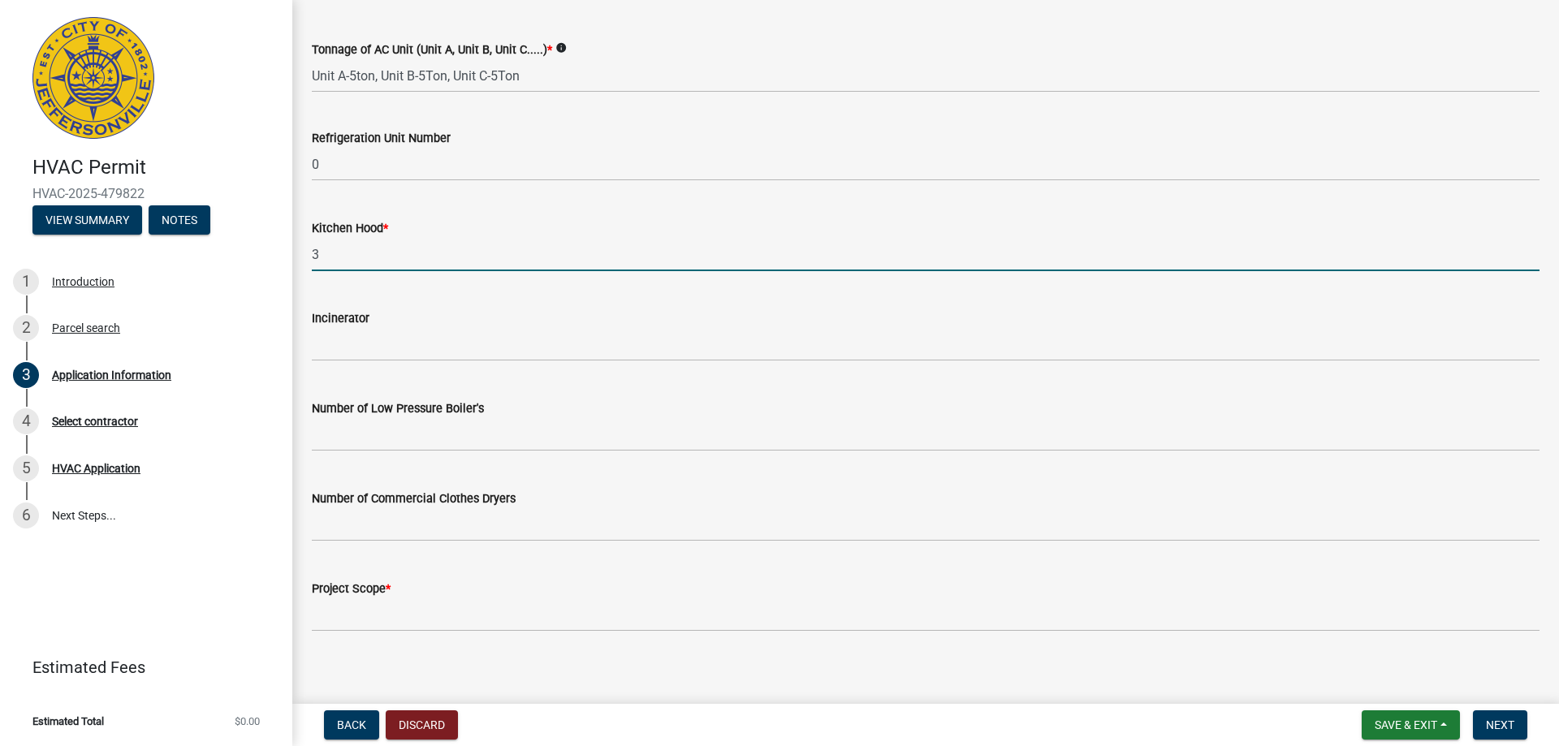
scroll to position [1086, 0]
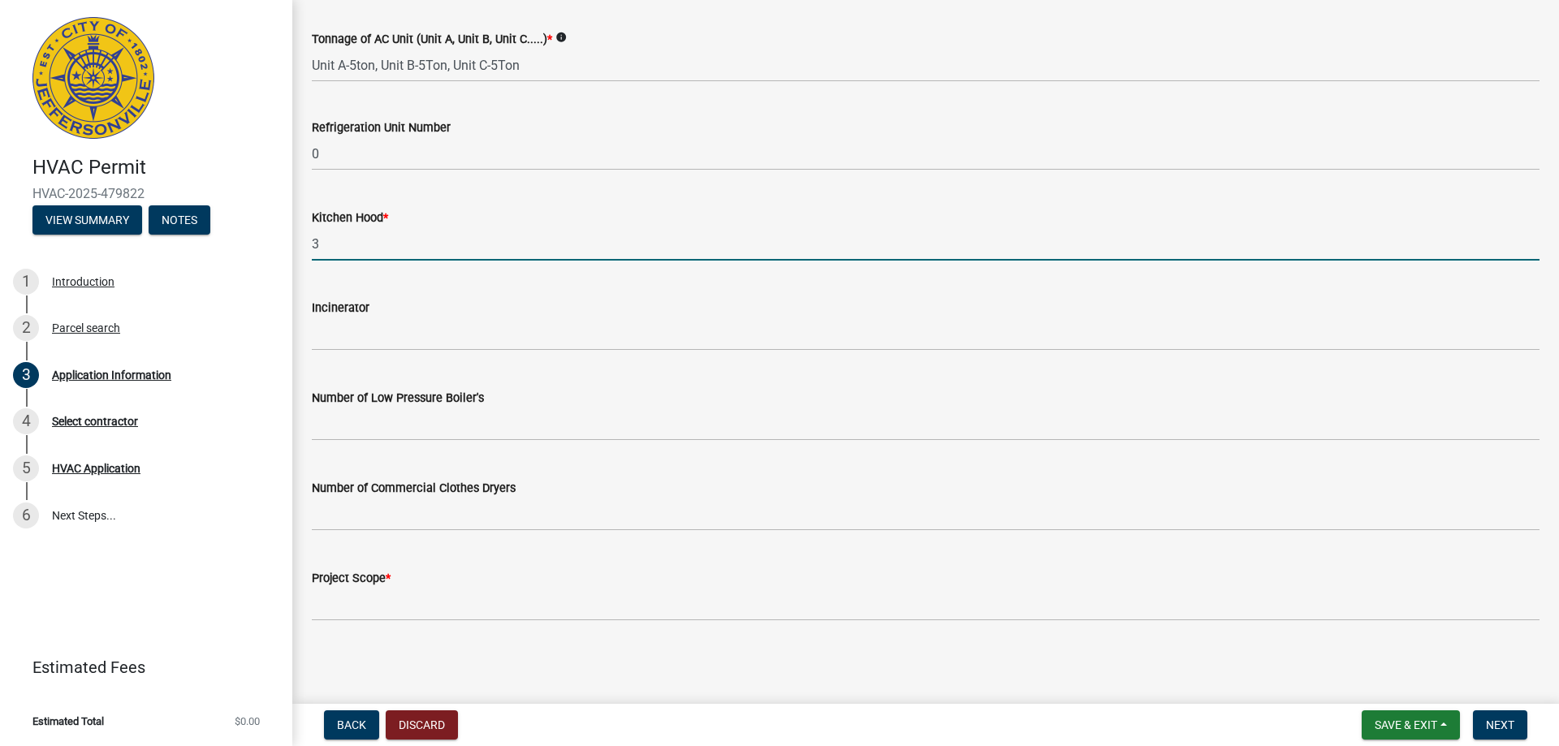
type input "3"
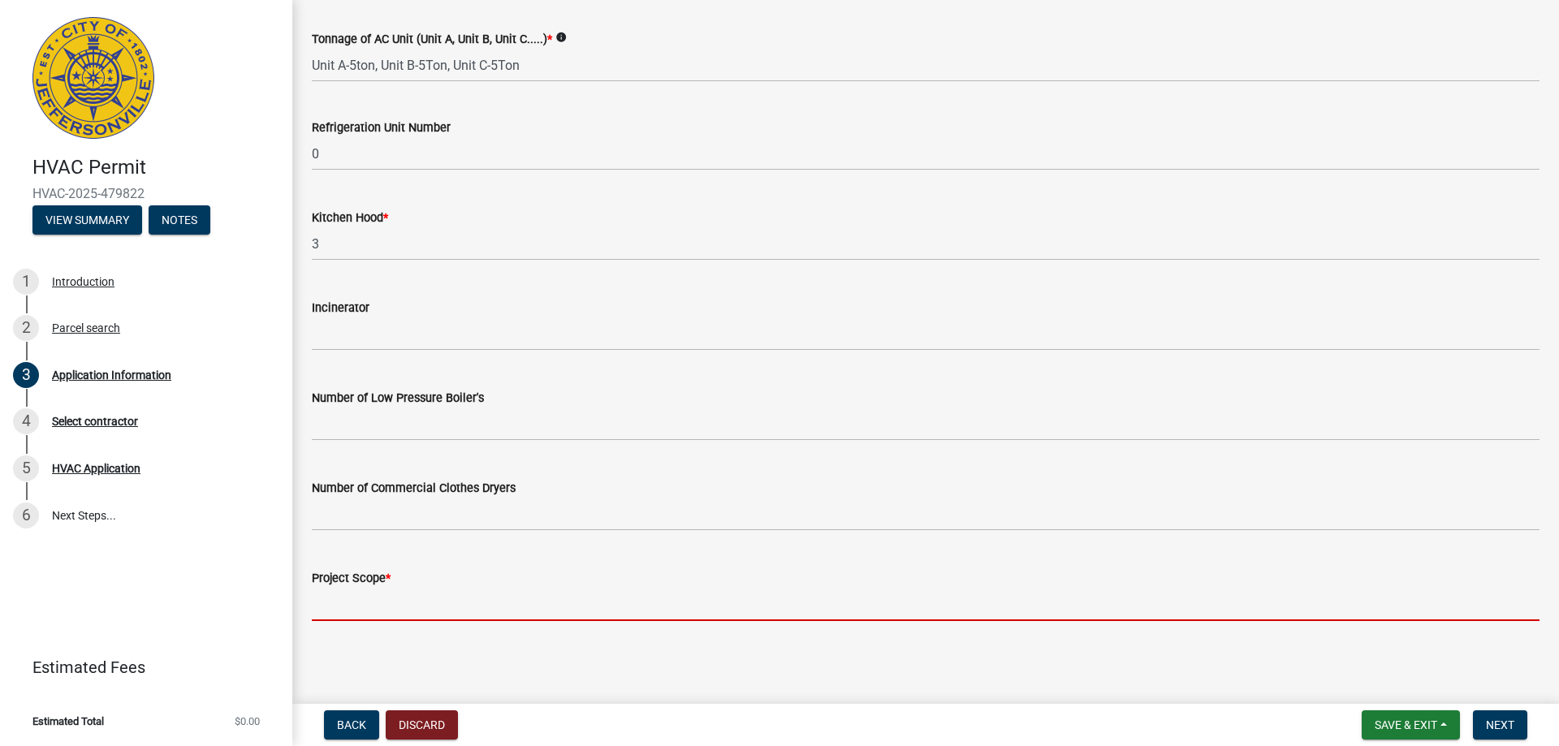
click at [330, 615] on input "Project Scope *" at bounding box center [925, 604] width 1227 height 33
click at [328, 602] on input "Project Scope *" at bounding box center [925, 604] width 1227 height 33
paste input "Rooftop Unit Installation [RTUI12] Rooftop Unit Installation Install new RTUs w…"
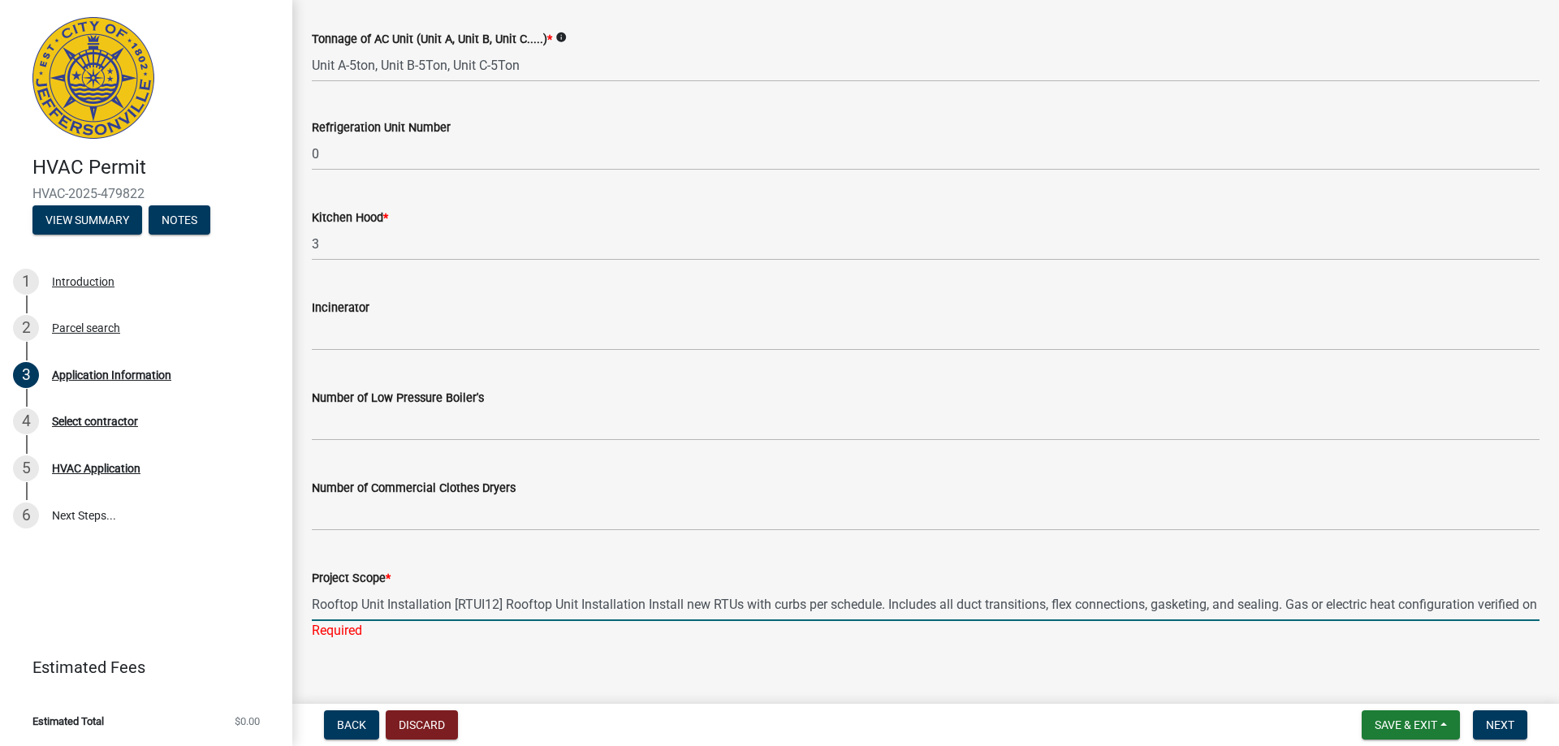
scroll to position [0, 516]
click at [1154, 610] on input "Rooftop Unit Installation [RTUI12] Rooftop Unit Installation Install new RTUs w…" at bounding box center [925, 604] width 1227 height 33
click at [648, 606] on input "Rooftop Unit Installation [RTUI12] Rooftop Unit Installation Install new RTUs w…" at bounding box center [925, 604] width 1227 height 33
click at [380, 607] on input "Install new RTUs with curbs per schedule. Includes all duct transitions, flex c…" at bounding box center [925, 604] width 1227 height 33
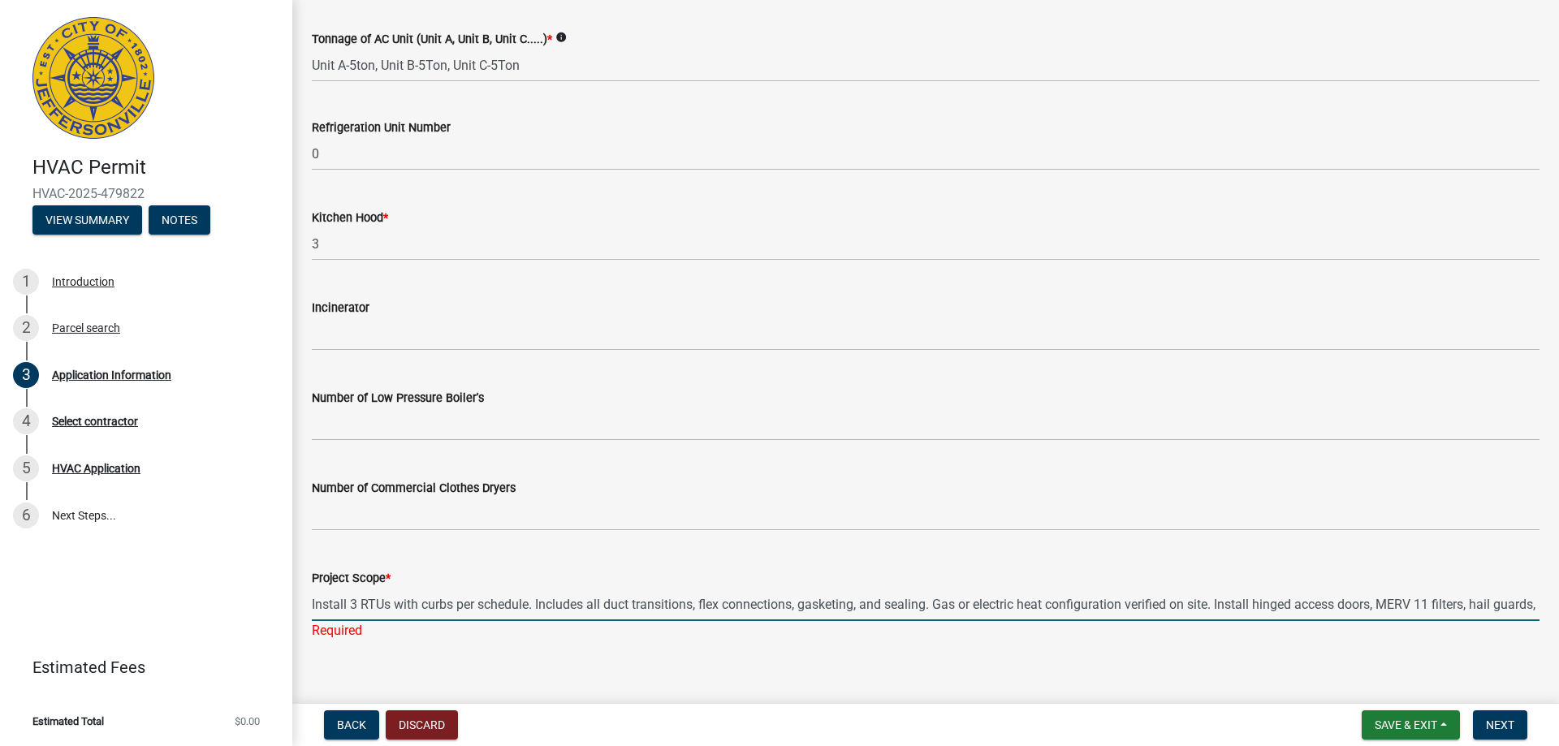
scroll to position [0, 165]
drag, startPoint x: 538, startPoint y: 601, endPoint x: 1558, endPoint y: 615, distance: 1019.8
click at [1558, 615] on main "Application Information share Share Property Information Owner Name * D7-5 LLC …" at bounding box center [925, 348] width 1266 height 697
click at [372, 605] on input "Install 3 RTUs with curbs per schedule." at bounding box center [925, 604] width 1227 height 33
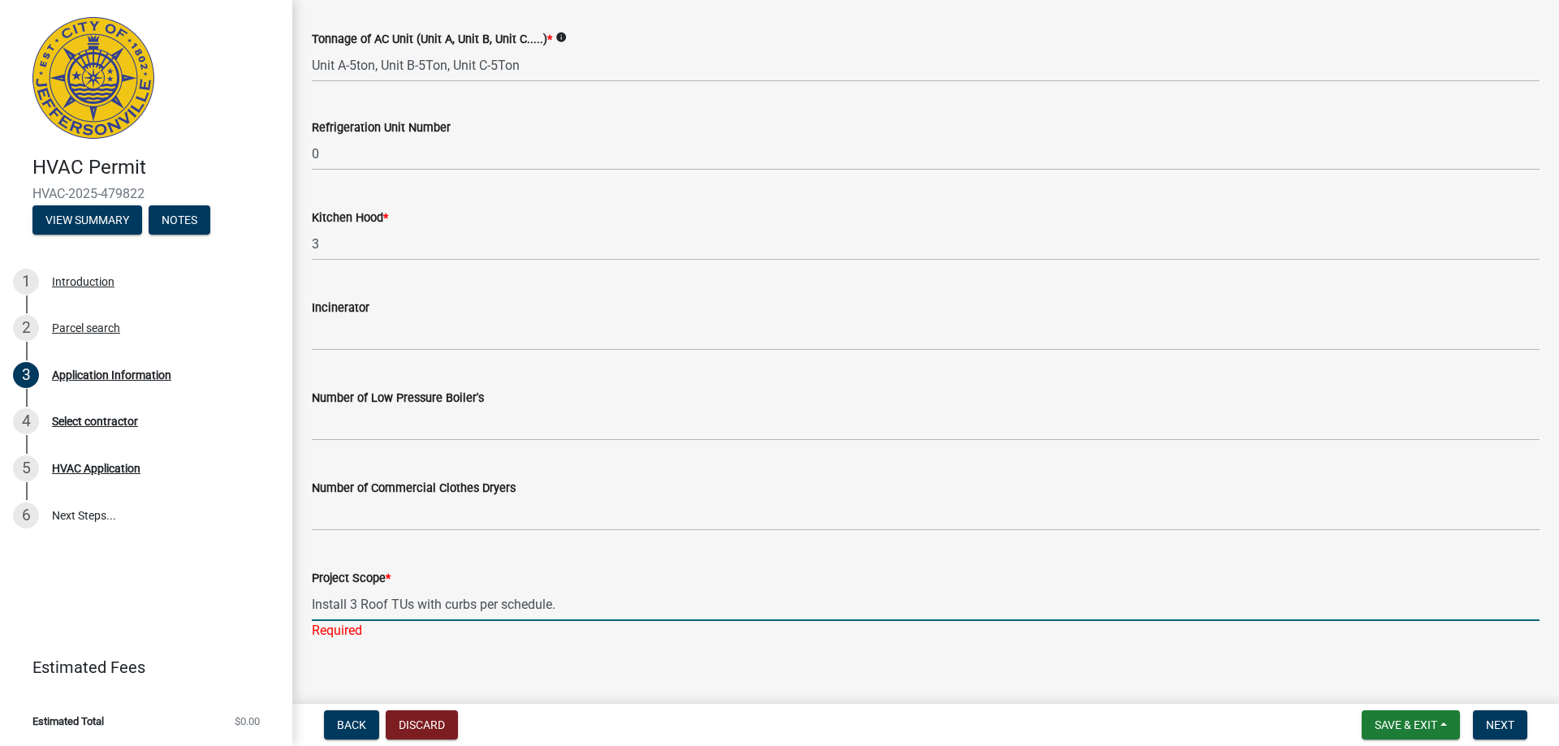
click at [405, 610] on input "Install 3 Roof TUs with curbs per schedule." at bounding box center [925, 604] width 1227 height 33
click at [429, 607] on input "Install 3 Roof Top Us with curbs per schedule." at bounding box center [925, 604] width 1227 height 33
click at [623, 598] on input "Install 3 Roof Top Units with curbs per schedule." at bounding box center [925, 604] width 1227 height 33
click at [546, 604] on input "Install 3 Roof Top Units with curbs," at bounding box center [925, 604] width 1227 height 33
paste input "Duct Package – Supply, Return & Exhaust"
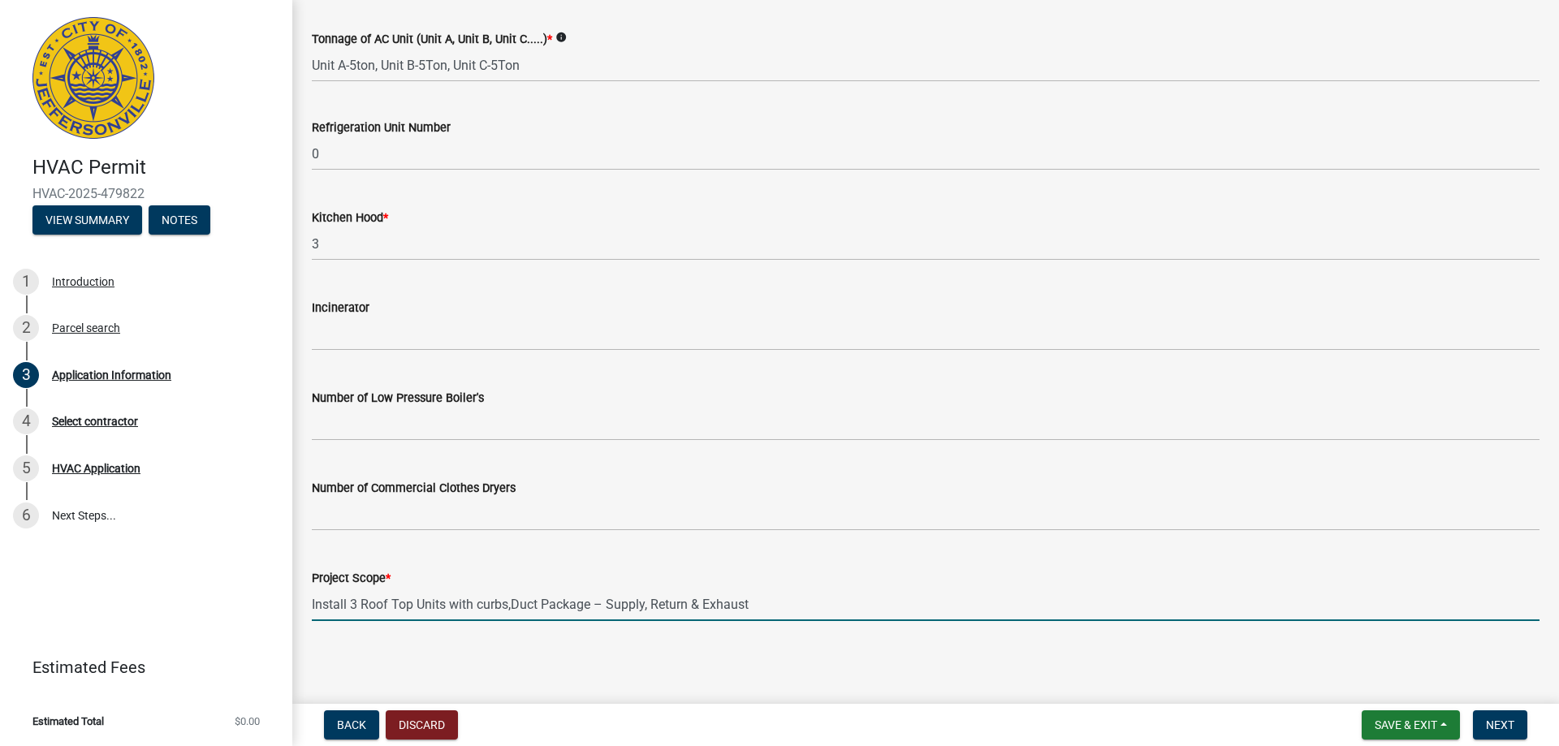
click at [512, 604] on input "Install 3 Roof Top Units with curbs,Duct Package – Supply, Return & Exhaust" at bounding box center [925, 604] width 1227 height 33
click at [513, 606] on input "Install 3 Roof Top Units with curbs,Duct Package – Supply, Return & Exhaust" at bounding box center [925, 604] width 1227 height 33
click at [758, 605] on input "Install 3 Roof Top Units with curbs ,Duct Package – Supply, Return & Exhaust" at bounding box center [925, 604] width 1227 height 33
click at [777, 603] on input "Install 3 Roof Top Units with curbs ,Duct Package – Supply, Return & Exhaust," at bounding box center [925, 604] width 1227 height 33
paste input "Economizers/Dampers & Controls"
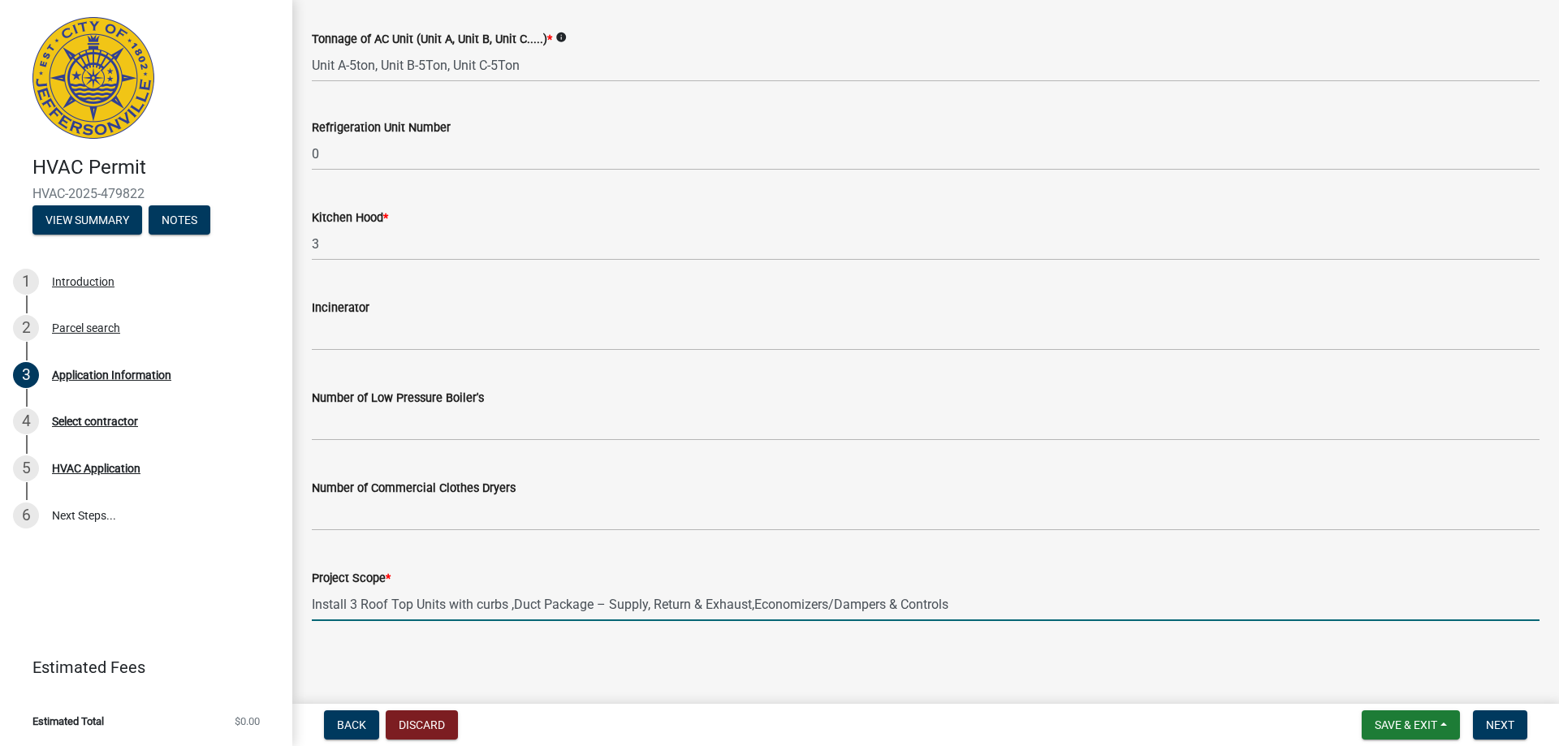
click at [756, 606] on input "Install 3 Roof Top Units with curbs ,Duct Package – Supply, Return & Exhaust,Ec…" at bounding box center [925, 604] width 1227 height 33
click at [757, 606] on input "Install 3 Roof Top Units with curbs ,Duct Package – Supply, Return & Exhaust,Ec…" at bounding box center [925, 604] width 1227 height 33
click at [990, 600] on input "Install 3 Roof Top Units with curbs ,Duct Package – Supply, Return & Exhaust, E…" at bounding box center [925, 604] width 1227 height 33
click at [1008, 610] on input "Install 3 Roof Top Units with curbs ,Duct Package – Supply, Return & Exhaust, E…" at bounding box center [925, 604] width 1227 height 33
paste input "Grease Hood & Ductwork Install UL listed, factory manufactured, double-walled g…"
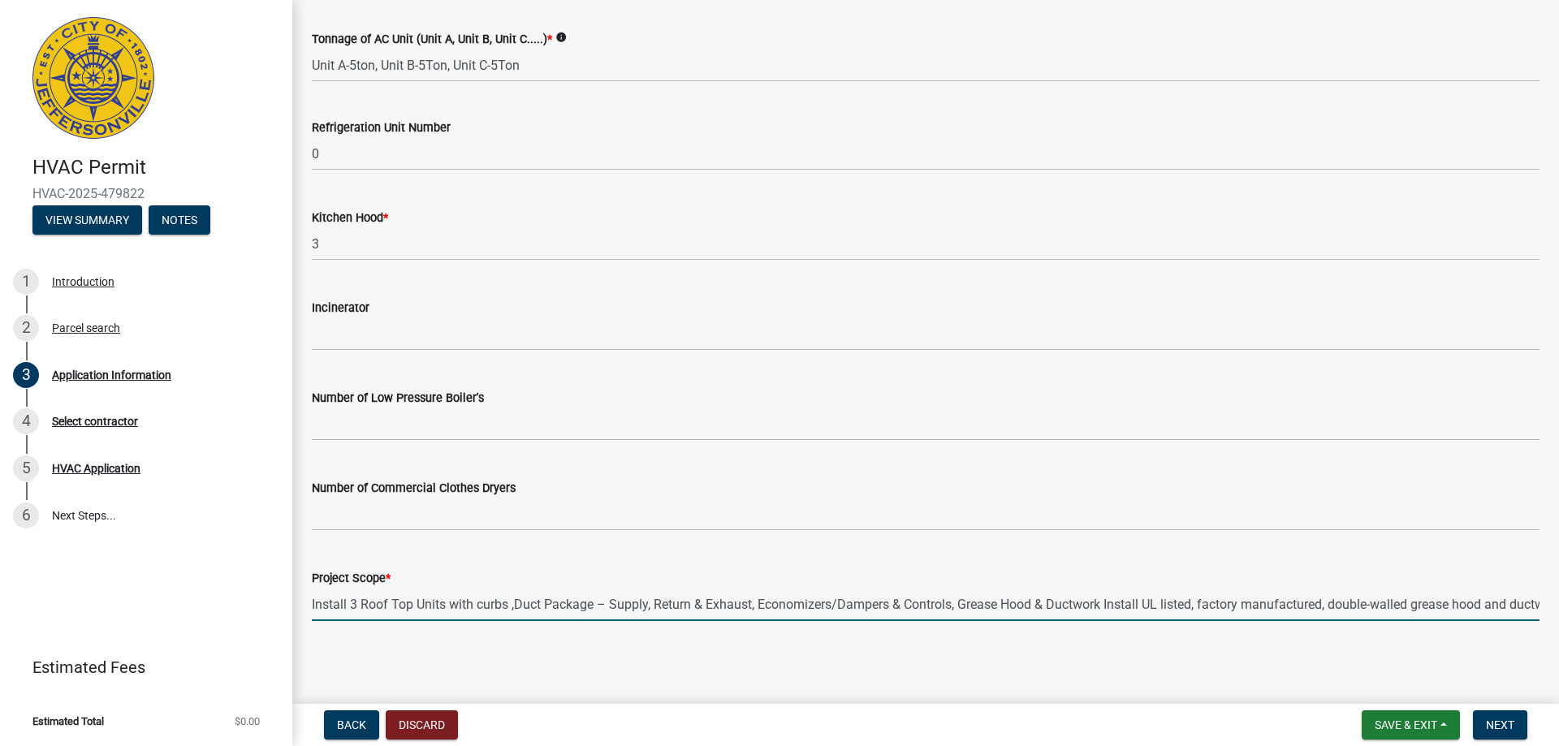
scroll to position [0, 432]
click at [676, 607] on input "Install 3 Roof Top Units with curbs ,Duct Package – Supply, Return & Exhaust, E…" at bounding box center [925, 604] width 1227 height 33
drag, startPoint x: 1147, startPoint y: 606, endPoint x: 1558, endPoint y: 589, distance: 411.2
click at [1558, 589] on main "Application Information share Share Property Information Owner Name * D7-5 LLC …" at bounding box center [925, 348] width 1266 height 697
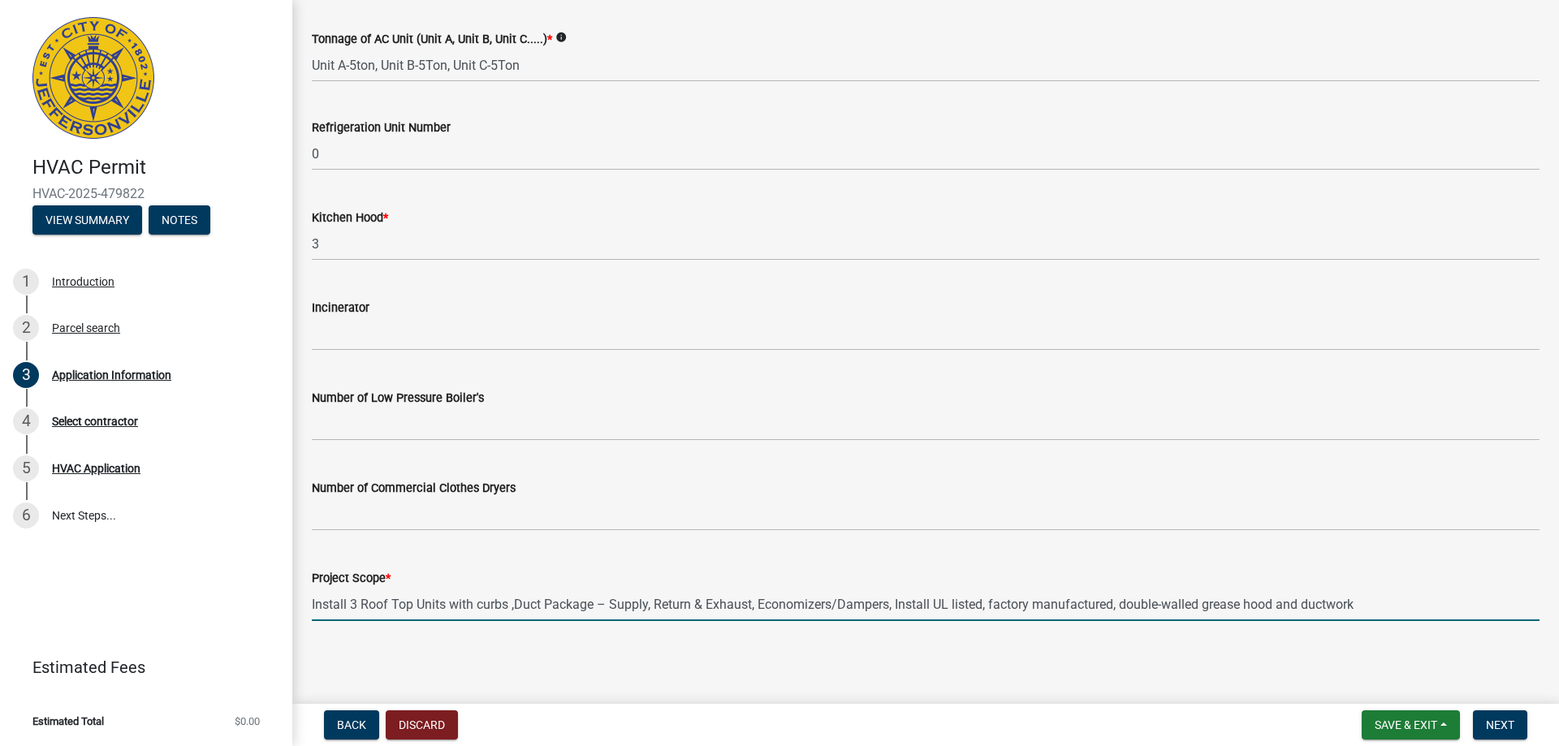
scroll to position [0, 0]
click at [1387, 606] on input "Install 3 Roof Top Units with curbs ,Duct Package – Supply, Return & Exhaust, E…" at bounding box center [925, 604] width 1227 height 33
paste input "Flue Piping & Venting"
type input "Install 3 Roof Top Units with curbs ,Duct Package – Supply, Return & Exhaust, E…"
click at [309, 605] on div "Project Scope * Install 3 Roof Top Units with curbs ,Duct Package – Supply, Ret…" at bounding box center [926, 583] width 1252 height 75
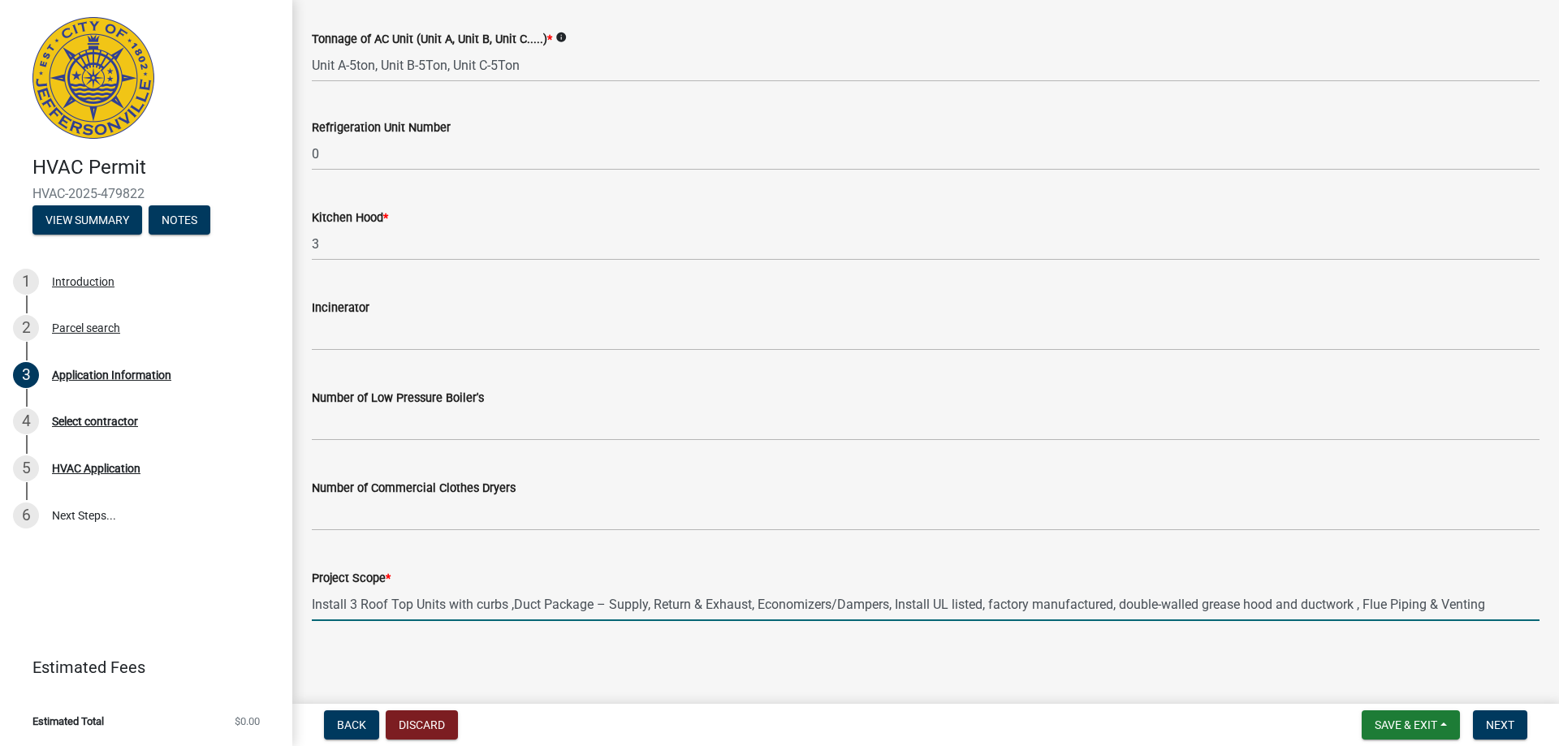
drag, startPoint x: 312, startPoint y: 605, endPoint x: 1542, endPoint y: 580, distance: 1231.0
click at [1499, 719] on span "Next" at bounding box center [1500, 724] width 28 height 13
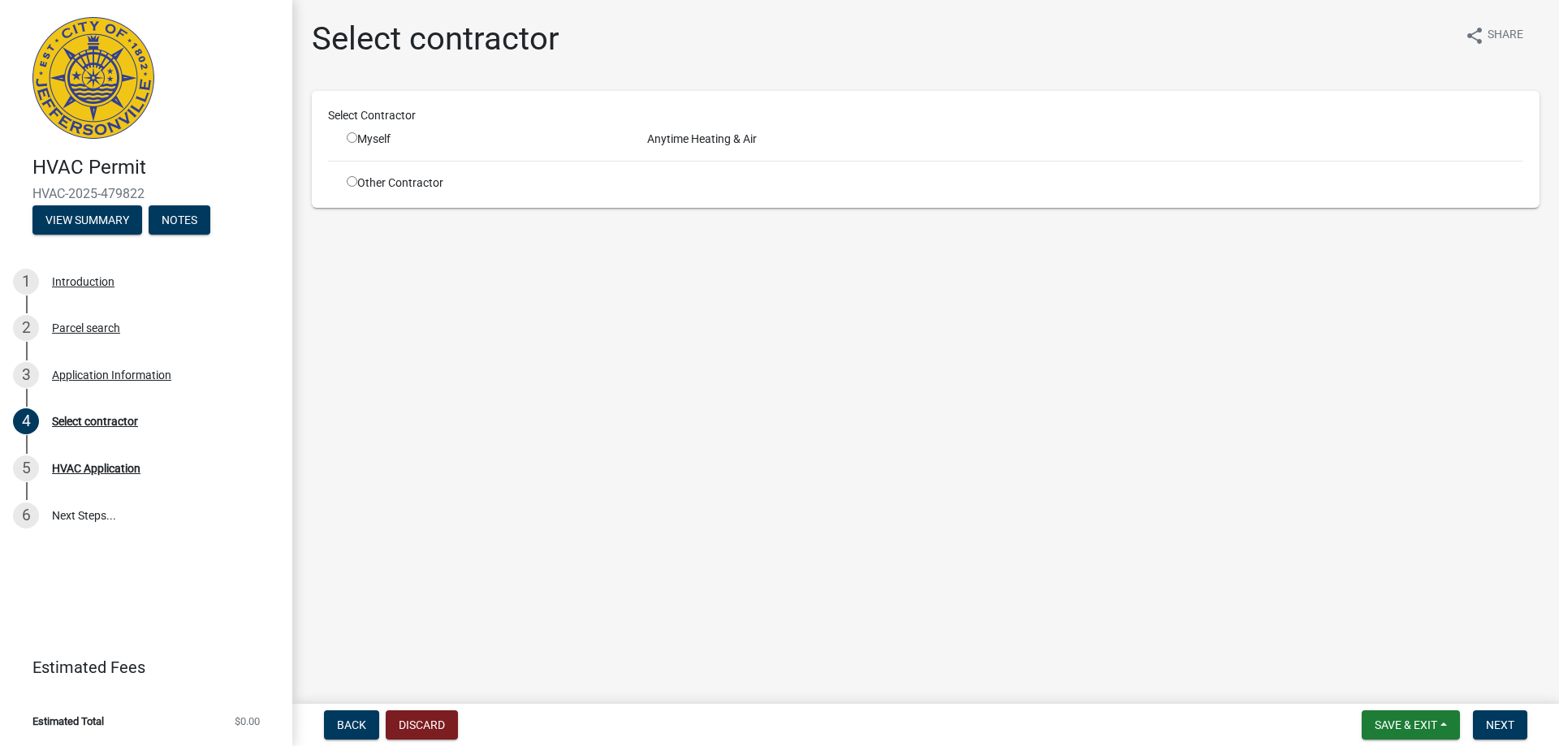
click at [350, 139] on input "radio" at bounding box center [352, 137] width 11 height 11
radio input "true"
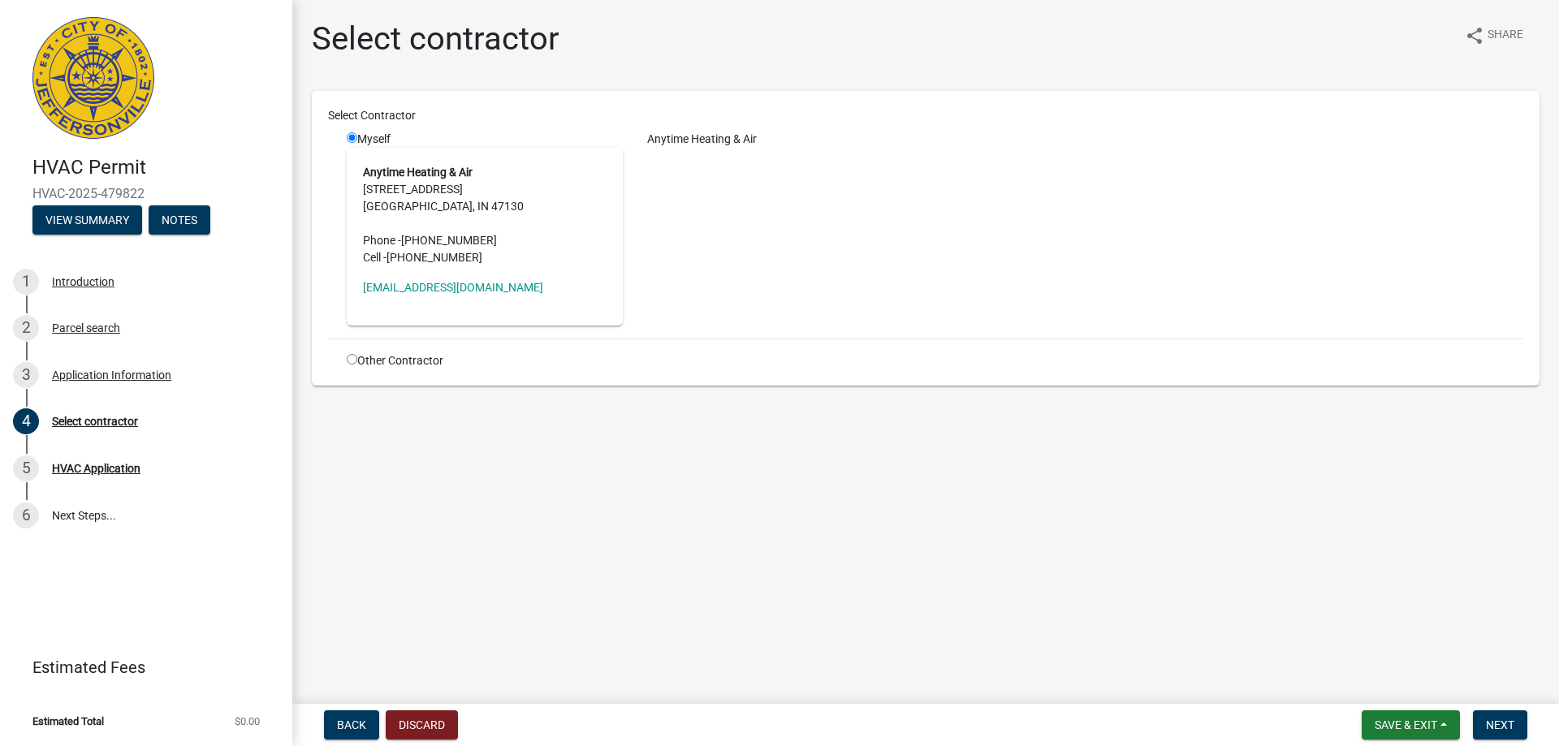
click at [349, 139] on input "radio" at bounding box center [352, 137] width 11 height 11
click at [734, 132] on div "Anytime Heating & Air" at bounding box center [1085, 139] width 900 height 17
click at [778, 447] on main "Select contractor share Share Select Contractor Myself Anytime Heating & Air 40…" at bounding box center [925, 348] width 1266 height 697
click at [1499, 724] on span "Next" at bounding box center [1500, 724] width 28 height 13
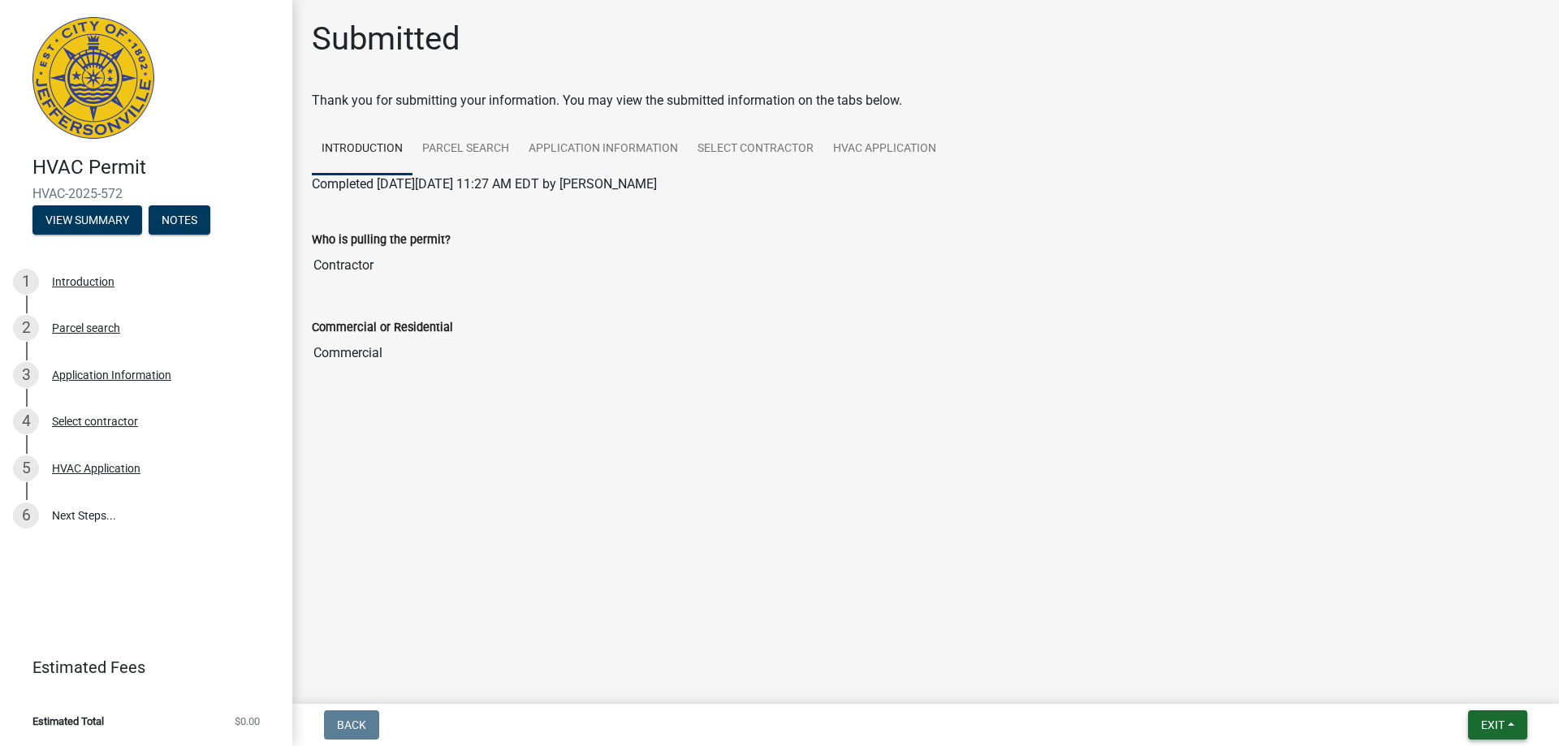
click at [1512, 728] on button "Exit" at bounding box center [1497, 724] width 59 height 29
click at [1478, 693] on button "Save & Exit" at bounding box center [1462, 682] width 130 height 39
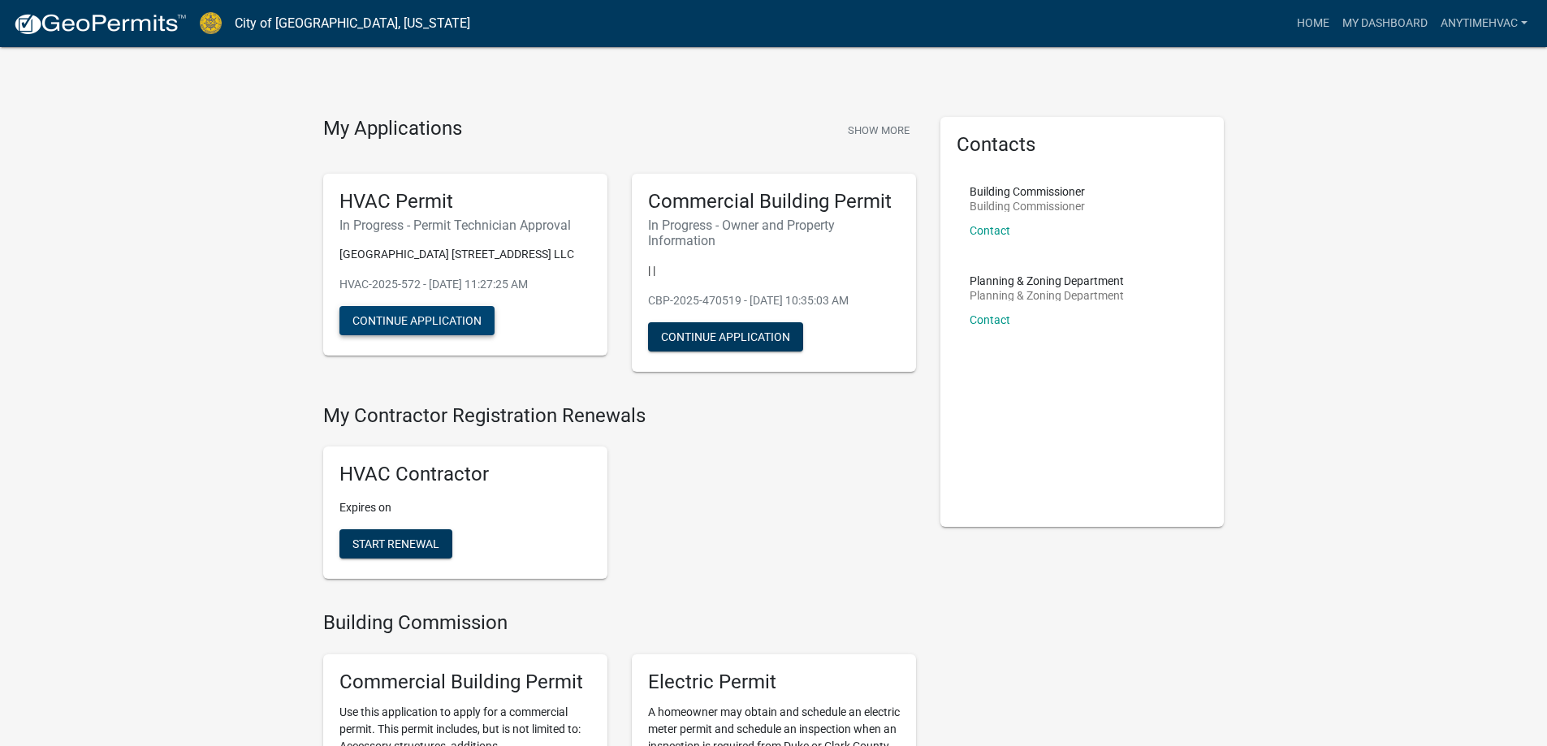
click at [393, 335] on button "Continue Application" at bounding box center [416, 320] width 155 height 29
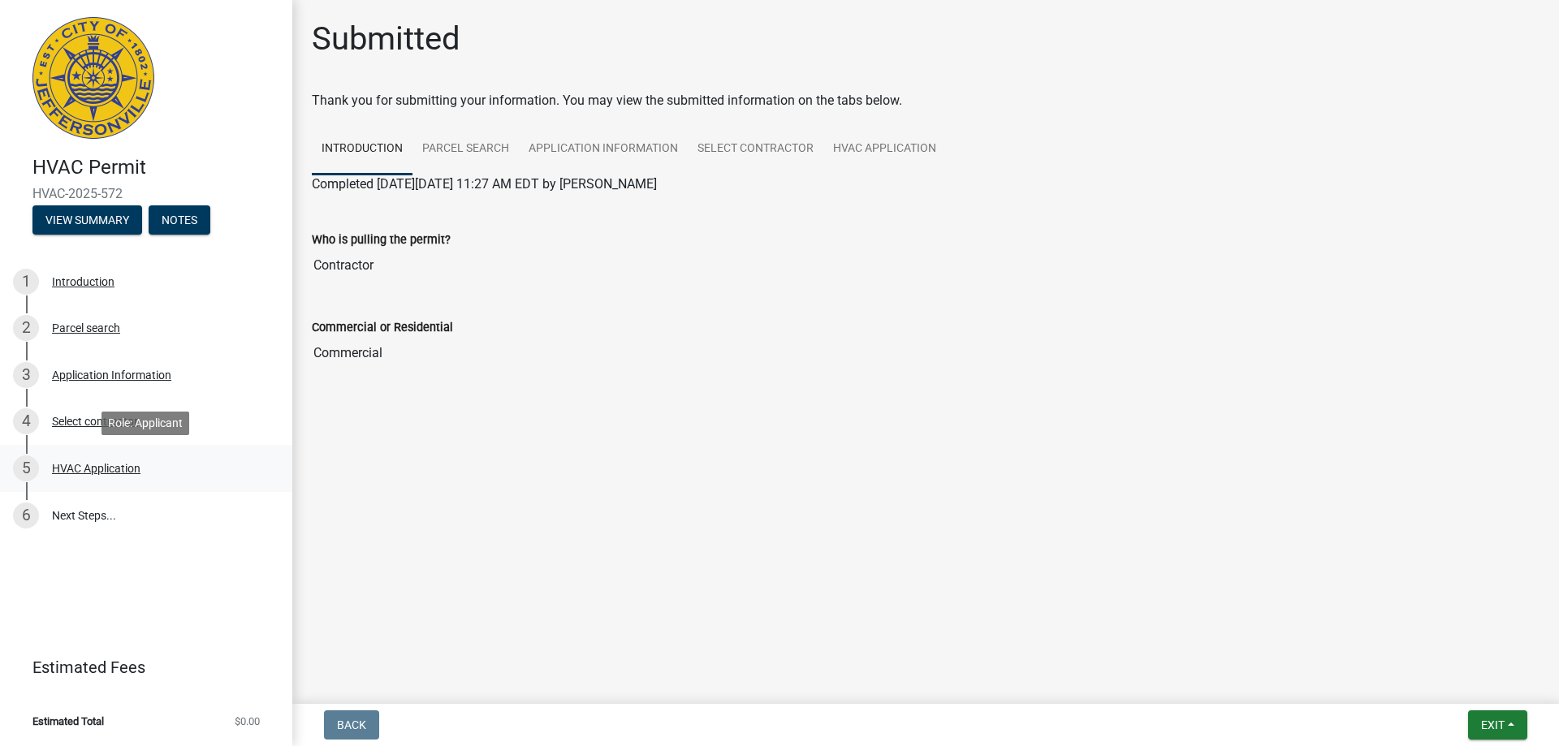
click at [100, 468] on div "HVAC Application" at bounding box center [96, 468] width 88 height 11
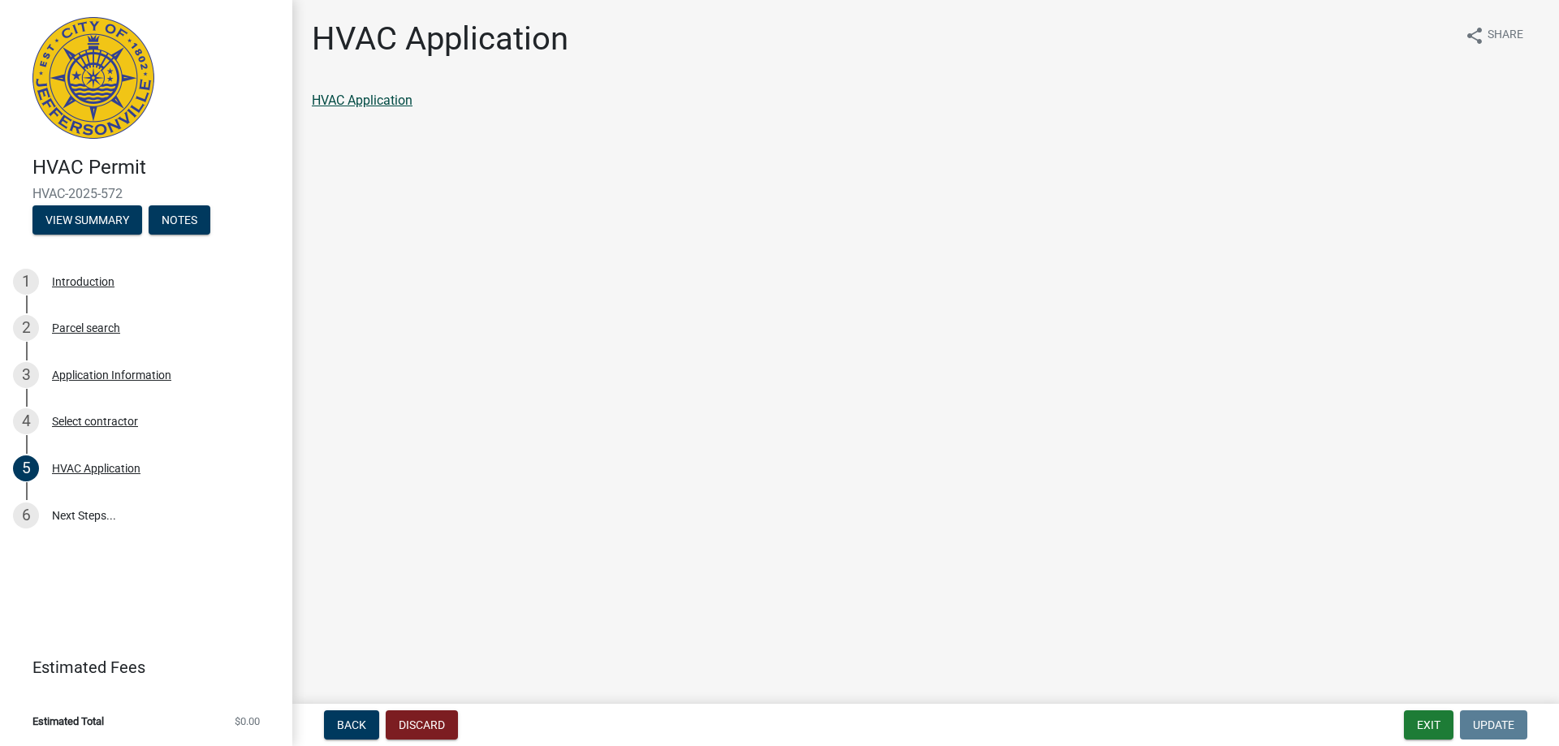
click at [355, 99] on link "HVAC Application" at bounding box center [362, 100] width 101 height 15
click at [108, 223] on button "View Summary" at bounding box center [87, 219] width 110 height 29
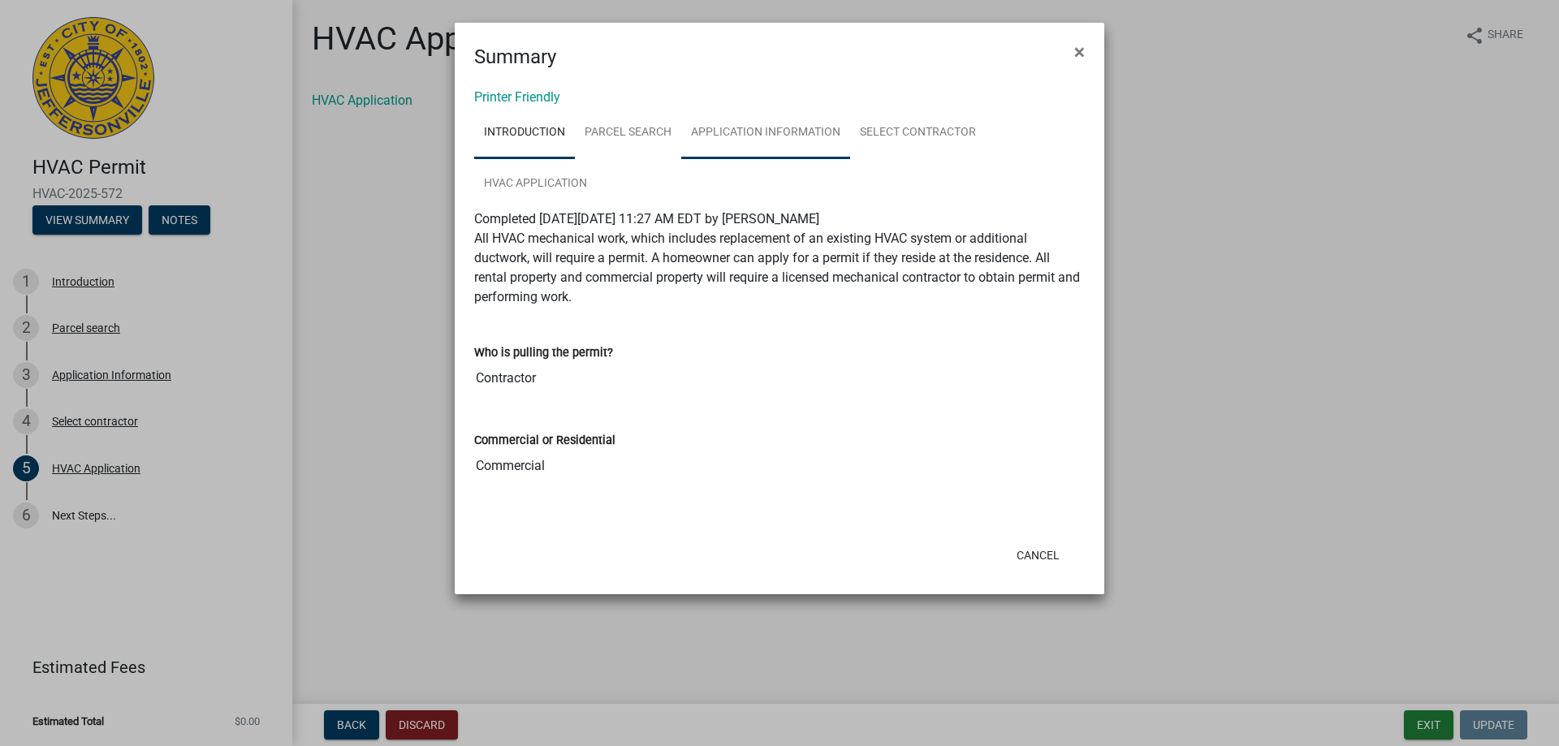
click at [703, 121] on link "Application Information" at bounding box center [765, 133] width 169 height 52
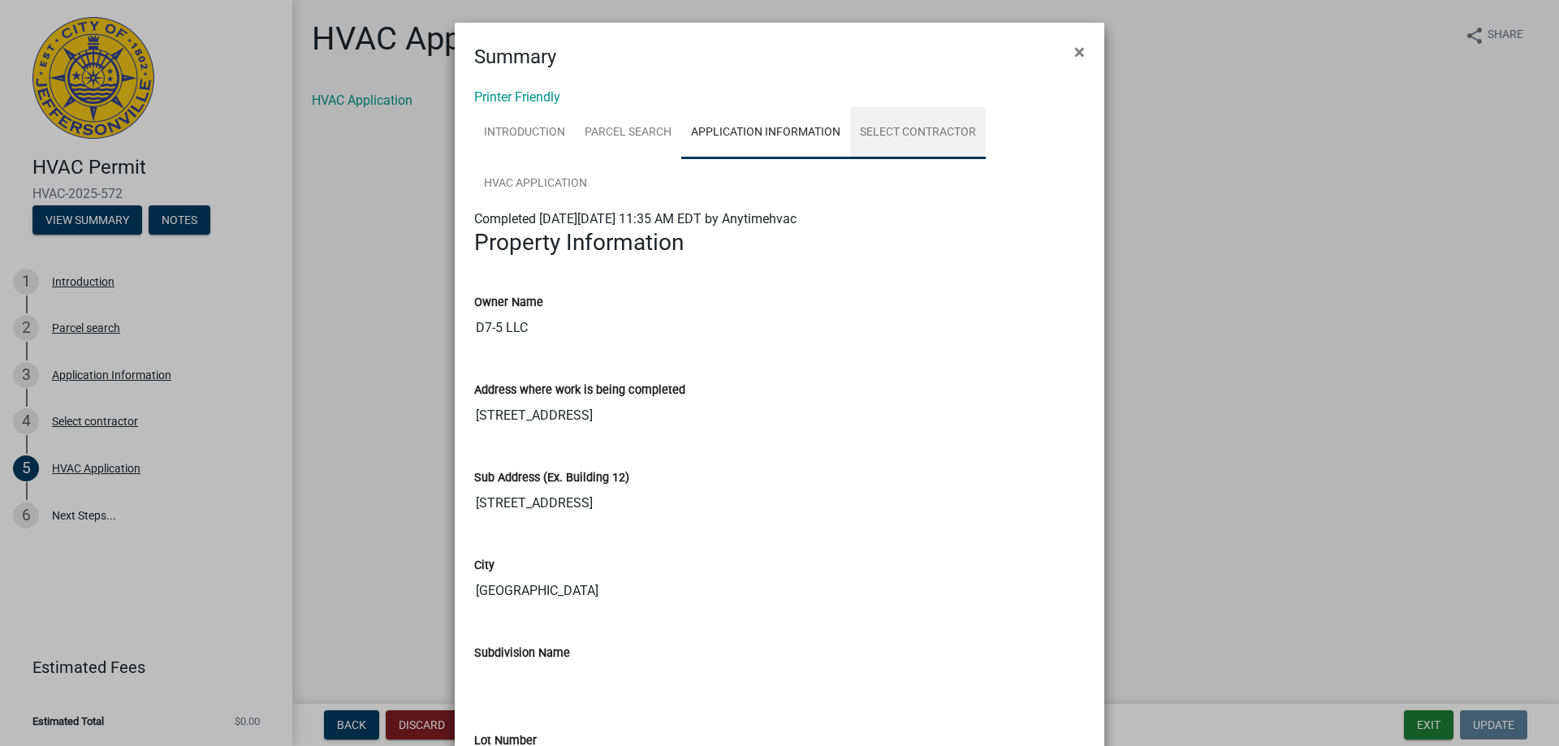
click at [920, 127] on link "Select contractor" at bounding box center [918, 133] width 136 height 52
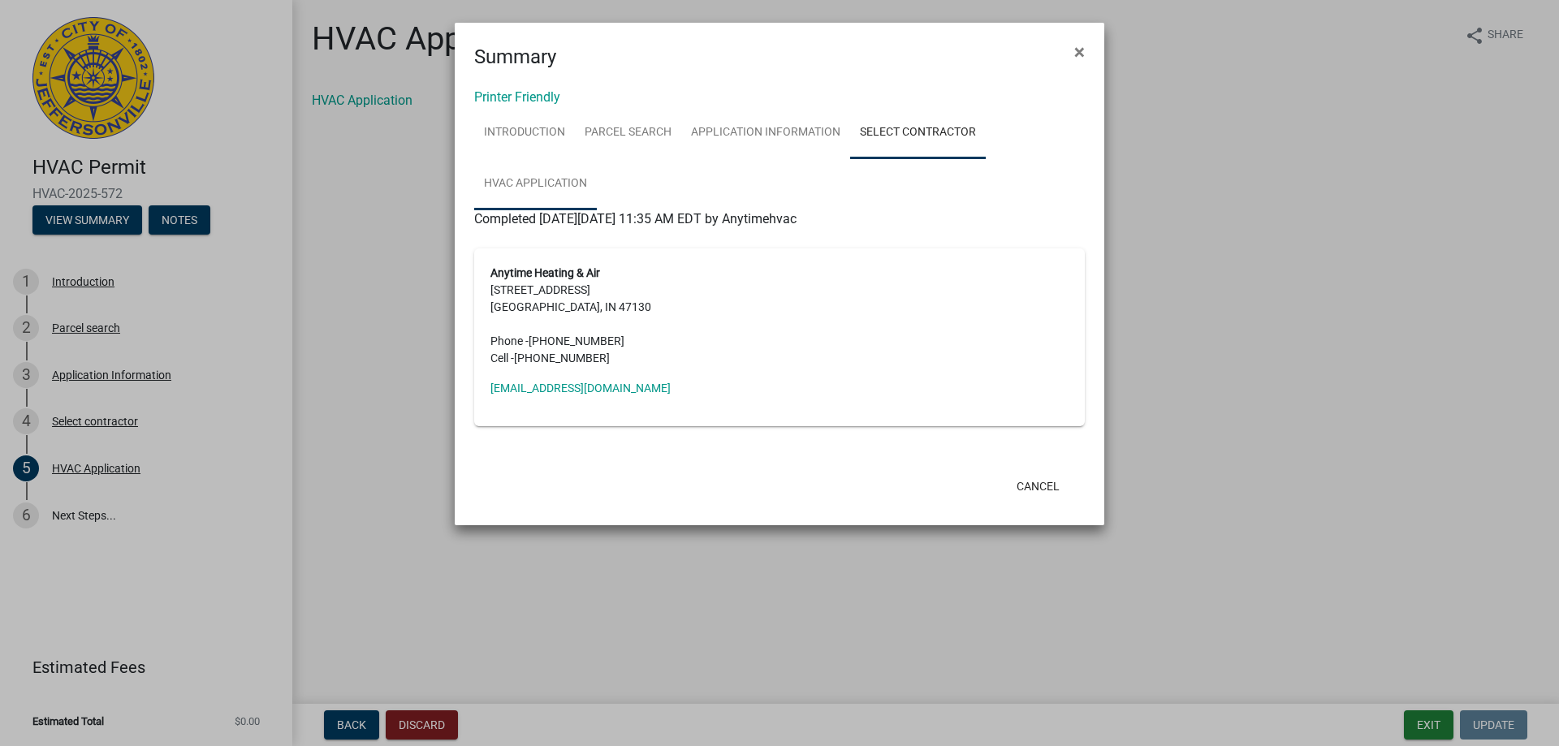
click at [503, 184] on link "HVAC Application" at bounding box center [535, 184] width 123 height 52
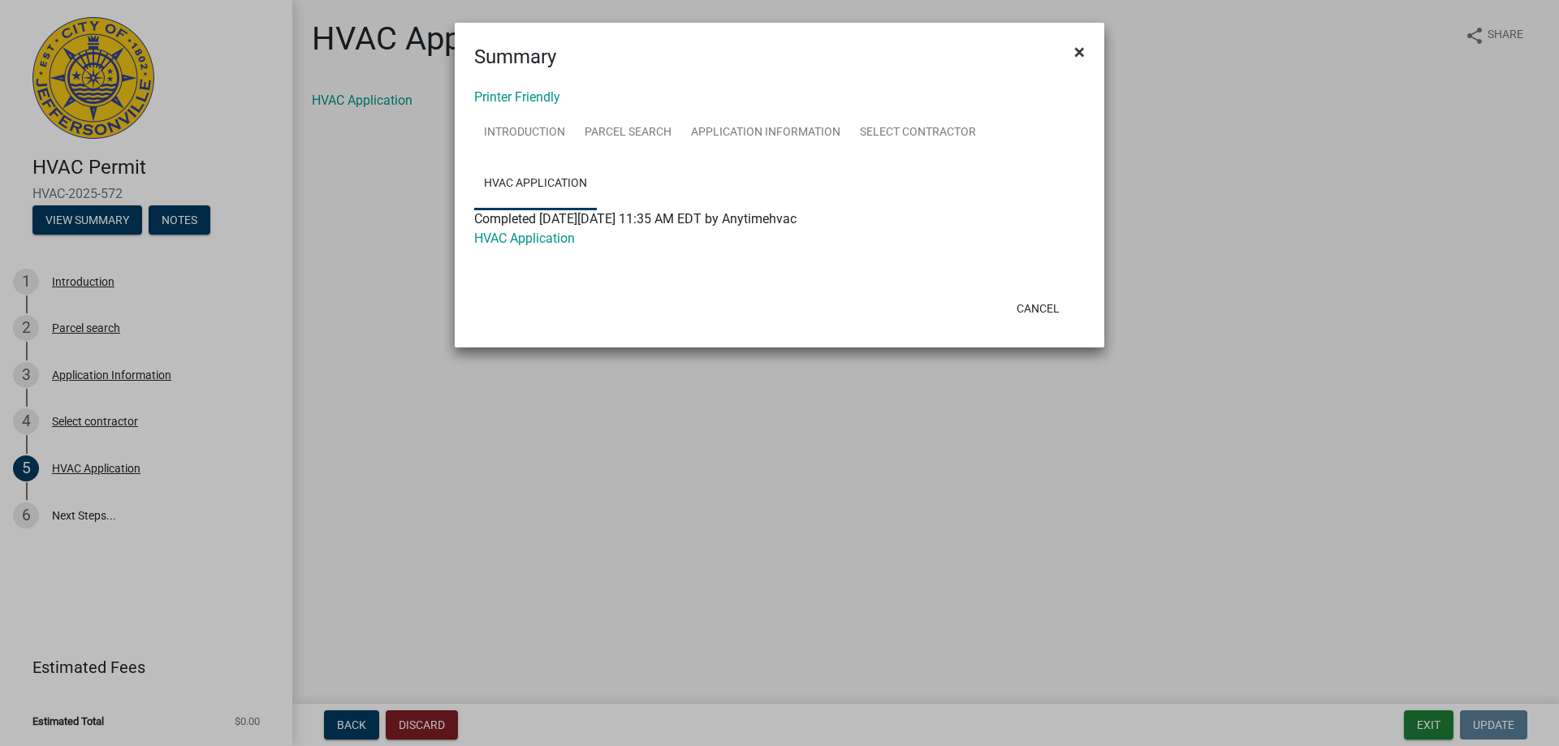
click at [1080, 54] on span "×" at bounding box center [1079, 52] width 11 height 23
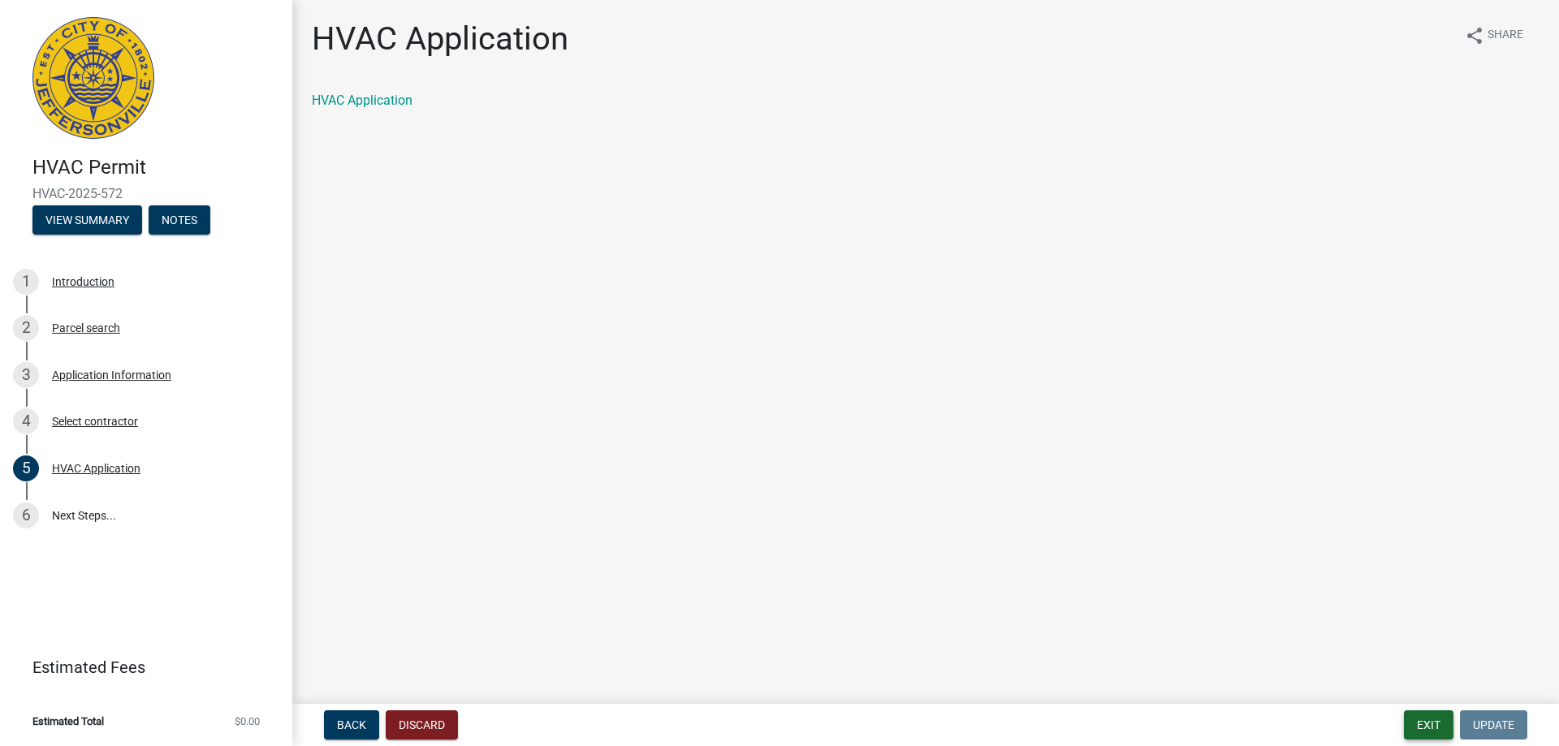
click at [1423, 729] on button "Exit" at bounding box center [1429, 724] width 50 height 29
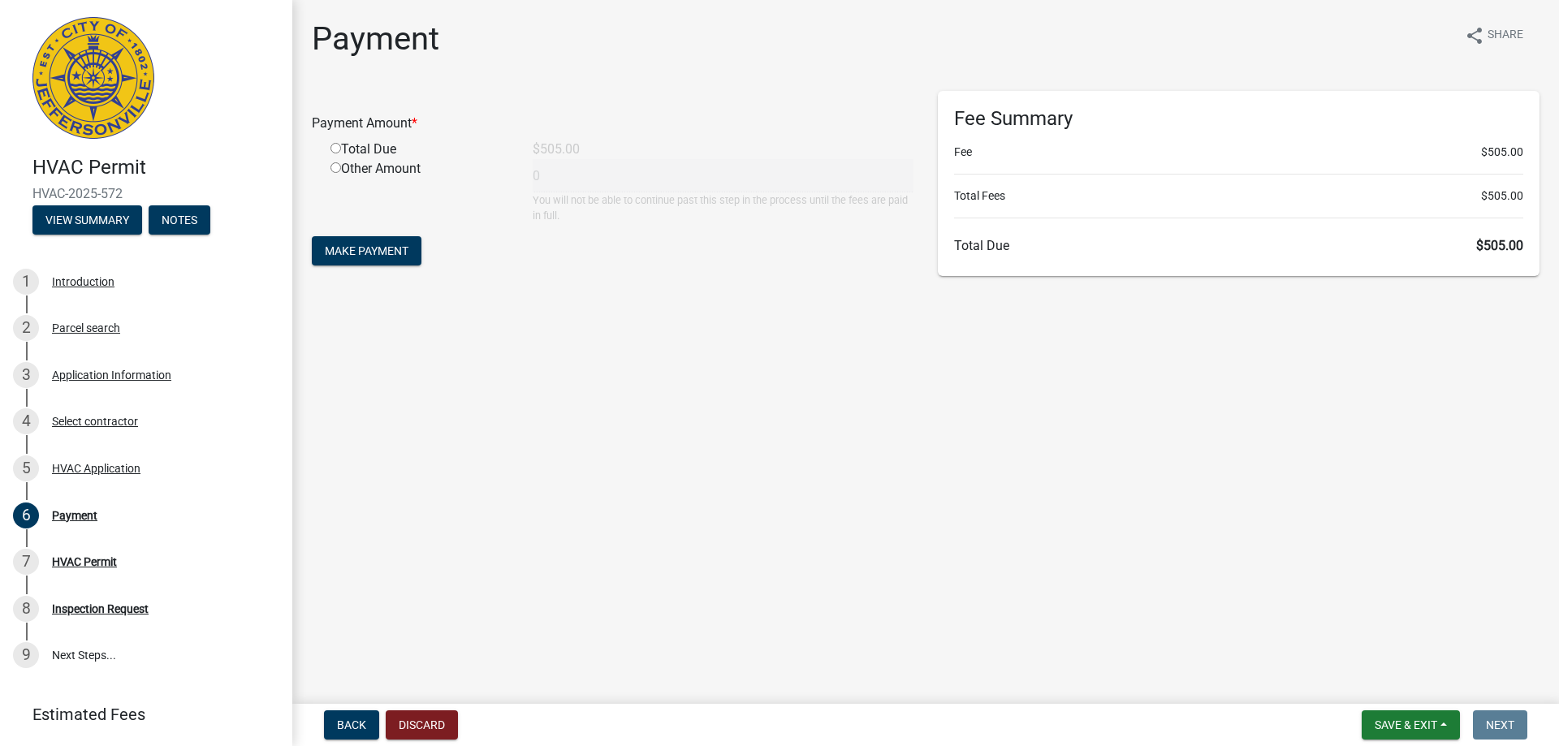
click at [332, 153] on input "radio" at bounding box center [335, 148] width 11 height 11
radio input "true"
type input "505"
click at [399, 255] on span "Make Payment" at bounding box center [367, 250] width 84 height 13
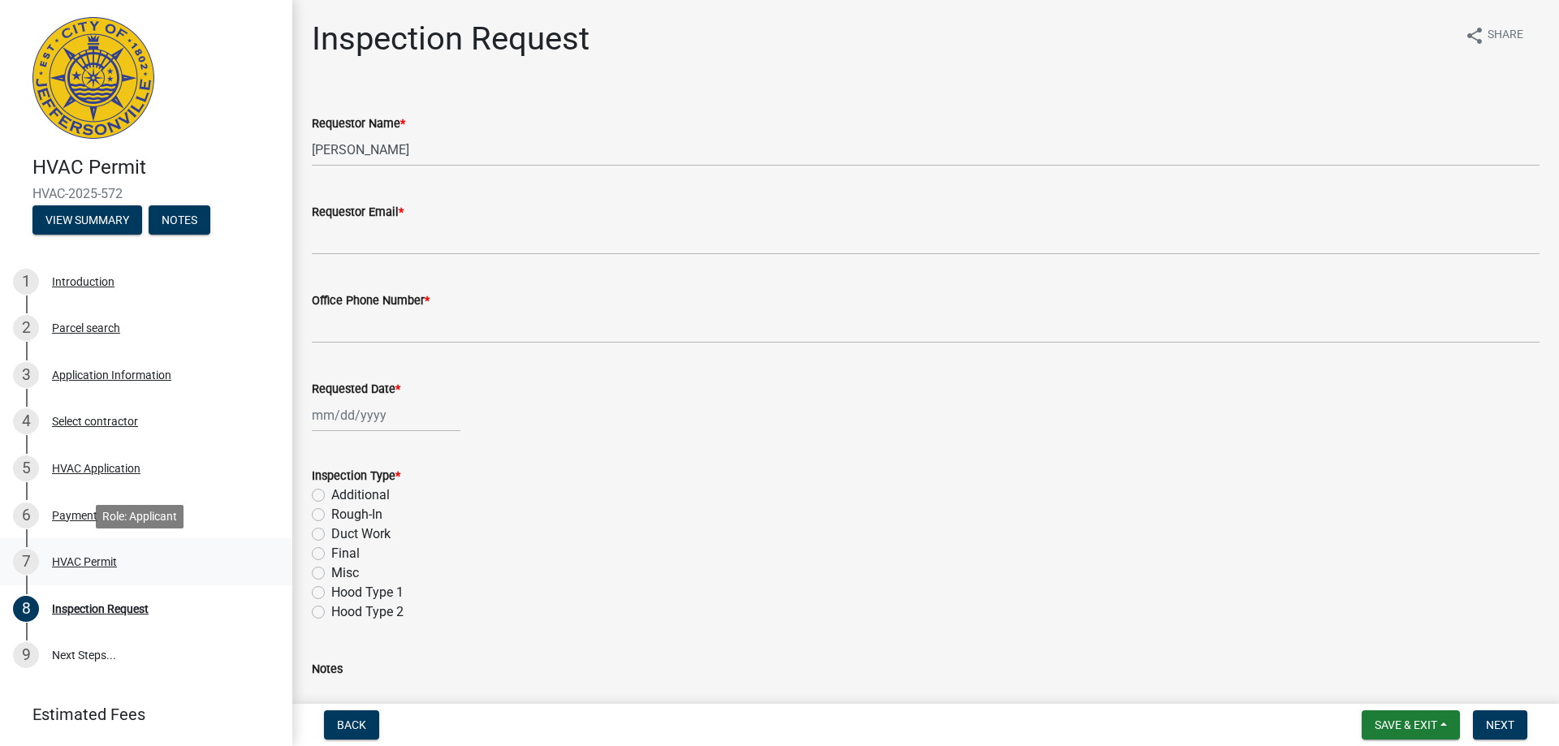
click at [88, 559] on div "HVAC Permit" at bounding box center [84, 561] width 65 height 11
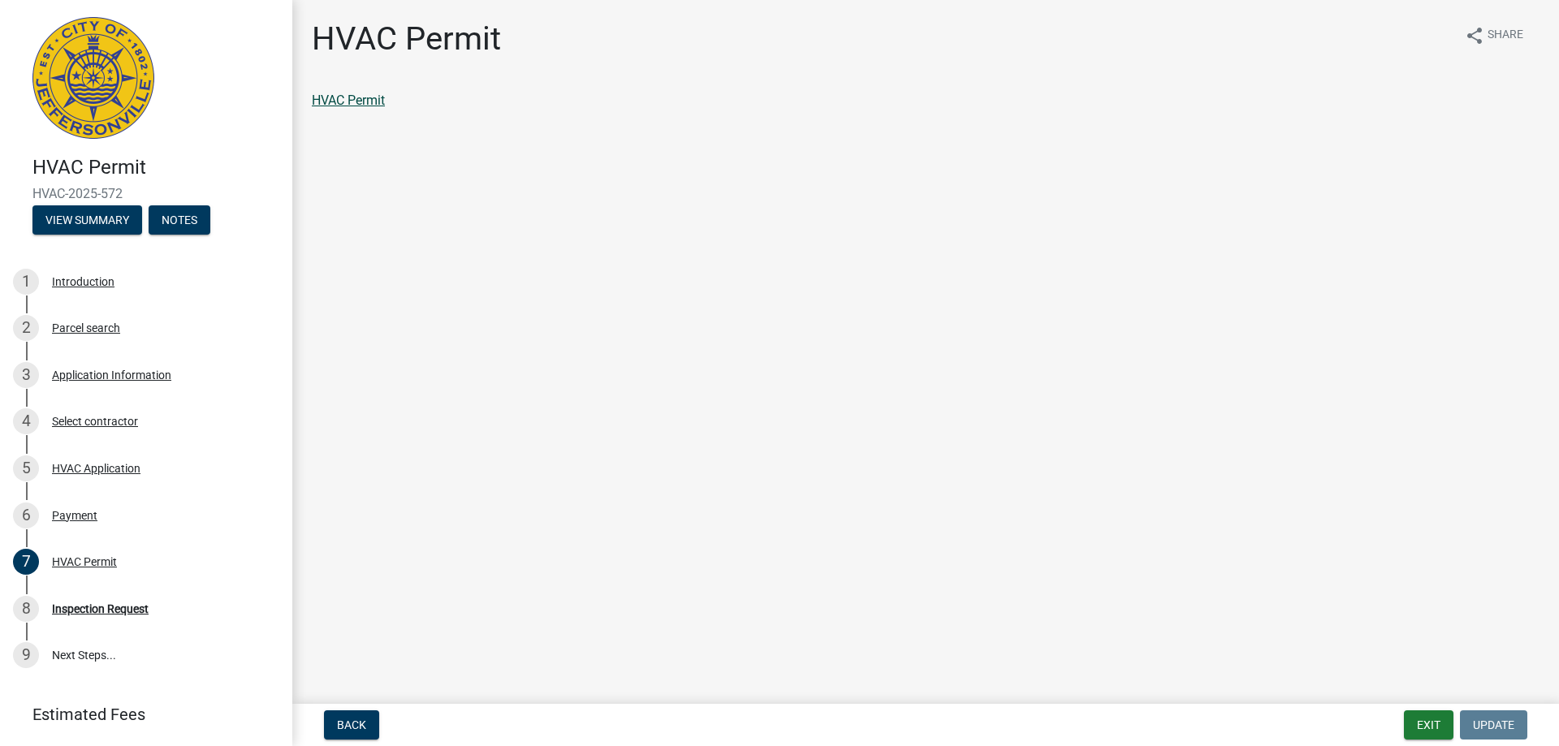
click at [353, 97] on link "HVAC Permit" at bounding box center [348, 100] width 73 height 15
